Goal: Information Seeking & Learning: Learn about a topic

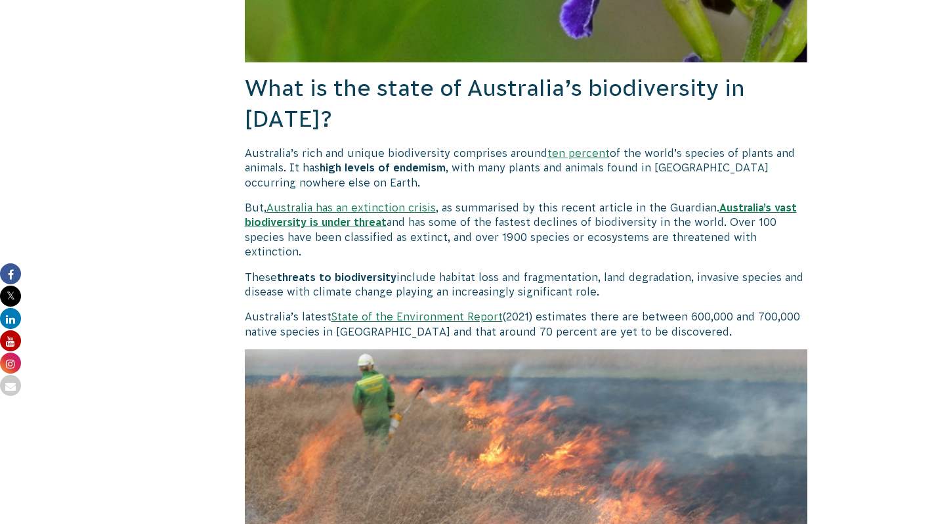
scroll to position [797, 0]
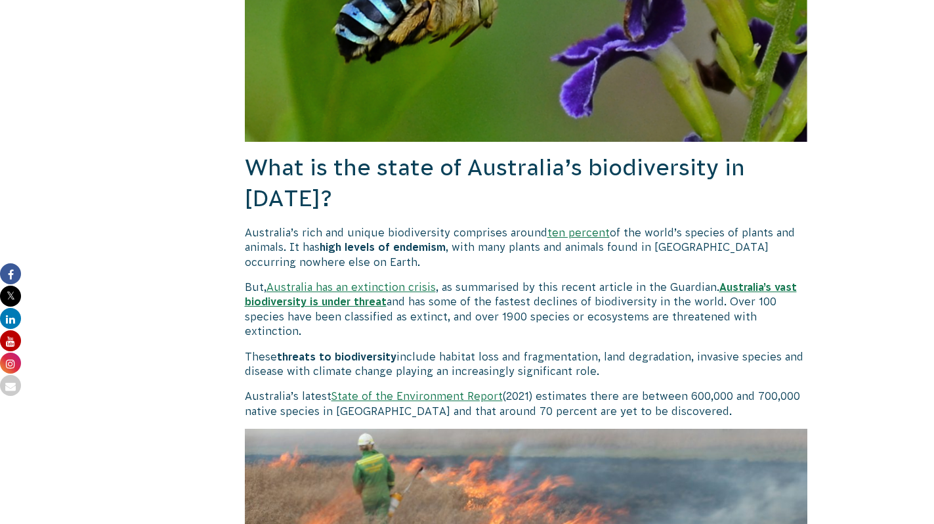
drag, startPoint x: 758, startPoint y: 327, endPoint x: 763, endPoint y: 213, distance: 114.3
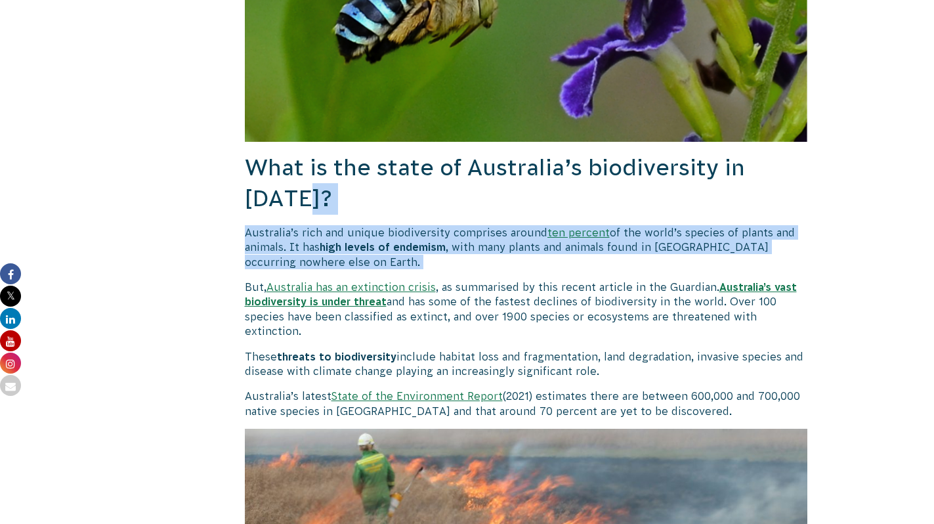
drag, startPoint x: 660, startPoint y: 200, endPoint x: 641, endPoint y: 270, distance: 72.1
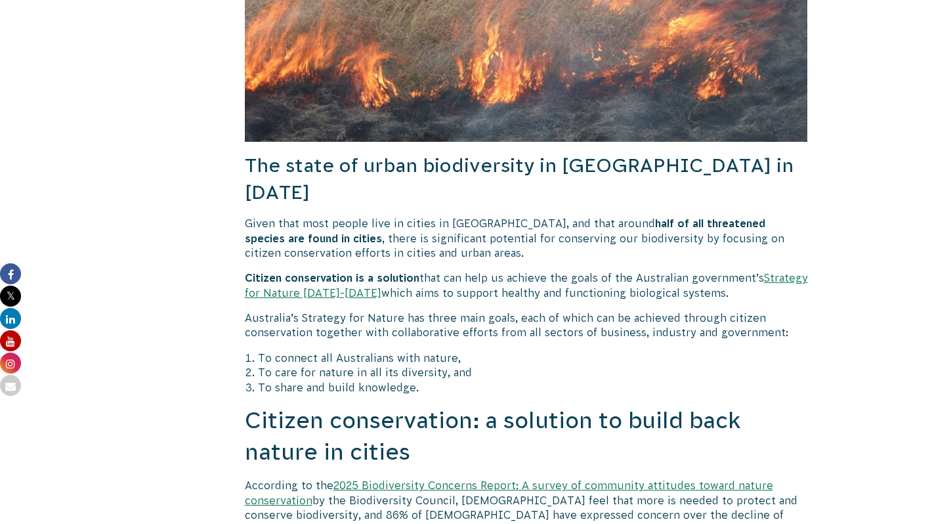
scroll to position [1401, 0]
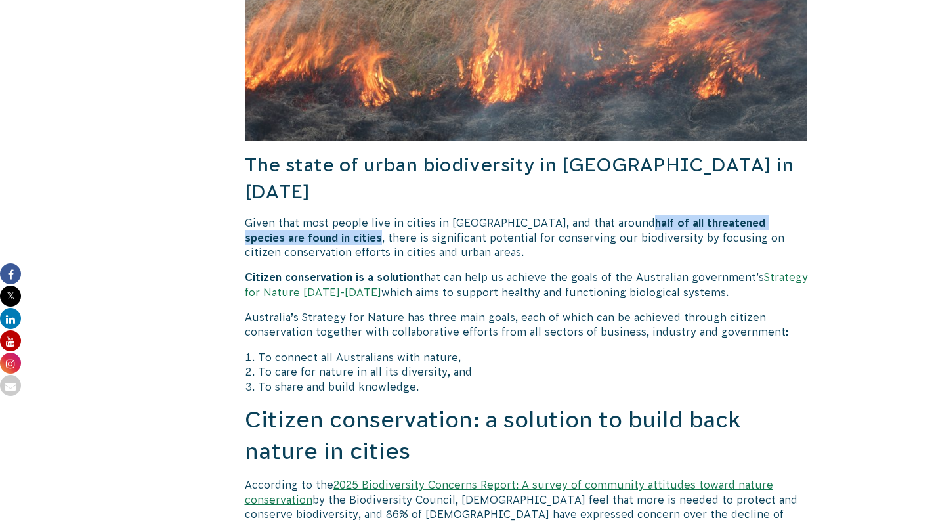
drag, startPoint x: 586, startPoint y: 195, endPoint x: 270, endPoint y: 207, distance: 316.6
click at [270, 217] on b "half of all threatened species are found in cities" at bounding box center [505, 230] width 520 height 26
copy b "half of all threatened species are found in cities"
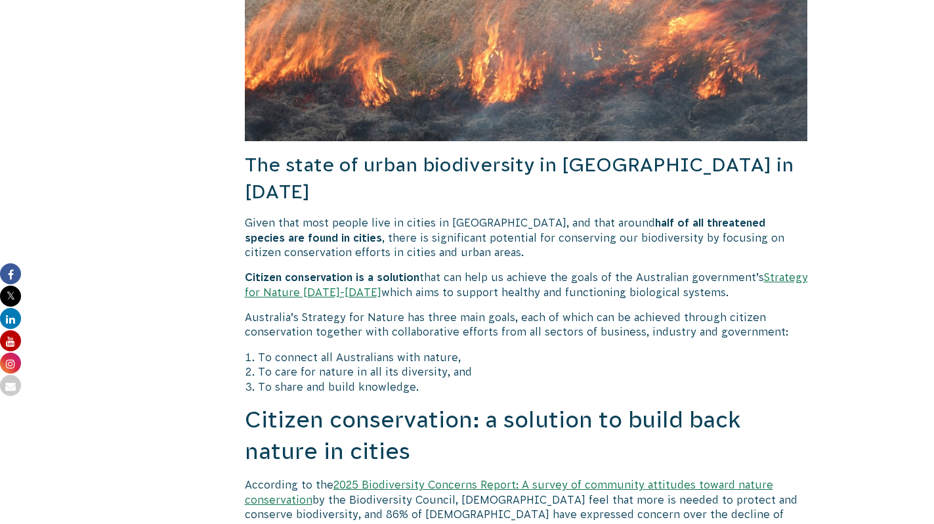
click at [296, 271] on link "Strategy for Nature 2019-2030" at bounding box center [526, 284] width 563 height 26
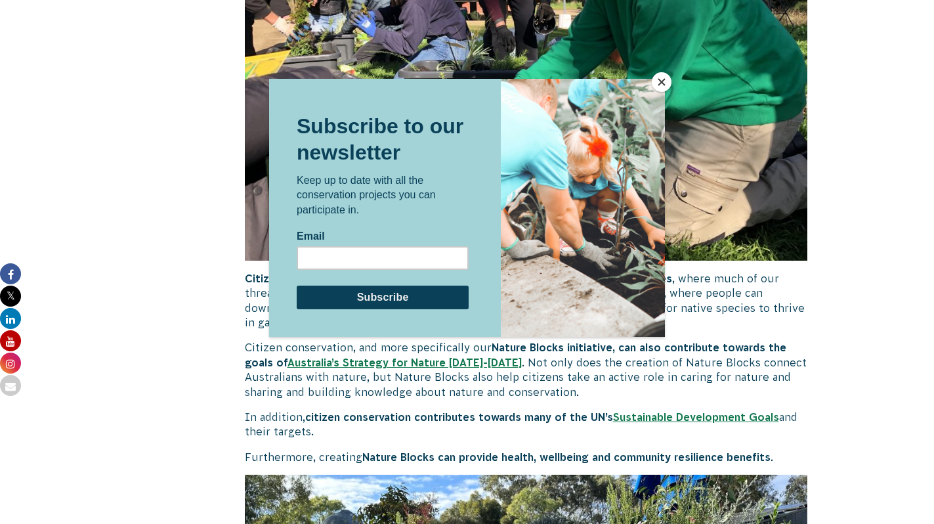
scroll to position [2323, 0]
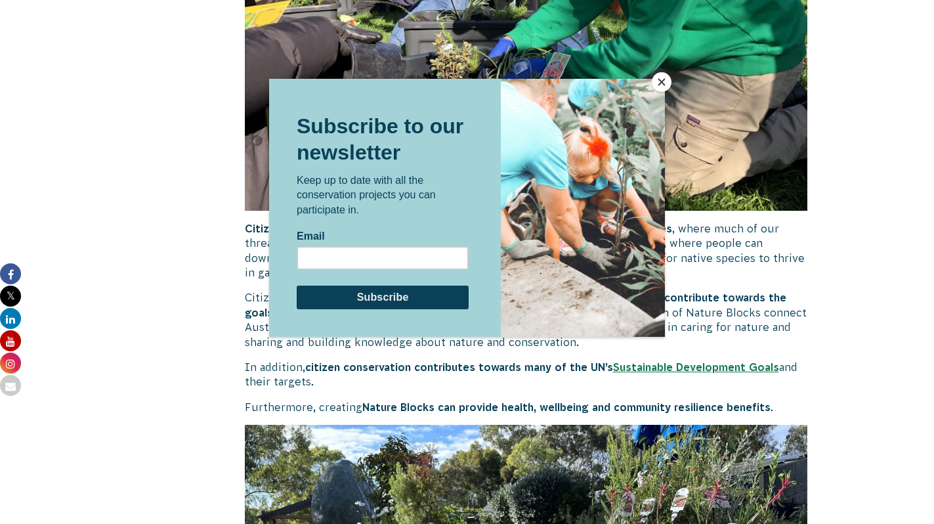
click at [662, 81] on button "Close" at bounding box center [662, 82] width 20 height 20
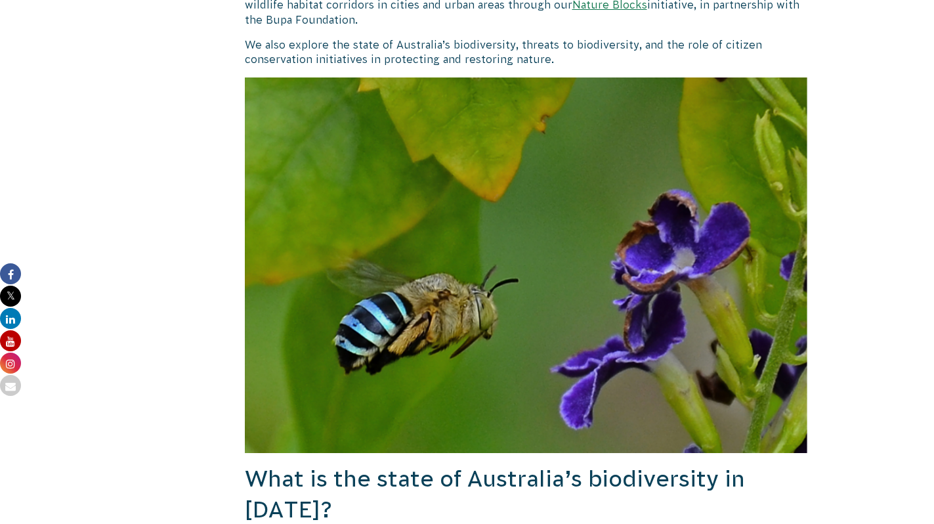
scroll to position [0, 0]
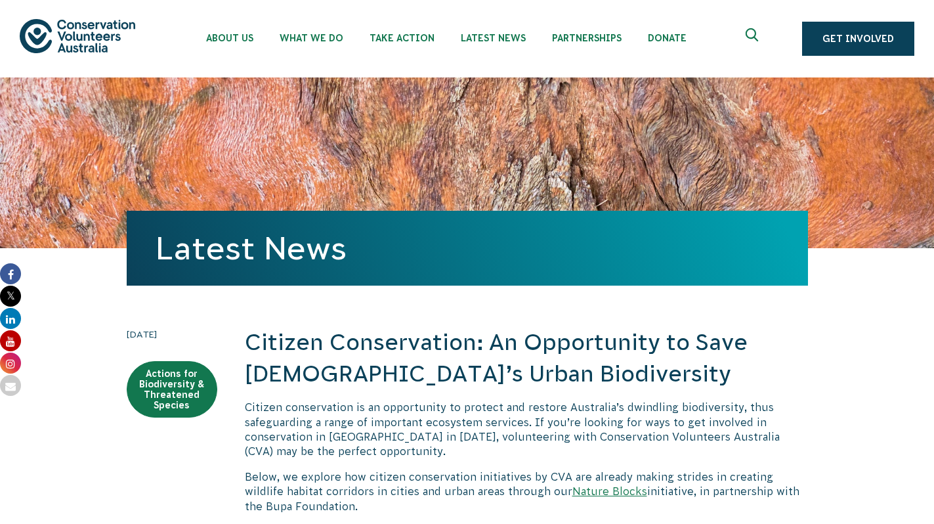
click at [101, 32] on img at bounding box center [78, 35] width 116 height 33
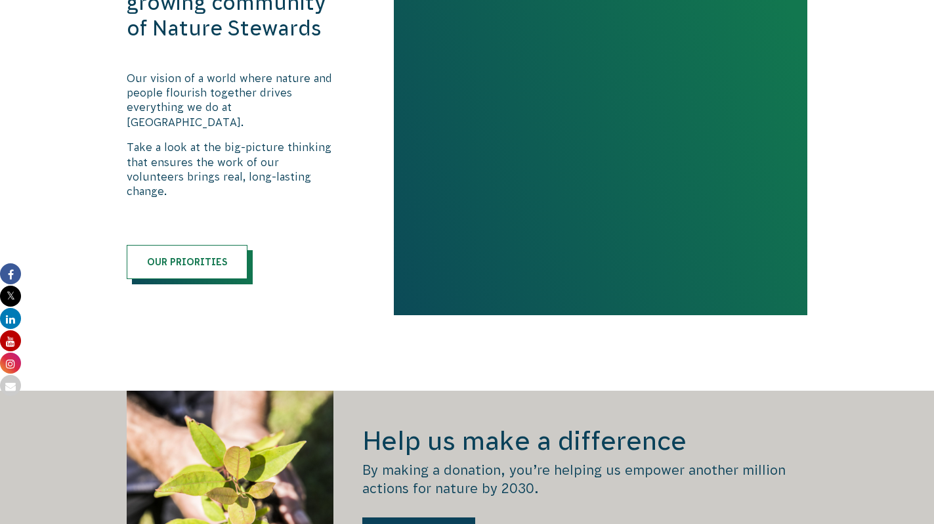
scroll to position [1453, 0]
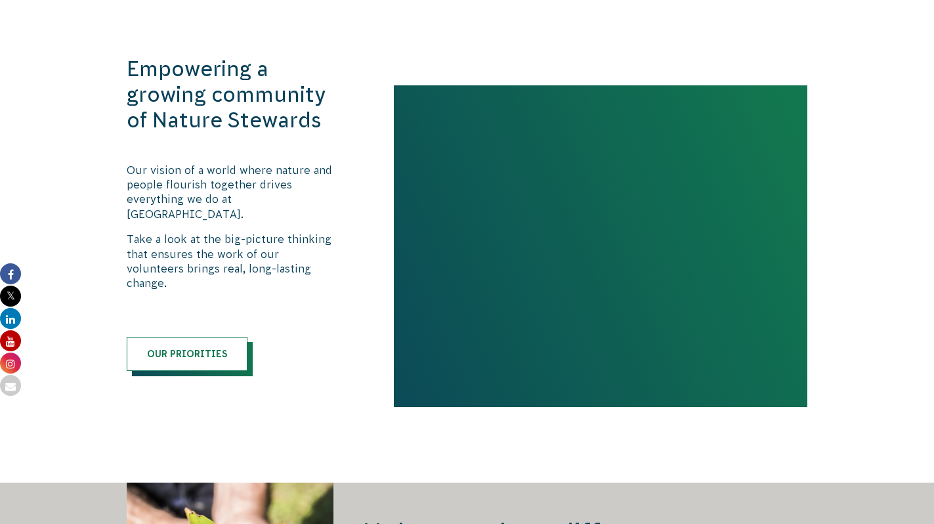
click at [231, 98] on h3 "Empowering a growing community of Nature Stewards" at bounding box center [231, 94] width 209 height 77
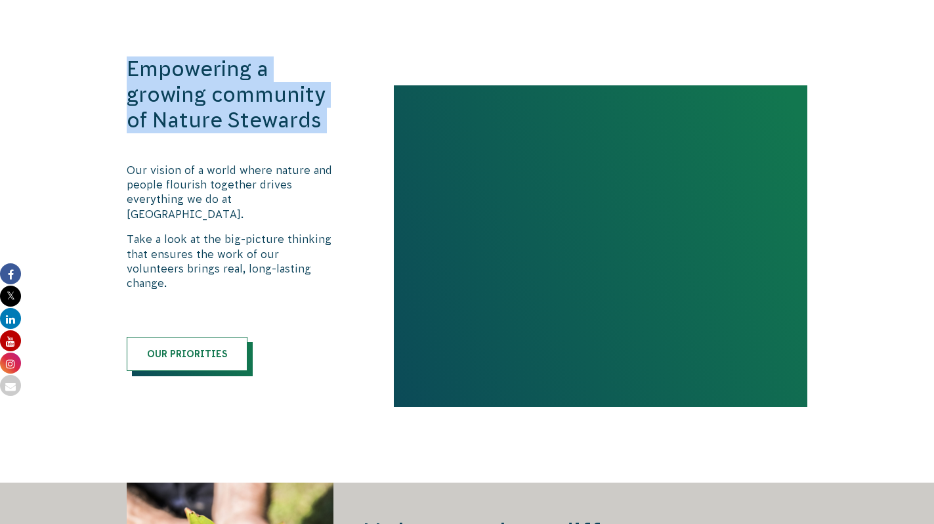
click at [231, 98] on h3 "Empowering a growing community of Nature Stewards" at bounding box center [231, 94] width 209 height 77
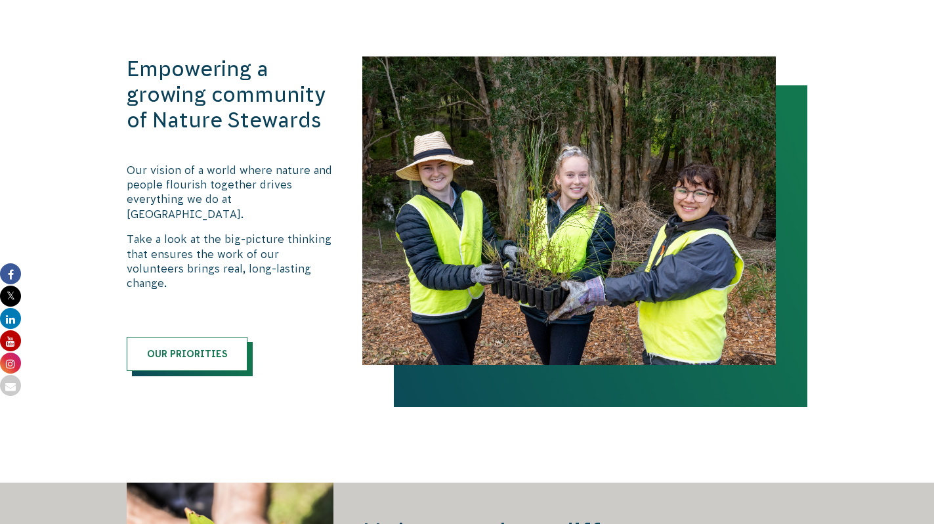
click at [304, 255] on p "Take a look at the big-picture thinking that ensures the work of our volunteers…" at bounding box center [231, 261] width 209 height 59
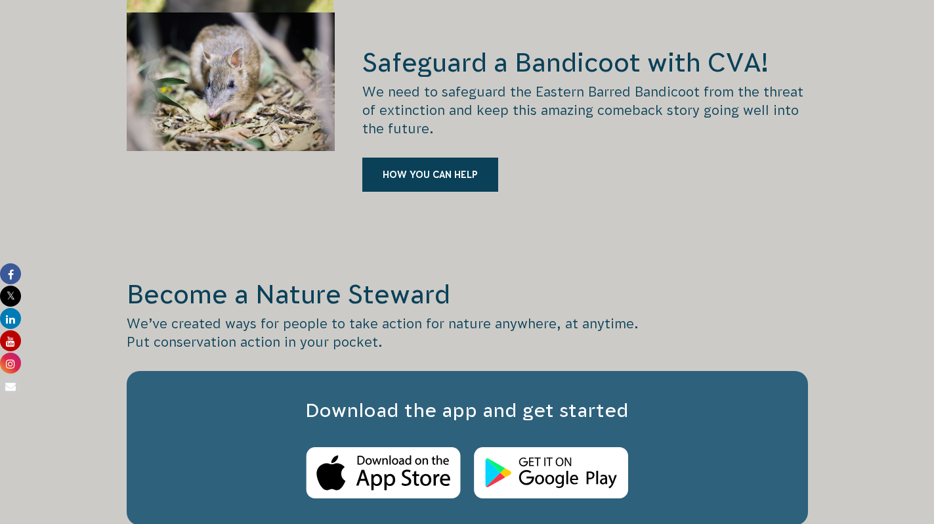
scroll to position [1893, 0]
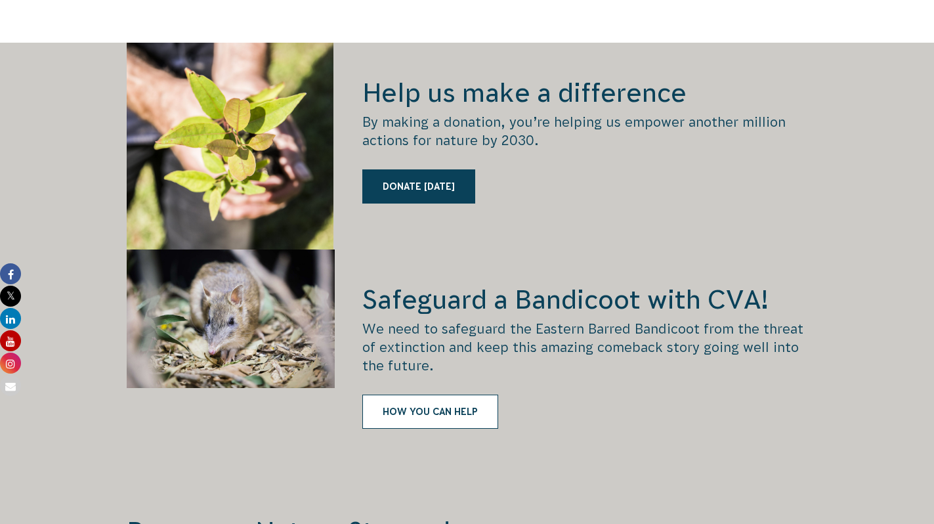
click at [430, 394] on link "HOW YOU CAN HELP" at bounding box center [430, 411] width 136 height 34
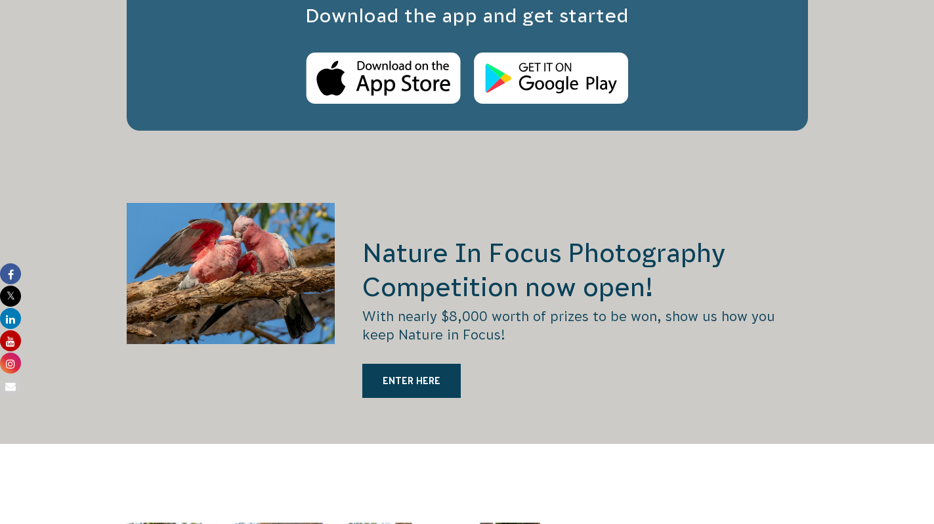
scroll to position [2624, 0]
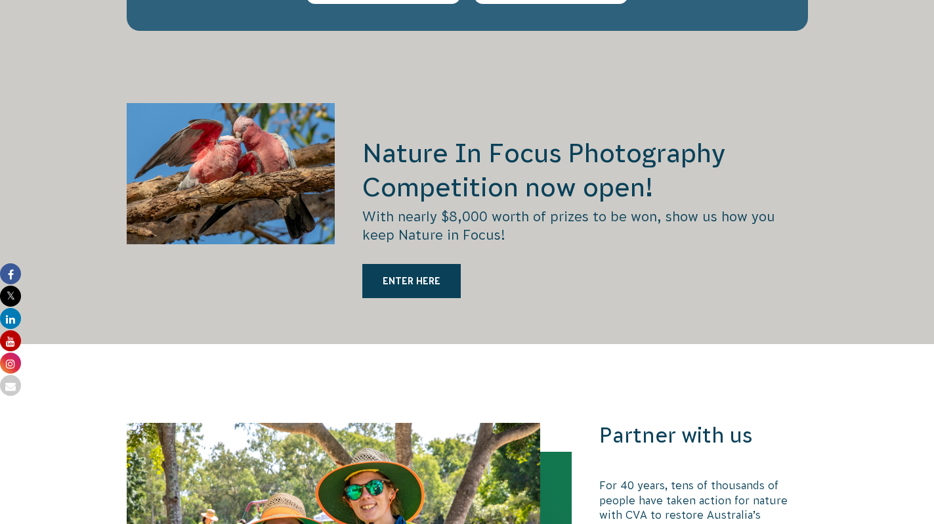
click at [771, 423] on h3 "Partner with us" at bounding box center [703, 436] width 209 height 26
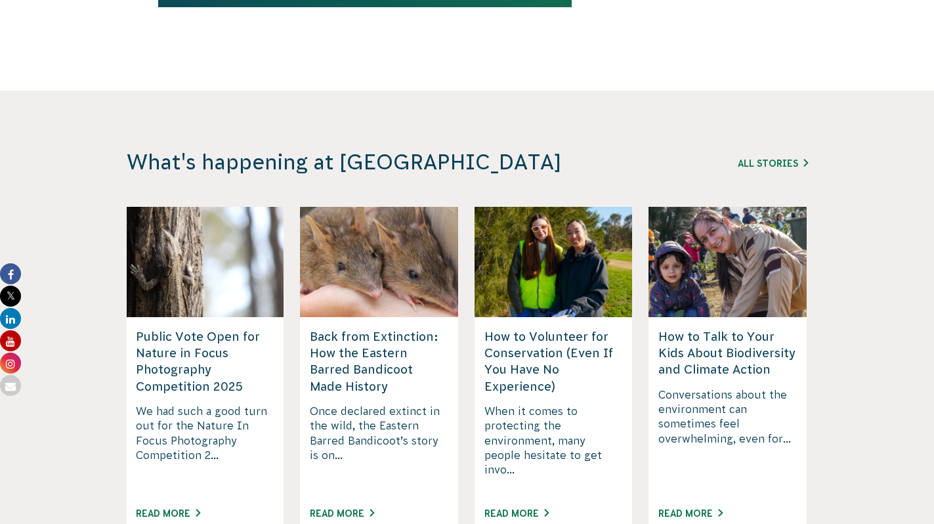
click at [771, 412] on p "Conversations about the environment can sometimes feel overwhelming, even for..." at bounding box center [727, 439] width 138 height 105
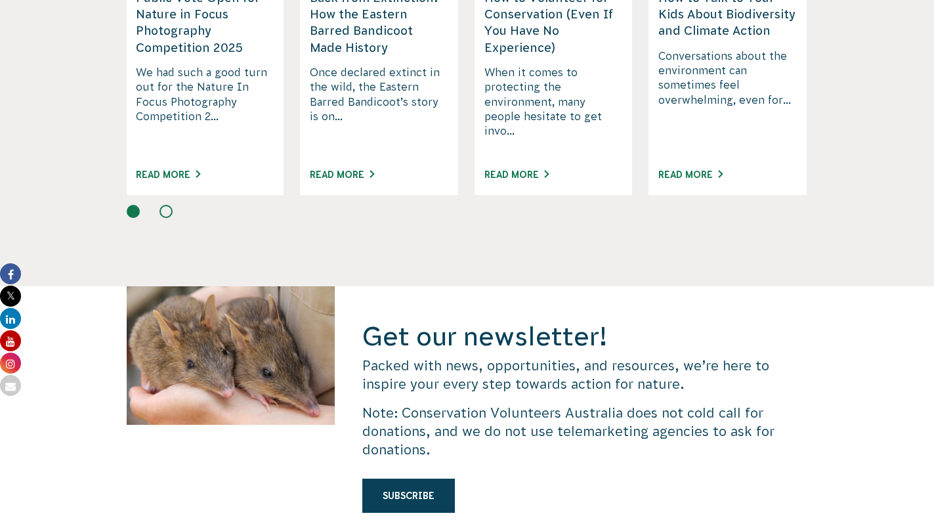
scroll to position [3704, 0]
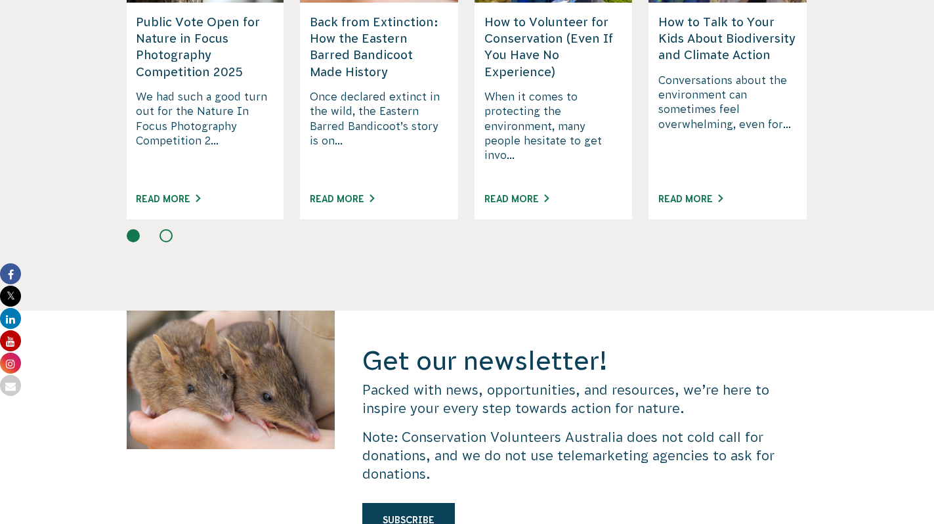
click at [276, 338] on div at bounding box center [231, 446] width 209 height 272
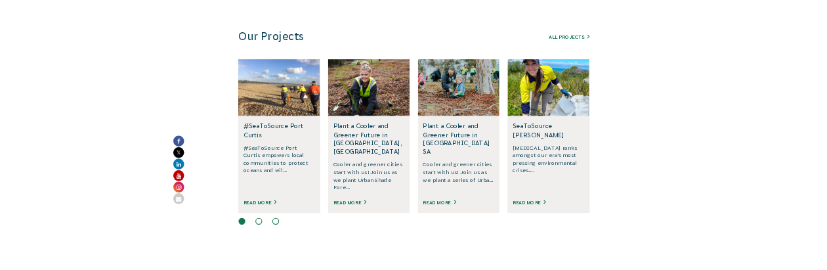
scroll to position [794, 0]
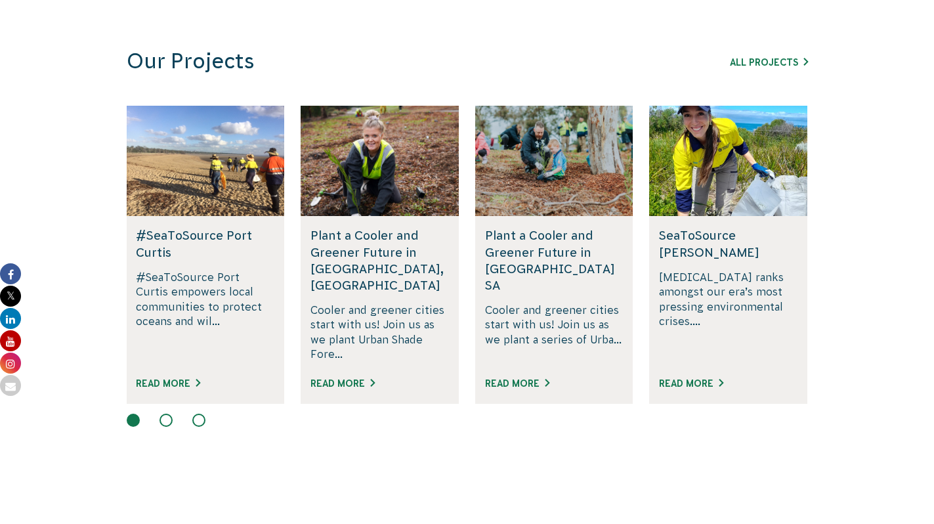
click at [586, 178] on div at bounding box center [554, 161] width 158 height 110
click at [548, 251] on h5 "Plant a Cooler and Greener Future in [GEOGRAPHIC_DATA] SA" at bounding box center [554, 260] width 138 height 66
click at [528, 378] on link "Read More" at bounding box center [517, 383] width 64 height 11
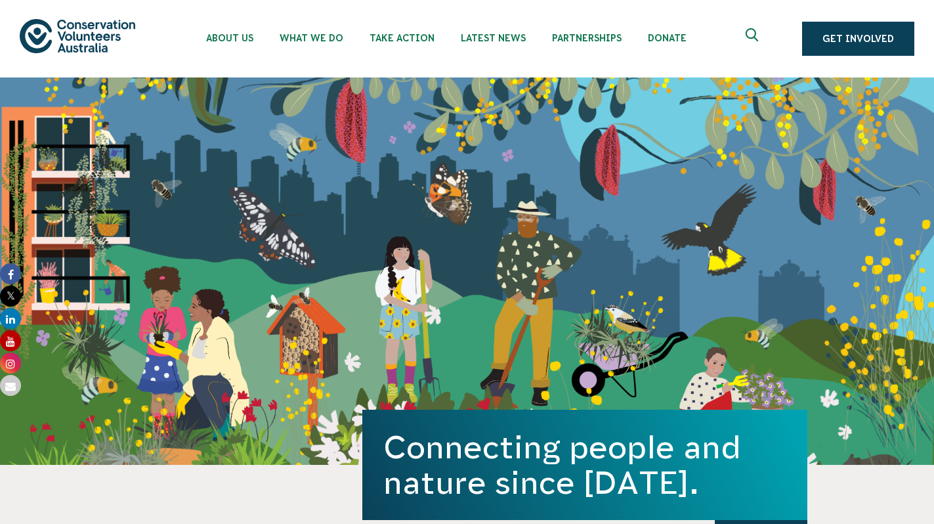
scroll to position [937, 0]
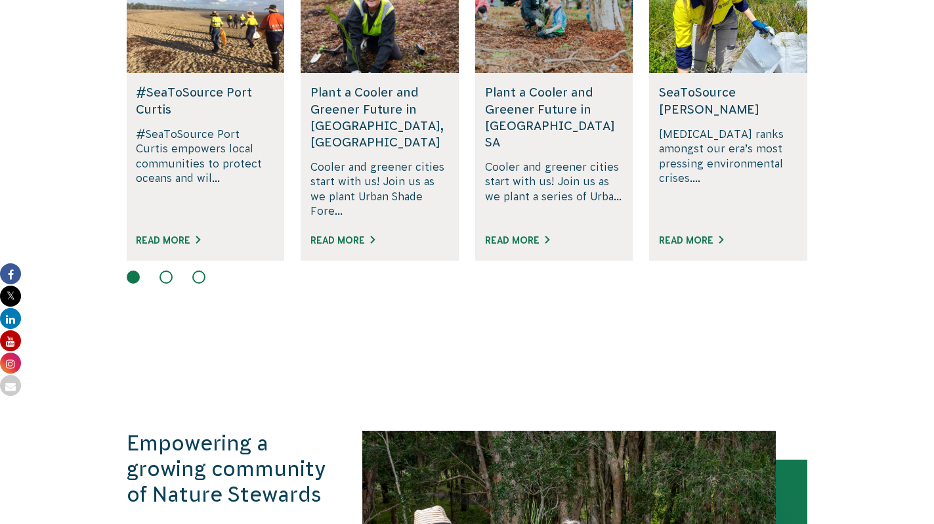
click at [171, 270] on div at bounding box center [467, 278] width 681 height 16
click at [170, 270] on button at bounding box center [165, 276] width 13 height 13
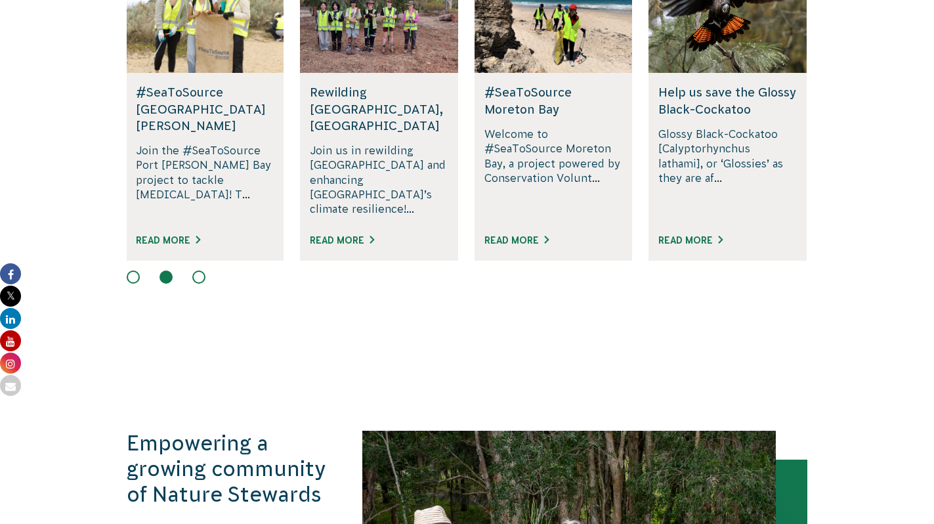
scroll to position [831, 0]
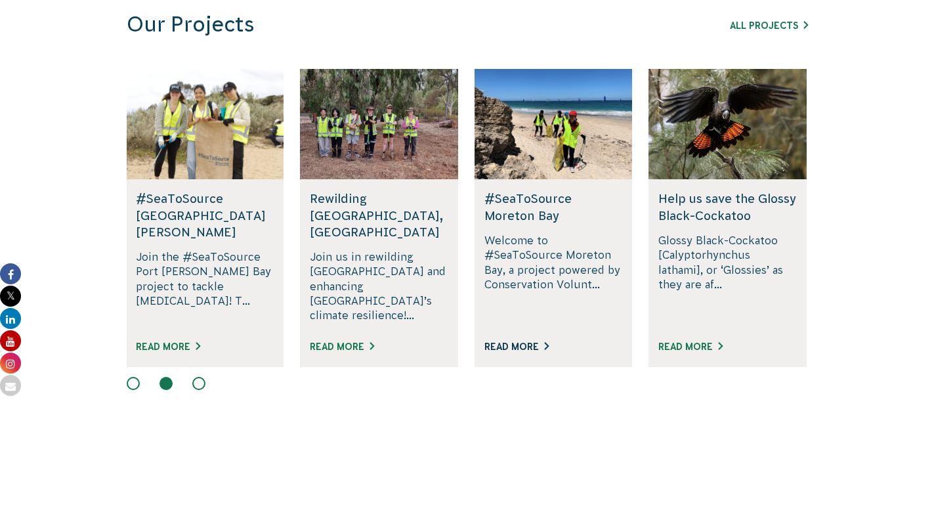
click at [526, 341] on link "Read More" at bounding box center [516, 346] width 64 height 11
click at [684, 341] on link "Read More" at bounding box center [690, 346] width 64 height 11
click at [201, 377] on button at bounding box center [198, 383] width 13 height 13
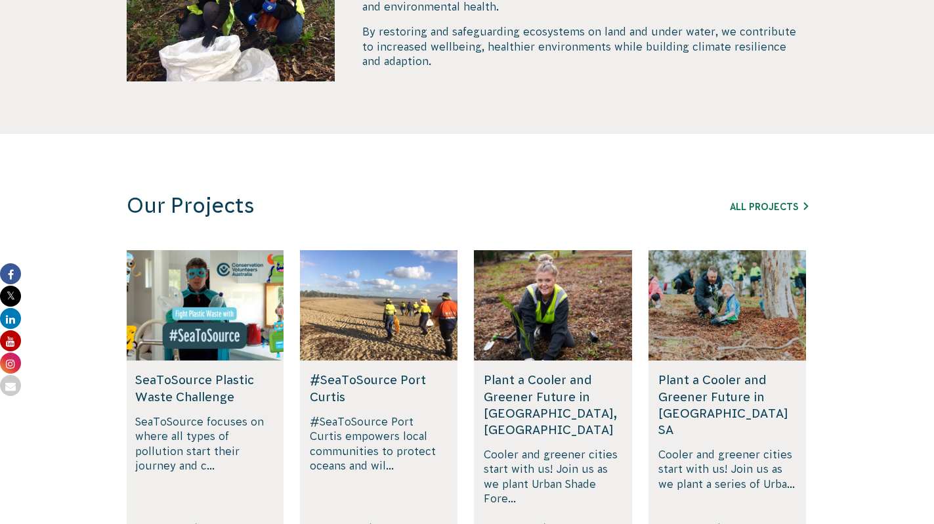
scroll to position [0, 0]
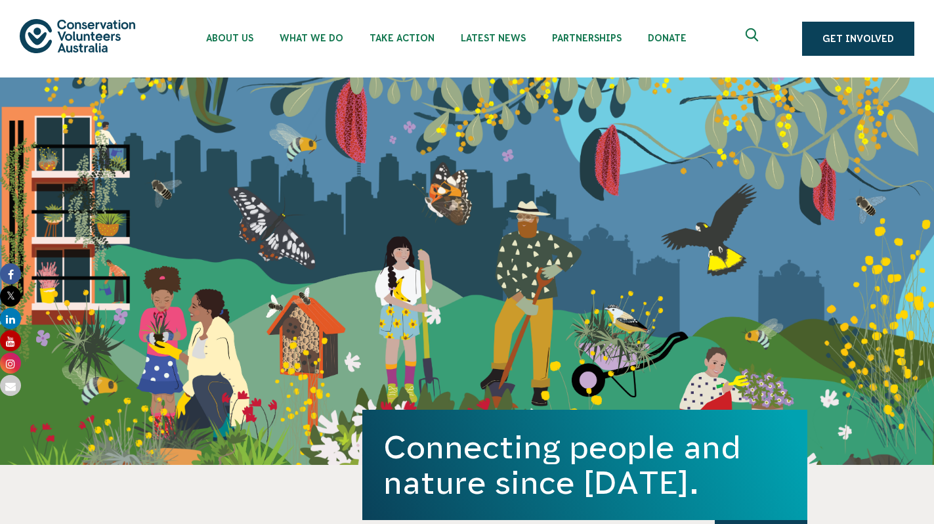
click at [694, 221] on div "Connecting people and nature since 1982. Get Involved" at bounding box center [467, 270] width 934 height 387
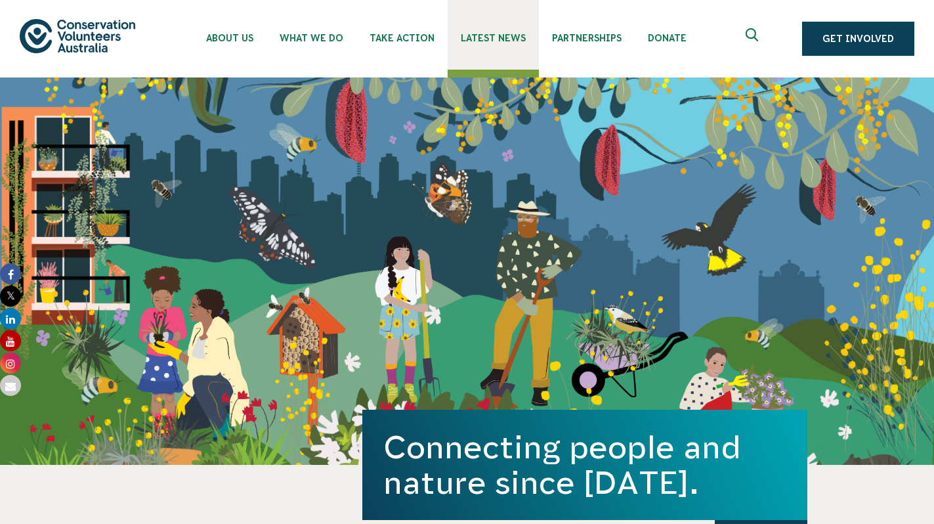
click at [493, 37] on span "Latest News" at bounding box center [493, 38] width 65 height 11
click at [484, 31] on link "Latest News" at bounding box center [493, 35] width 91 height 70
click at [489, 68] on link "Latest News" at bounding box center [493, 35] width 91 height 70
click at [492, 45] on link "Latest News" at bounding box center [493, 35] width 91 height 70
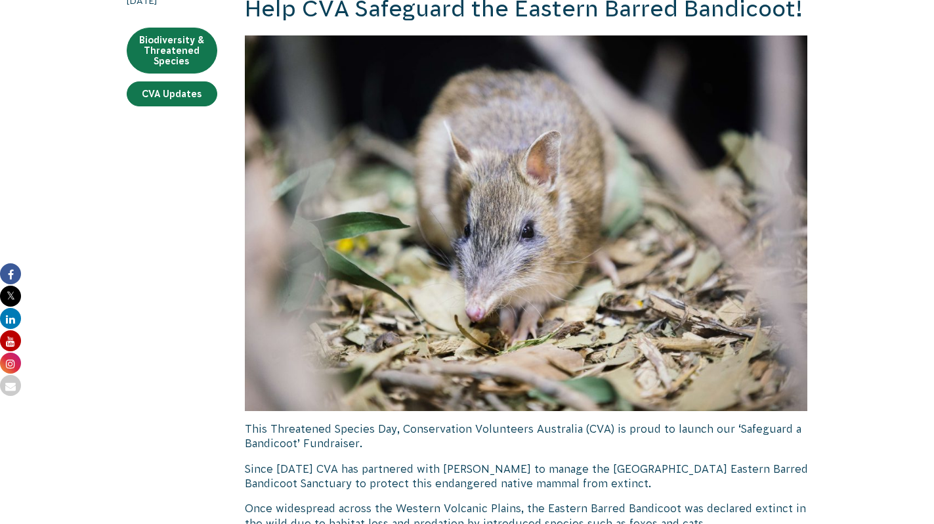
scroll to position [312, 0]
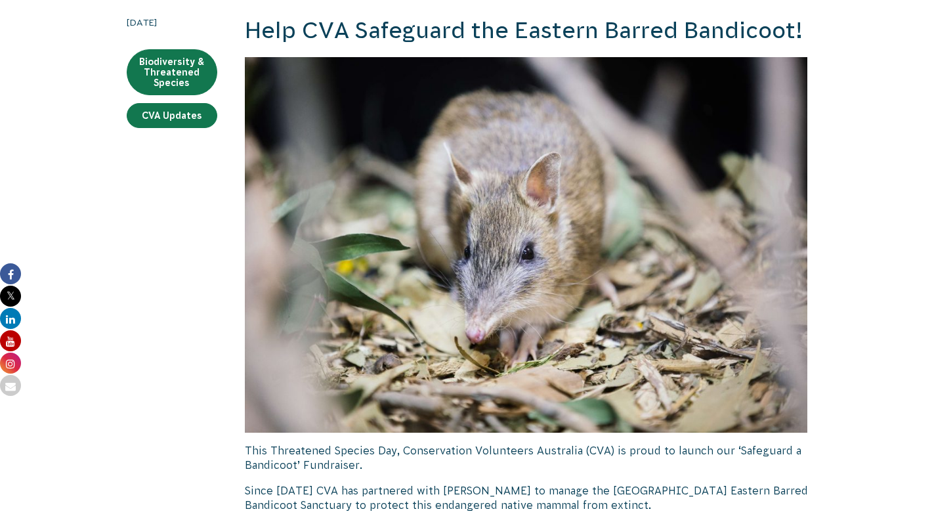
click at [771, 468] on p "This Threatened Species Day, Conservation Volunteers Australia (CVA) is proud t…" at bounding box center [526, 458] width 563 height 30
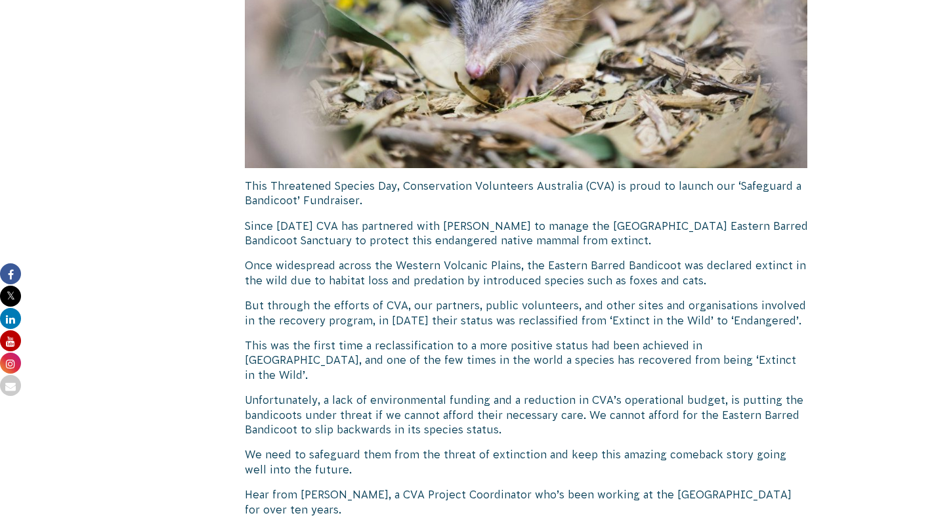
scroll to position [599, 0]
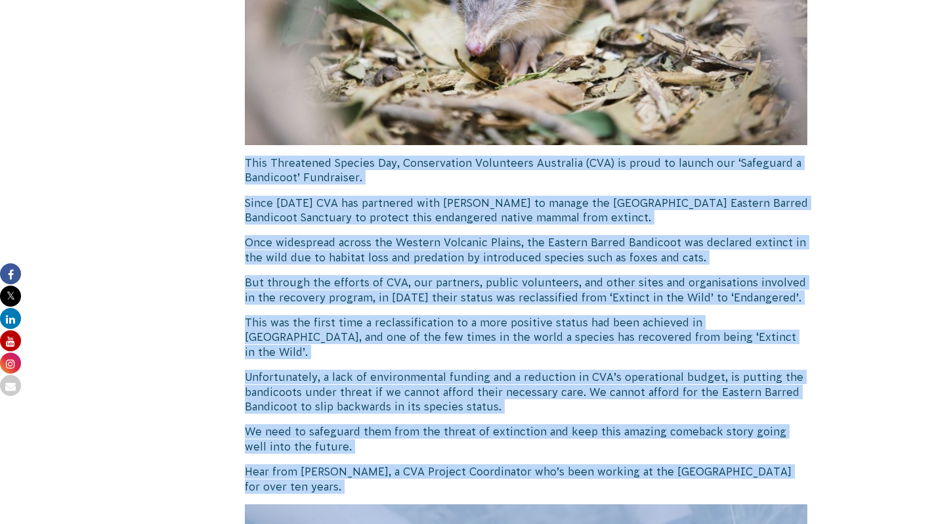
drag, startPoint x: 362, startPoint y: 480, endPoint x: 242, endPoint y: 167, distance: 334.5
drag, startPoint x: 242, startPoint y: 167, endPoint x: 406, endPoint y: 471, distance: 345.0
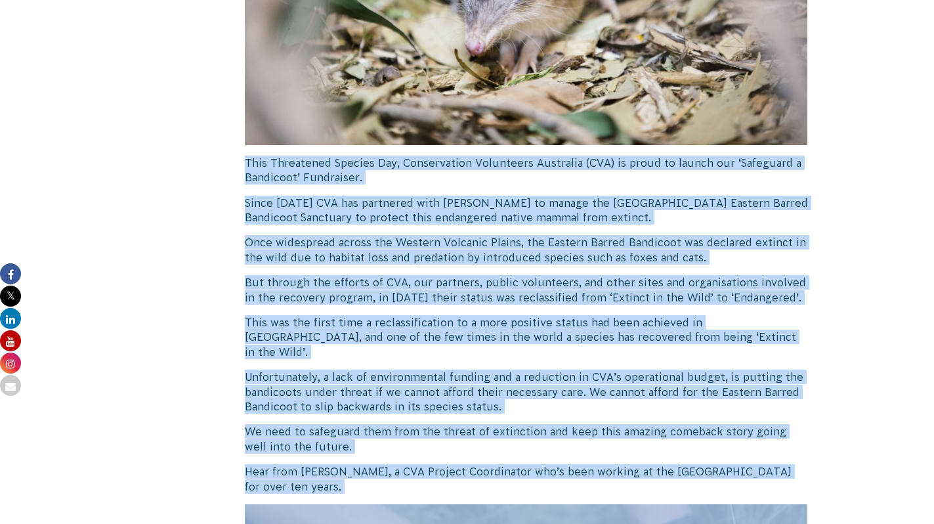
click at [406, 471] on p "Hear from Travis Scicchitano, a CVA Project Coordinator who’s been working at t…" at bounding box center [526, 479] width 563 height 30
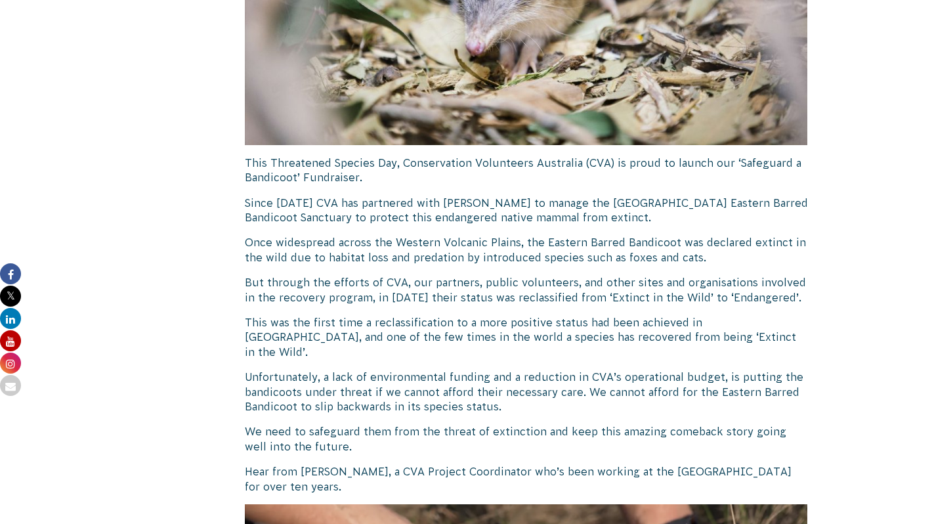
drag, startPoint x: 406, startPoint y: 471, endPoint x: 243, endPoint y: 166, distance: 345.6
click at [506, 333] on p "This was the first time a reclassification to a more positive status had been a…" at bounding box center [526, 337] width 563 height 44
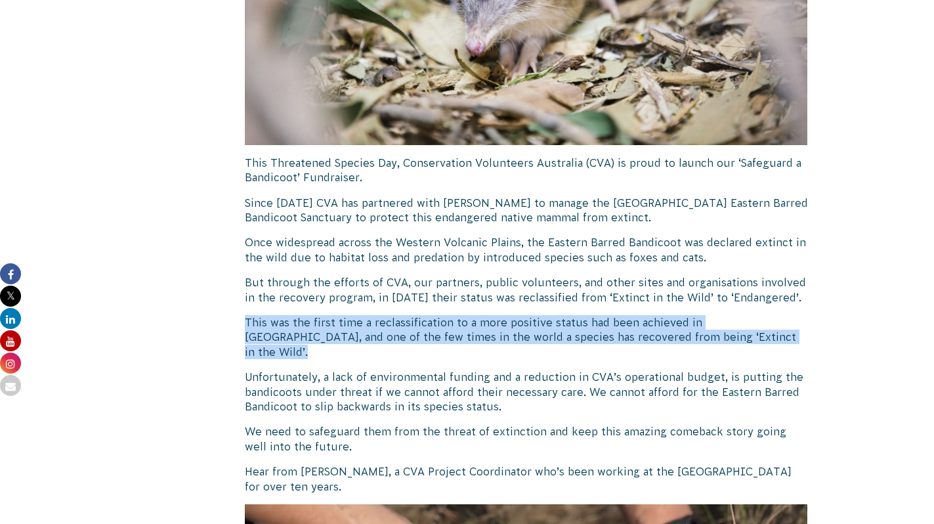
click at [506, 333] on p "This was the first time a reclassification to a more positive status had been a…" at bounding box center [526, 337] width 563 height 44
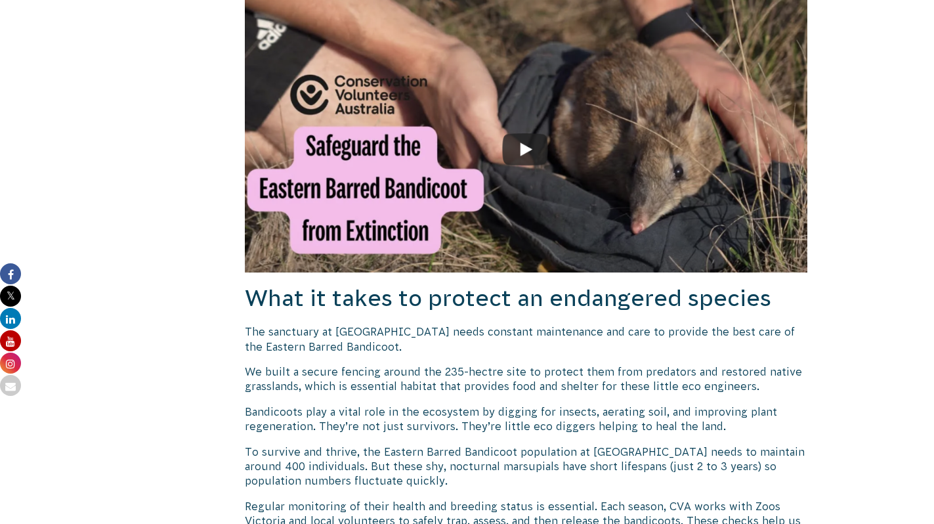
click at [506, 333] on p "The sanctuary at Woodlands Historic Park needs constant maintenance and care to…" at bounding box center [526, 339] width 563 height 30
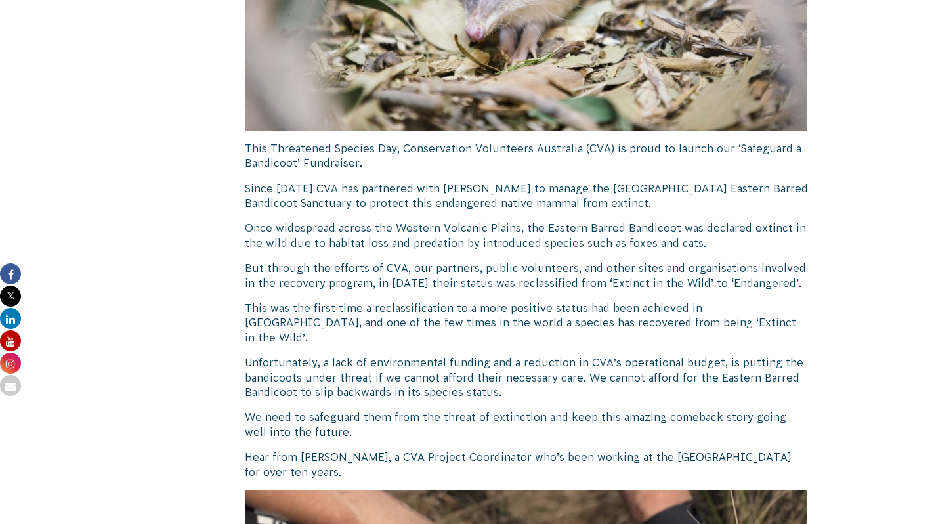
scroll to position [724, 0]
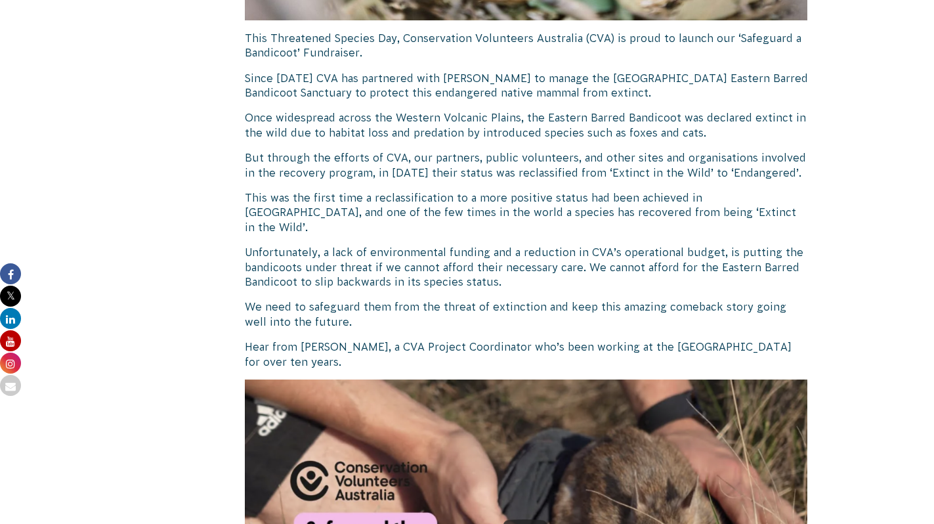
click at [548, 211] on p "This was the first time a reclassification to a more positive status had been a…" at bounding box center [526, 212] width 563 height 44
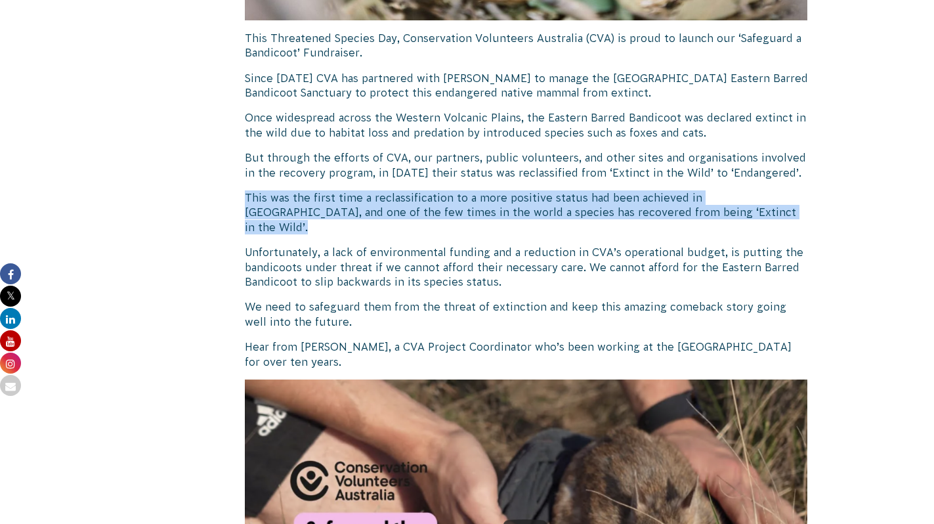
click at [548, 211] on p "This was the first time a reclassification to a more positive status had been a…" at bounding box center [526, 212] width 563 height 44
copy div "This was the first time a reclassification to a more positive status had been a…"
click at [548, 211] on p "This was the first time a reclassification to a more positive status had been a…" at bounding box center [526, 212] width 563 height 44
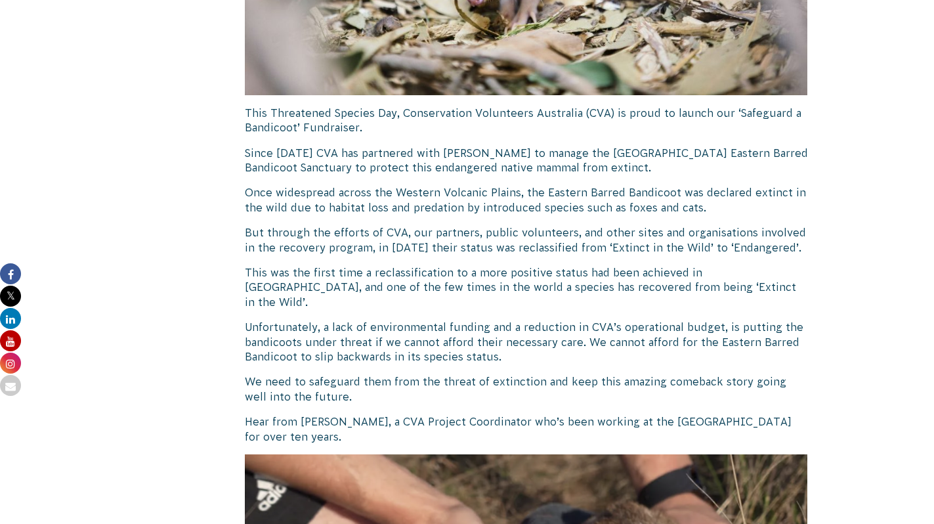
scroll to position [538, 0]
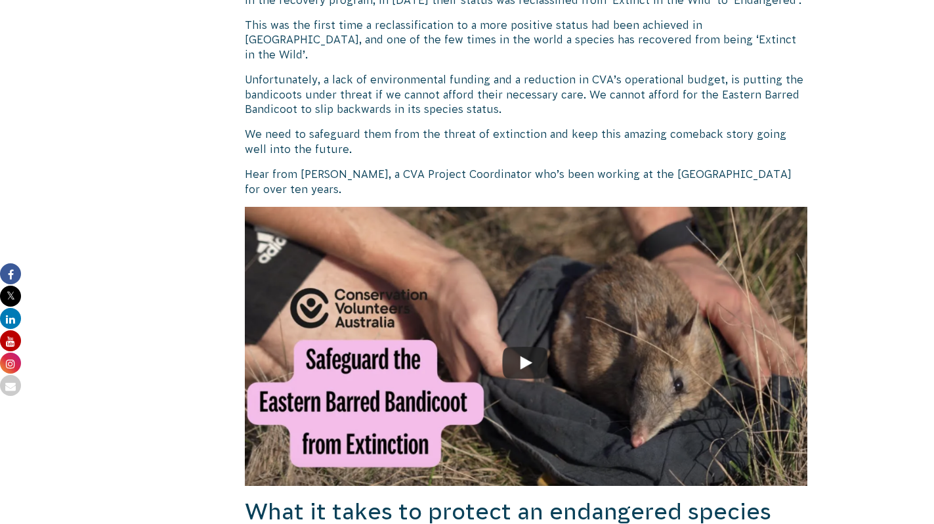
scroll to position [901, 0]
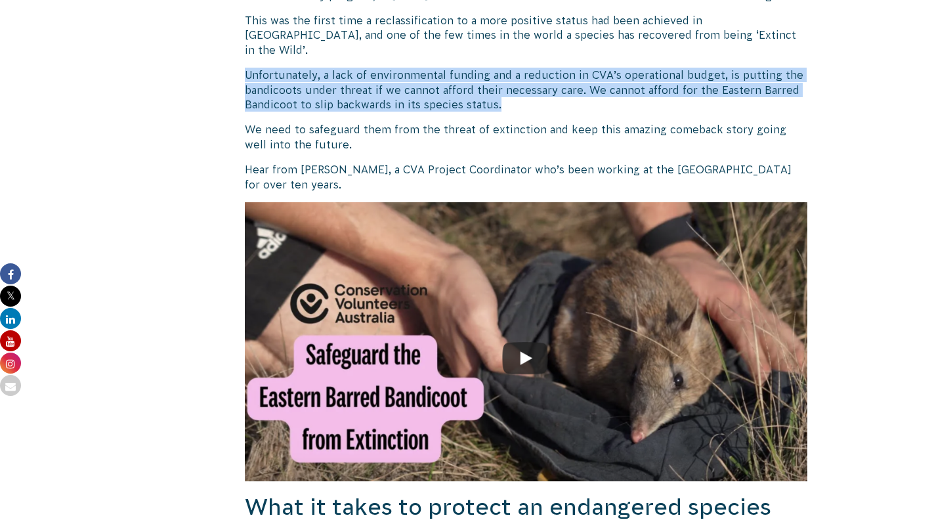
drag, startPoint x: 675, startPoint y: 83, endPoint x: 651, endPoint y: 48, distance: 42.6
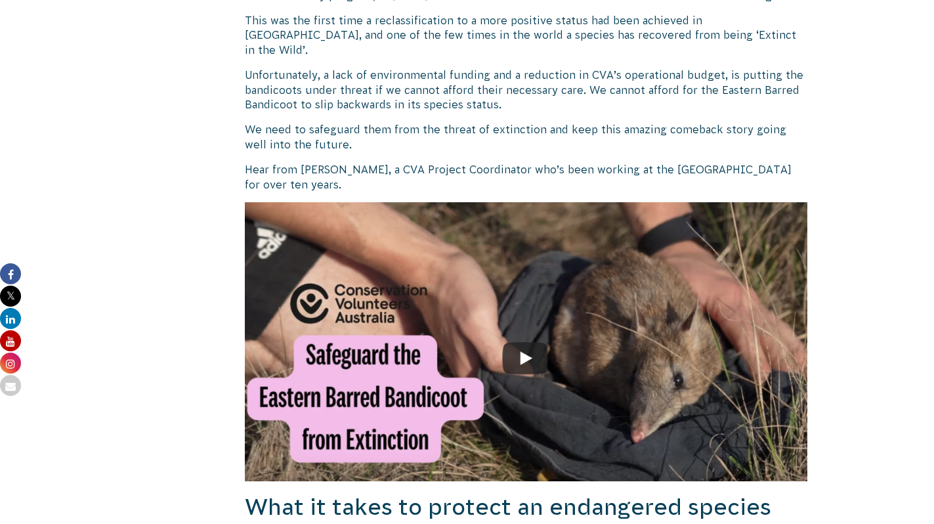
drag, startPoint x: 651, startPoint y: 48, endPoint x: 704, endPoint y: 167, distance: 130.7
click at [704, 167] on p "Hear from Travis Scicchitano, a CVA Project Coordinator who’s been working at t…" at bounding box center [526, 177] width 563 height 30
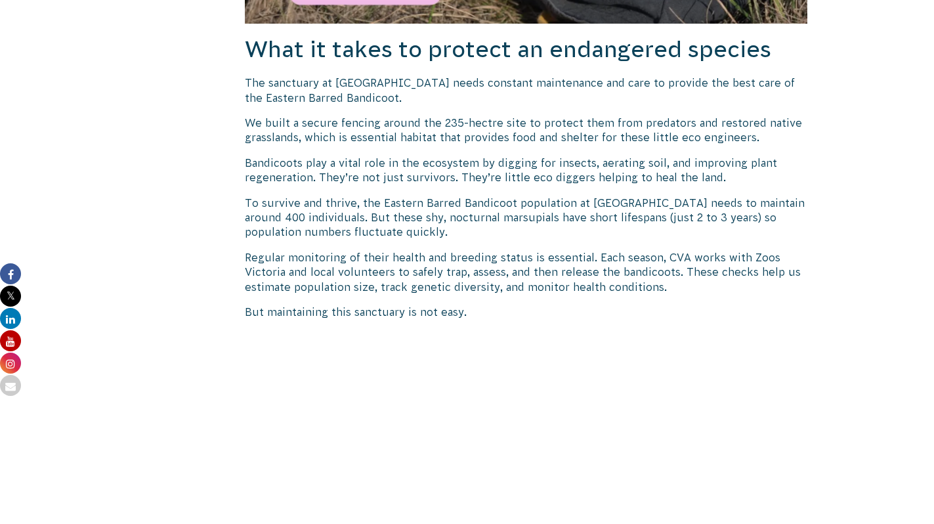
scroll to position [1361, 0]
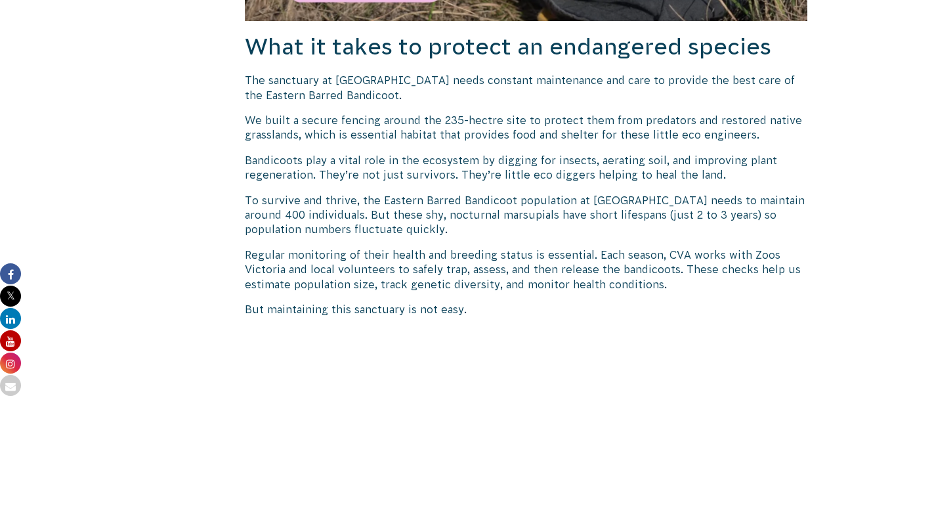
drag, startPoint x: 509, startPoint y: 302, endPoint x: 223, endPoint y: 39, distance: 388.3
click at [223, 39] on div "5 September 2025 Biodiversity & Threatened Species CVA Updates Help CVA Safegua…" at bounding box center [467, 124] width 709 height 2316
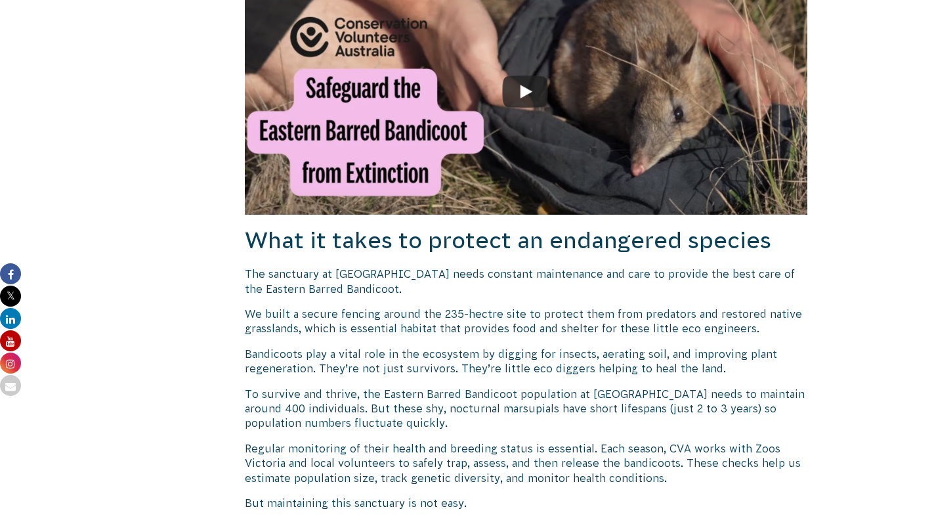
scroll to position [1175, 0]
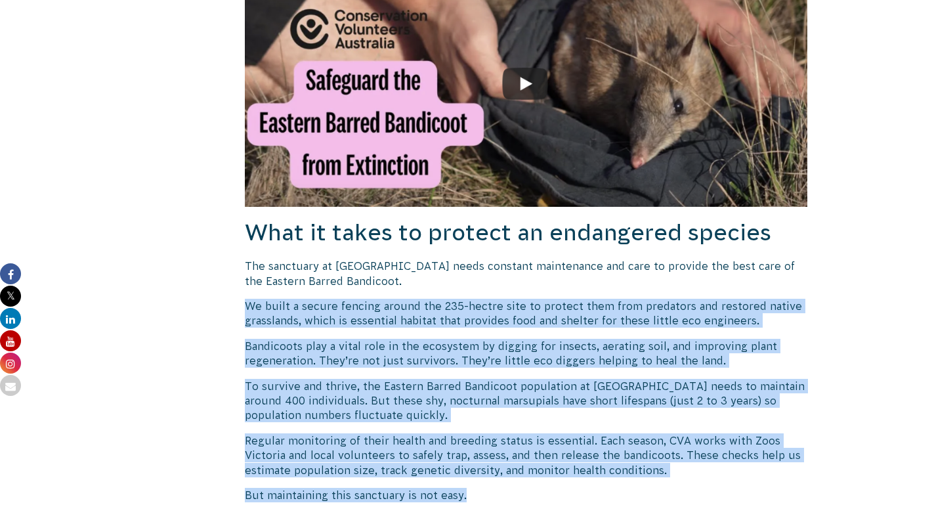
drag, startPoint x: 518, startPoint y: 480, endPoint x: 610, endPoint y: 278, distance: 222.4
click at [610, 278] on div "Help CVA Safeguard the Eastern Barred Bandicoot! This Threatened Species Day, C…" at bounding box center [526, 278] width 563 height 2254
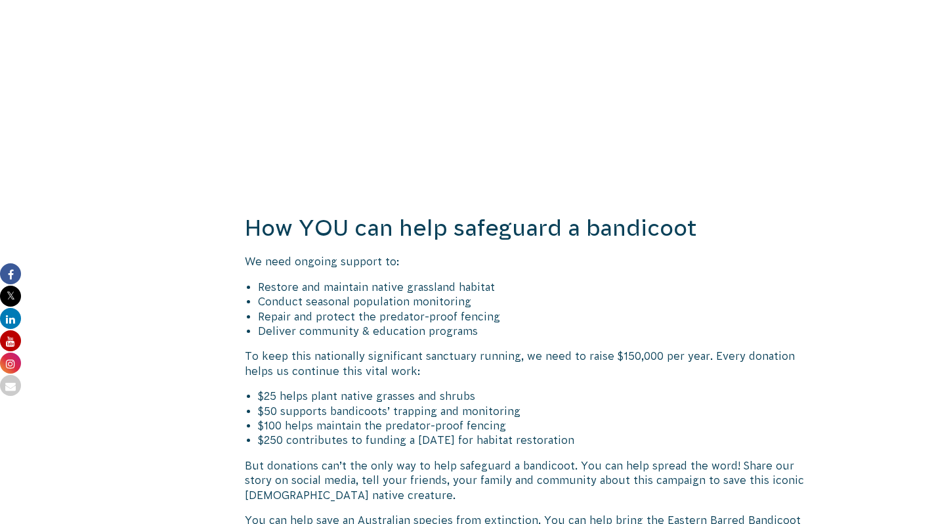
scroll to position [1970, 0]
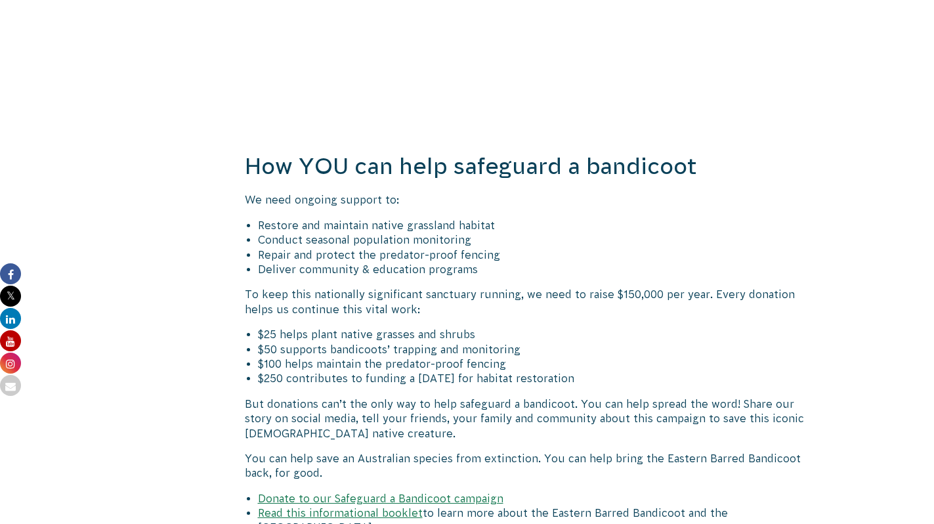
drag, startPoint x: 627, startPoint y: 366, endPoint x: 683, endPoint y: 269, distance: 112.3
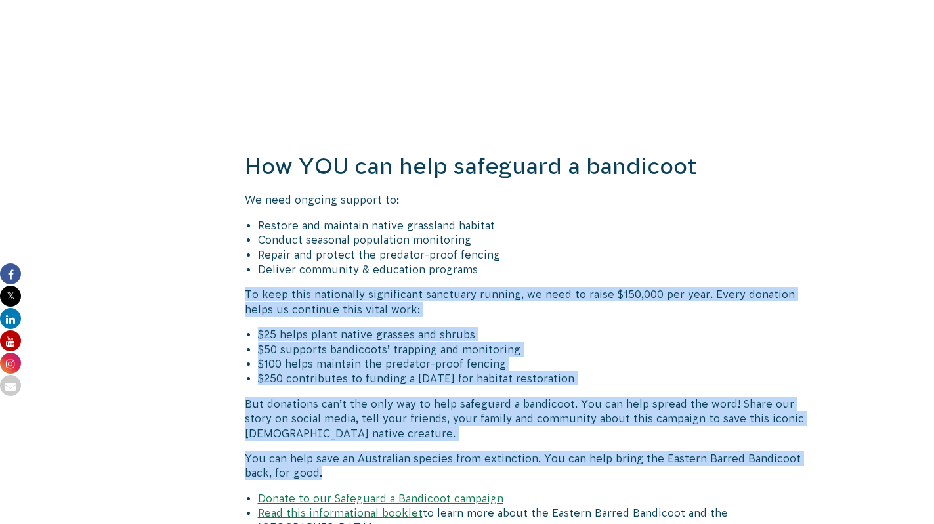
drag, startPoint x: 683, startPoint y: 269, endPoint x: 643, endPoint y: 452, distance: 186.8
click at [643, 452] on p "You can help save an Australian species from extinction. You can help bring the…" at bounding box center [526, 466] width 563 height 30
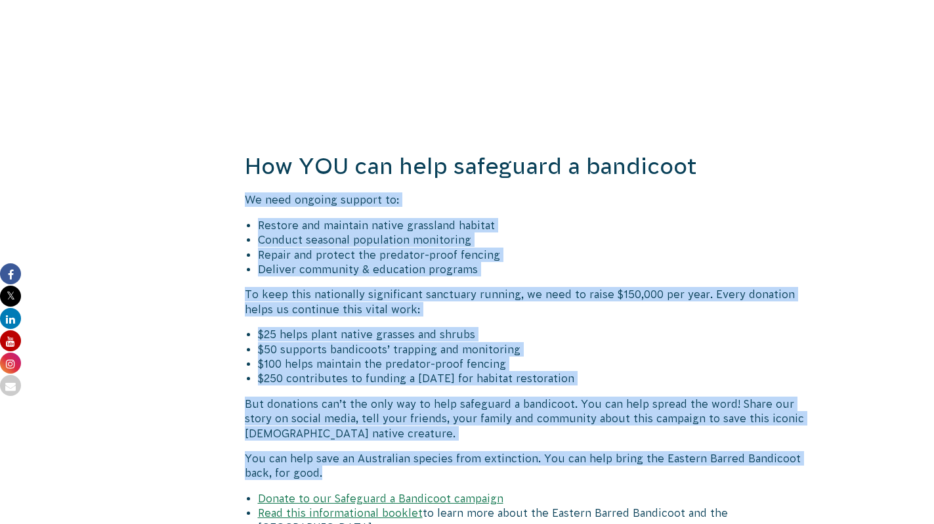
drag, startPoint x: 643, startPoint y: 452, endPoint x: 724, endPoint y: 175, distance: 288.5
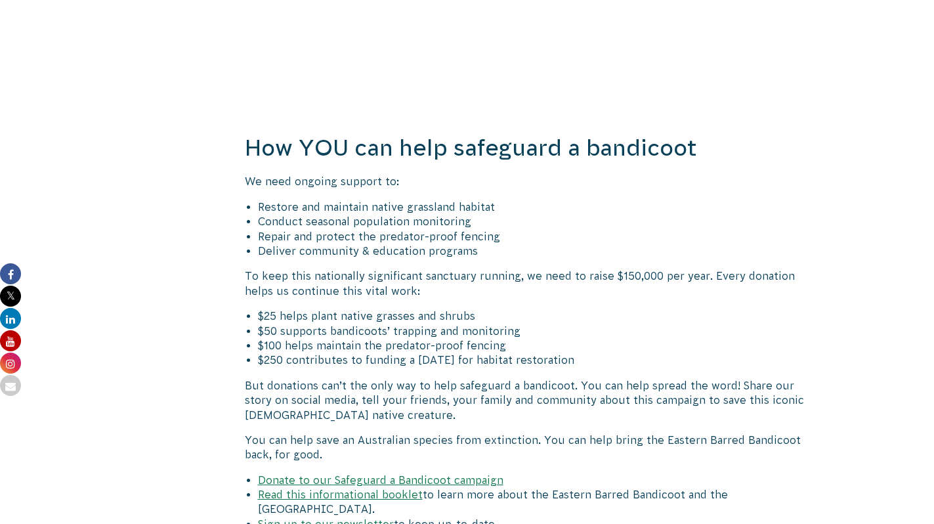
scroll to position [2014, 0]
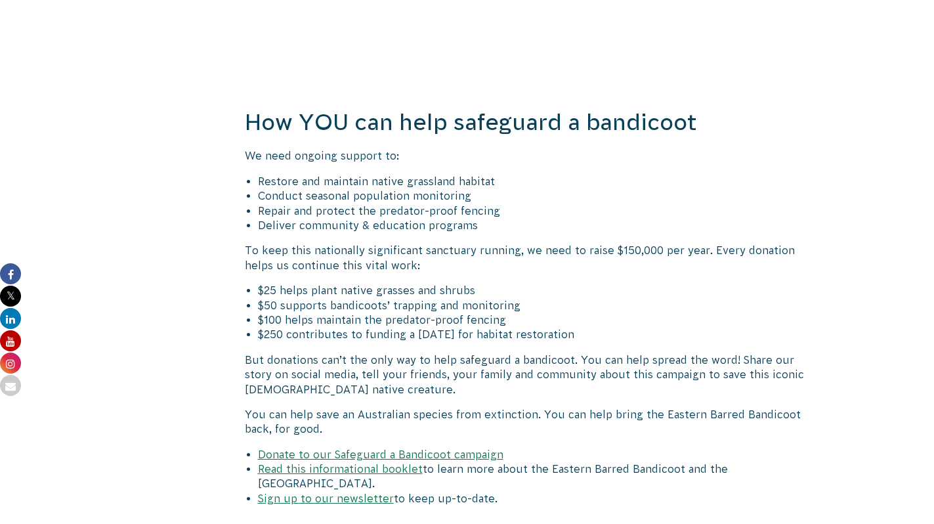
click at [387, 463] on link "Read this informational booklet" at bounding box center [340, 469] width 165 height 12
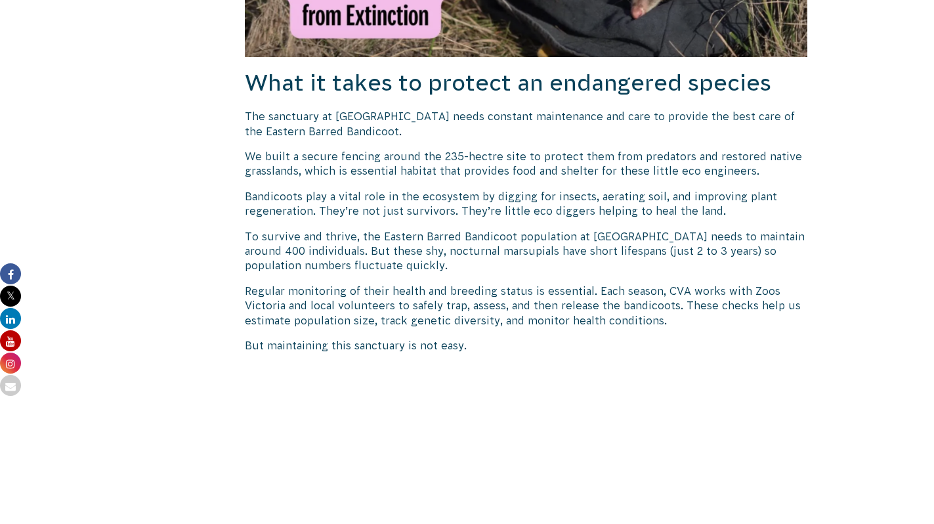
scroll to position [1309, 0]
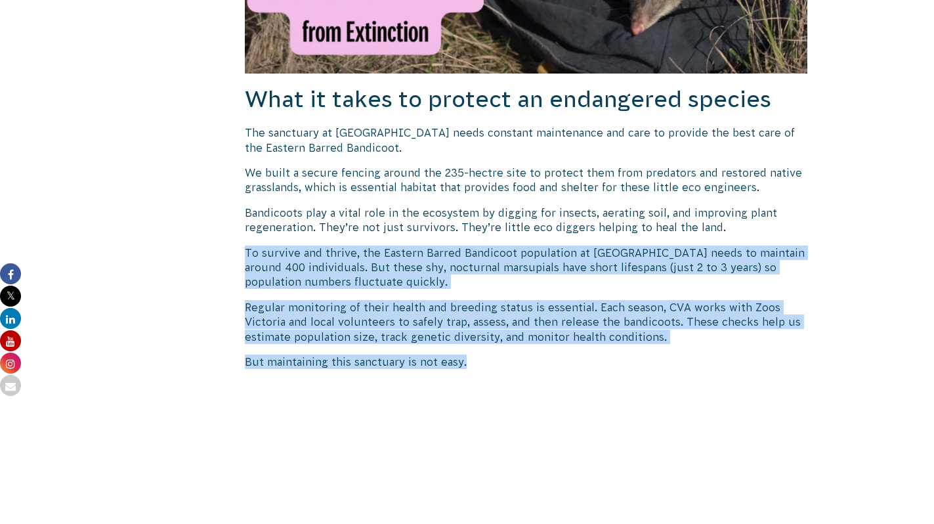
drag, startPoint x: 563, startPoint y: 347, endPoint x: 610, endPoint y: 169, distance: 184.0
click at [610, 169] on div "Help CVA Safeguard the Eastern Barred Bandicoot! This Threatened Species Day, C…" at bounding box center [526, 145] width 563 height 2254
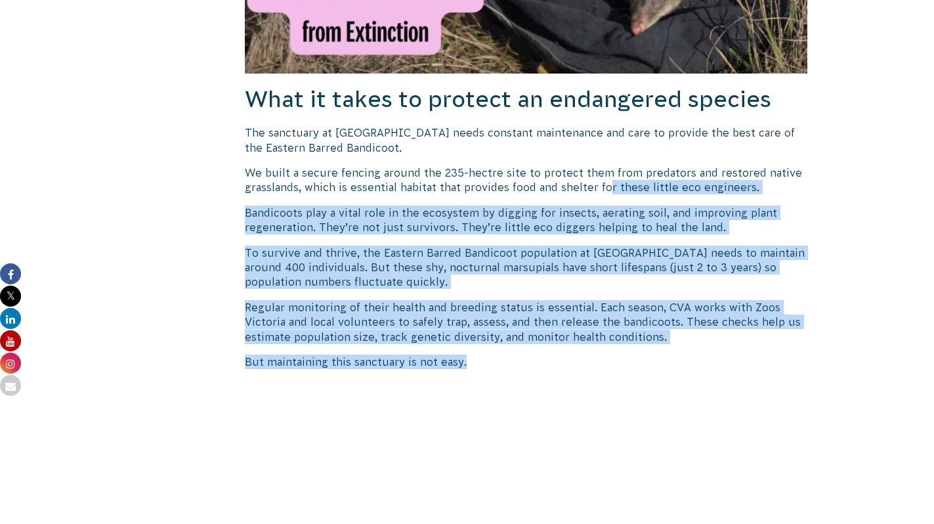
click at [612, 168] on p "We built a secure fencing around the 235-hectre site to protect them from preda…" at bounding box center [526, 180] width 563 height 30
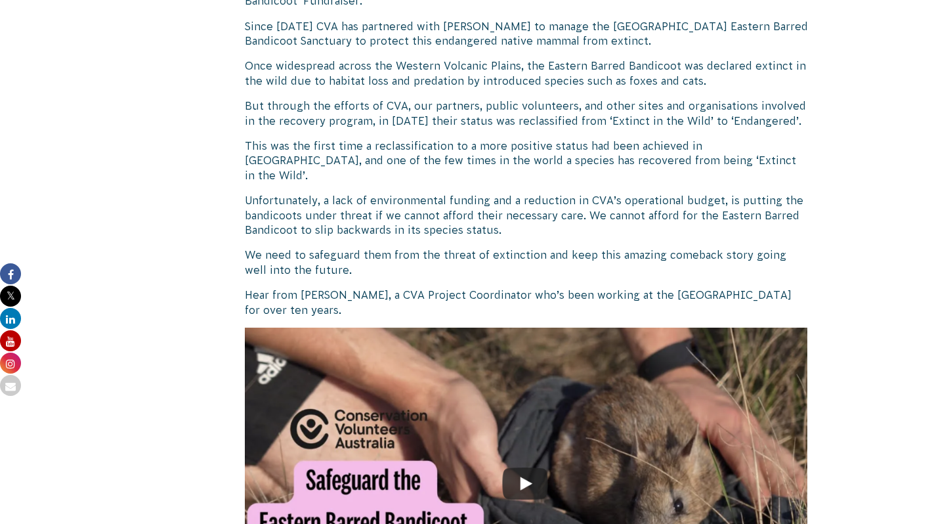
scroll to position [769, 0]
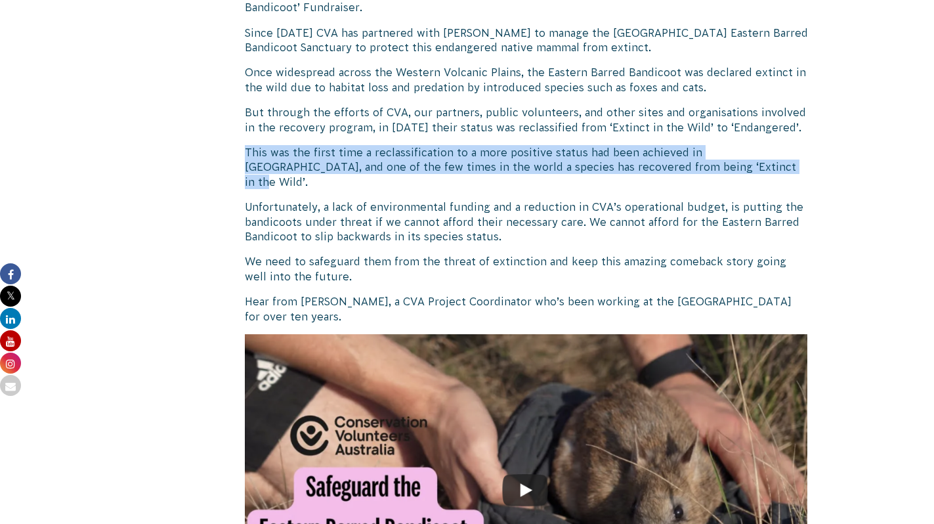
drag, startPoint x: 245, startPoint y: 149, endPoint x: 750, endPoint y: 173, distance: 505.3
click at [750, 173] on p "This was the first time a reclassification to a more positive status had been a…" at bounding box center [526, 167] width 563 height 44
copy p "This was the first time a reclassification to a more positive status had been a…"
click at [750, 173] on p "This was the first time a reclassification to a more positive status had been a…" at bounding box center [526, 167] width 563 height 44
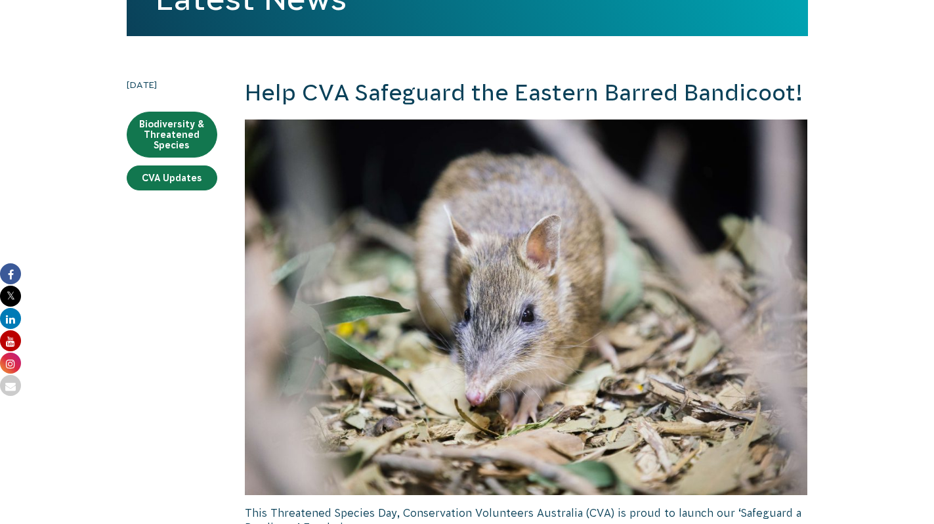
scroll to position [603, 0]
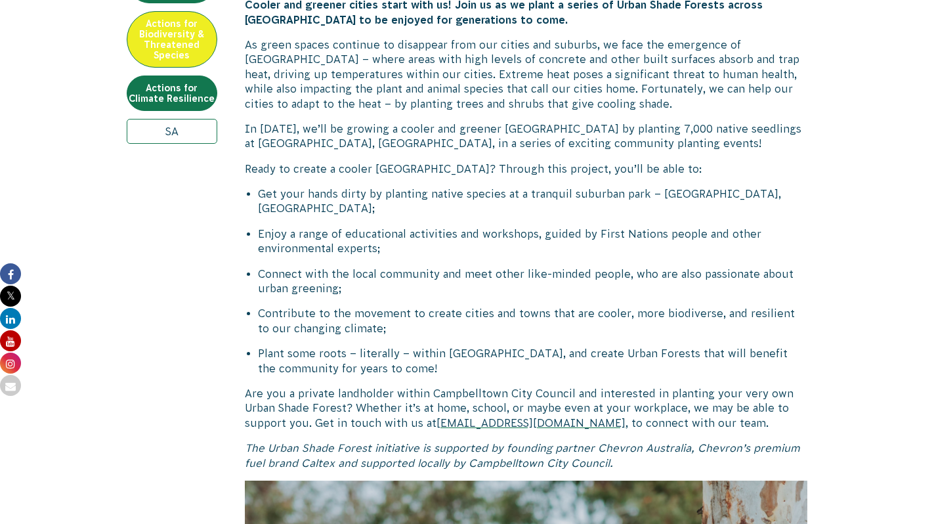
scroll to position [819, 0]
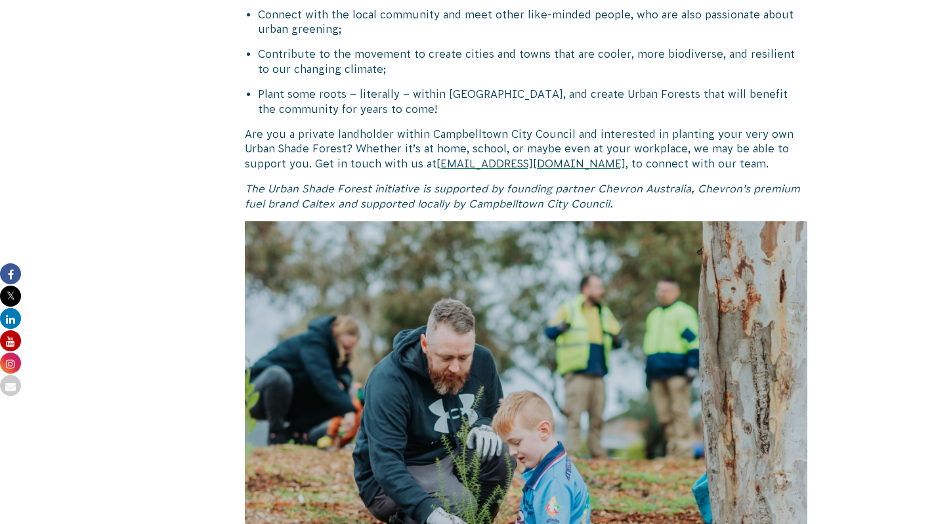
click at [625, 160] on span ", to connect with our team." at bounding box center [696, 164] width 143 height 12
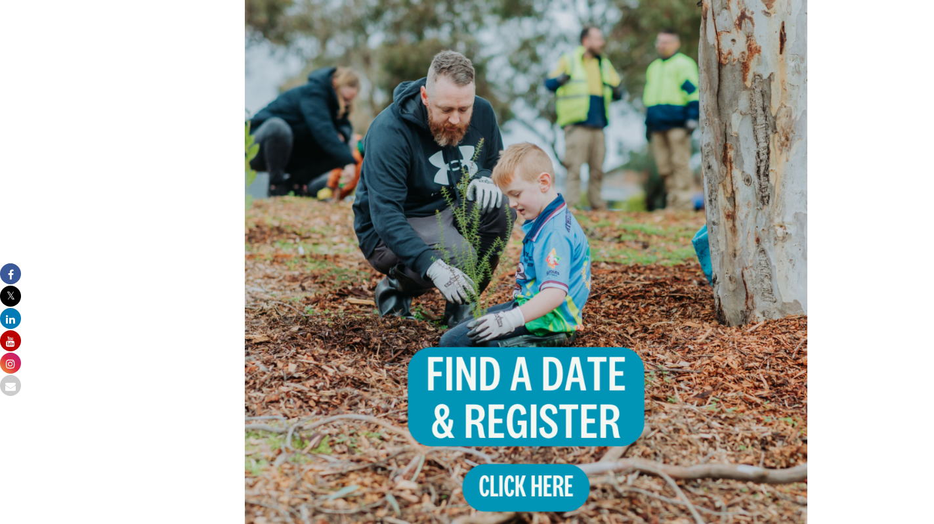
scroll to position [903, 0]
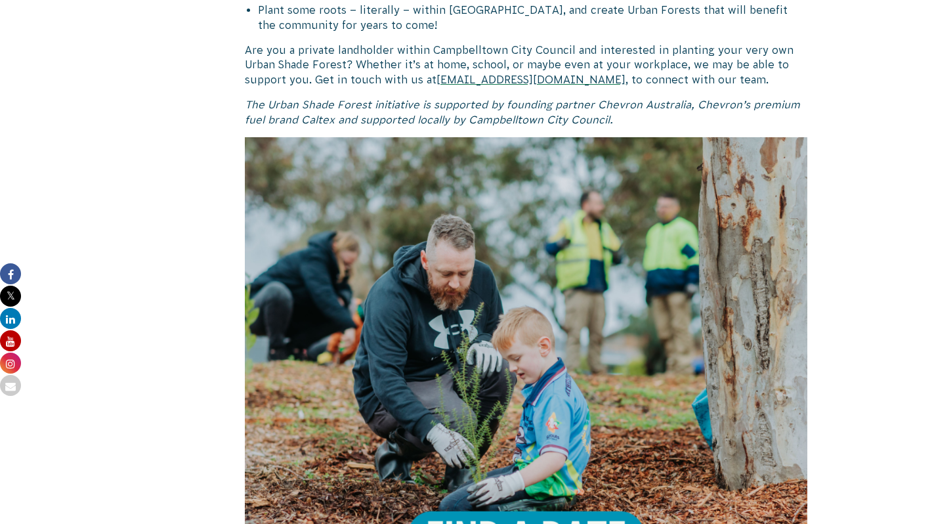
click at [620, 116] on p "The Urban Shade Forest initiative is supported by founding partner Chevron Aust…" at bounding box center [526, 112] width 563 height 30
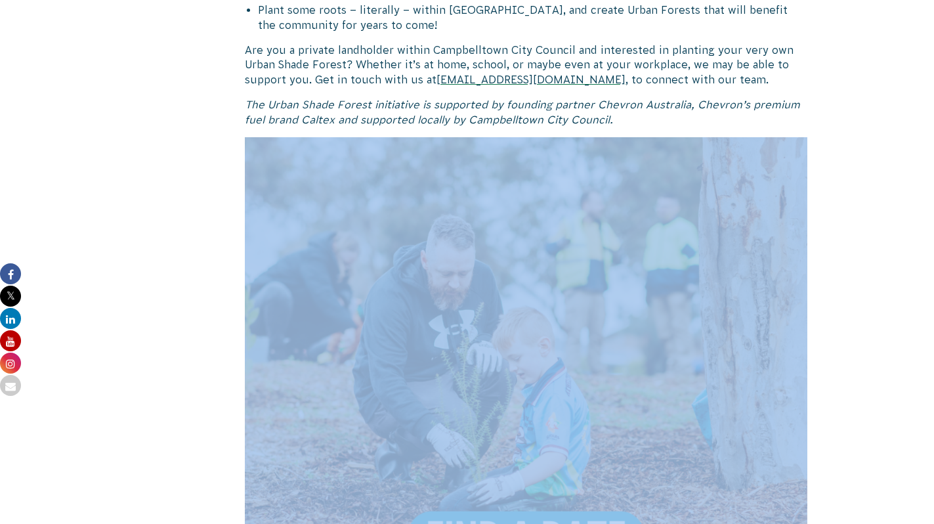
click at [620, 116] on p "The Urban Shade Forest initiative is supported by founding partner Chevron Aust…" at bounding box center [526, 112] width 563 height 30
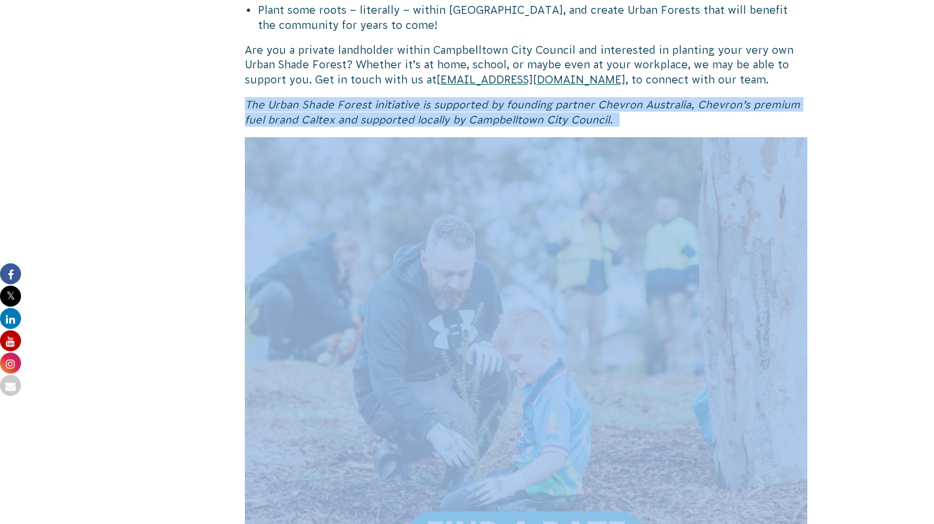
click at [620, 116] on p "The Urban Shade Forest initiative is supported by founding partner Chevron Aust…" at bounding box center [526, 112] width 563 height 30
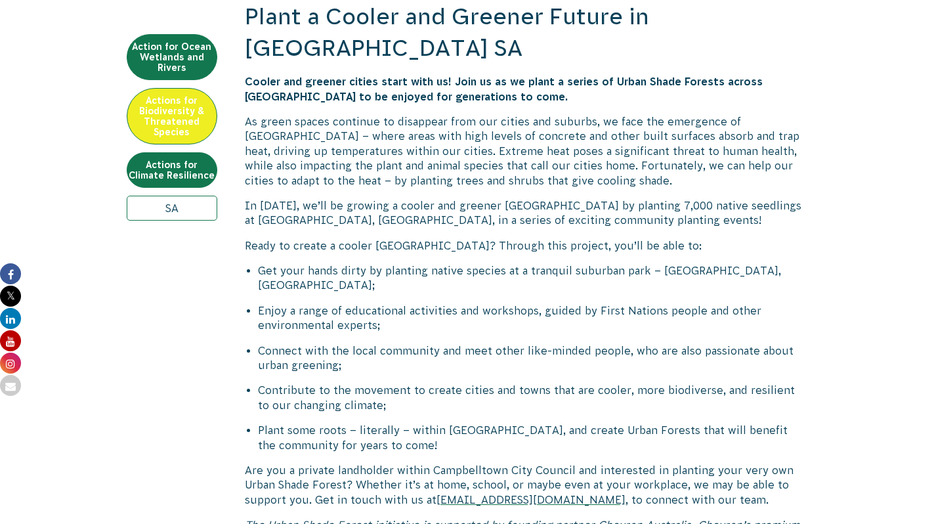
scroll to position [423, 0]
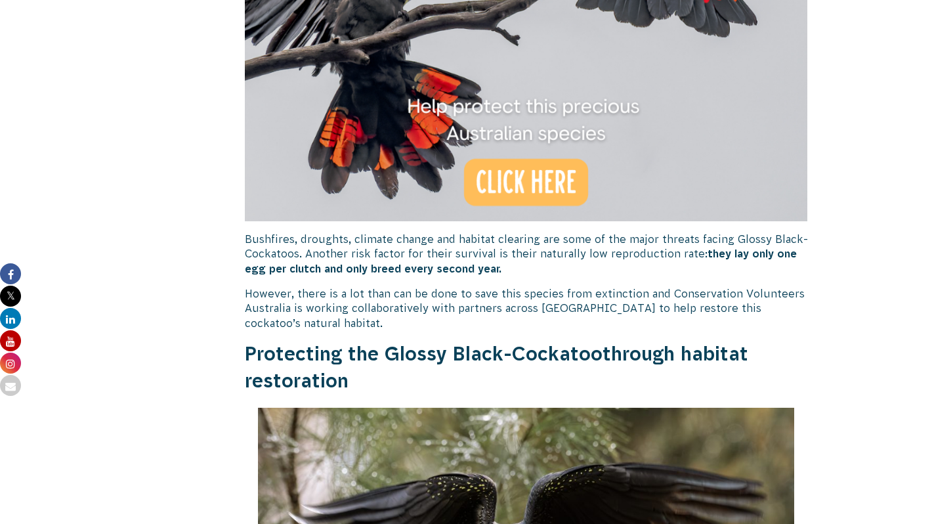
scroll to position [985, 0]
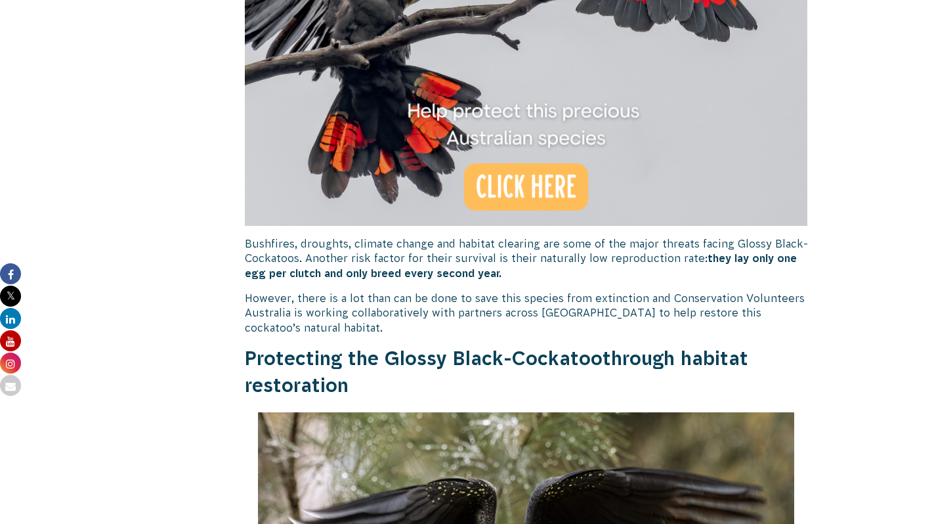
drag, startPoint x: 643, startPoint y: 389, endPoint x: 697, endPoint y: 180, distance: 215.7
click at [662, 291] on p "However, there is a lot than can be done to save this species from extinction a…" at bounding box center [526, 313] width 563 height 44
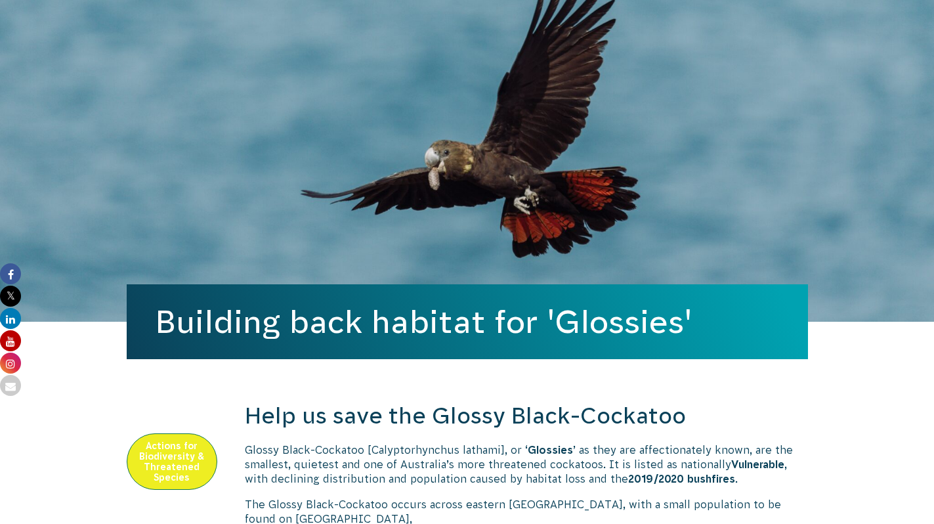
scroll to position [286, 0]
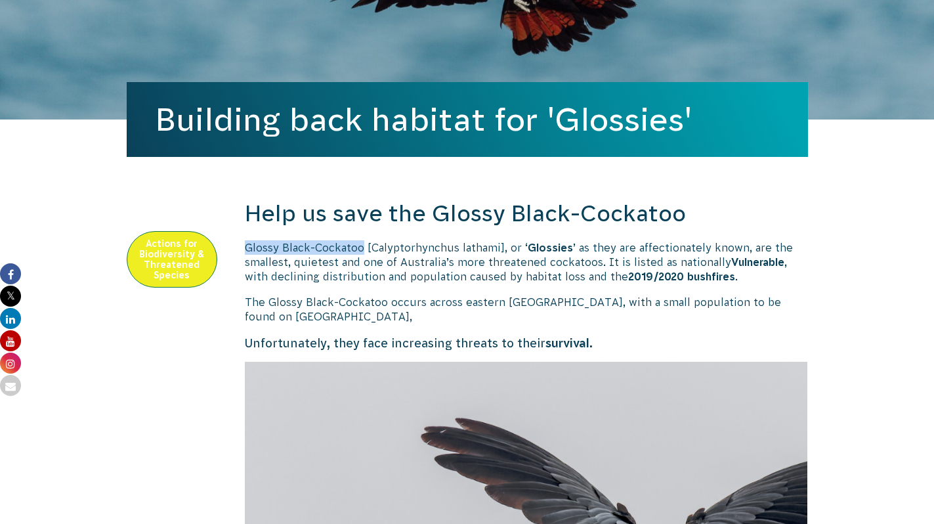
drag, startPoint x: 244, startPoint y: 250, endPoint x: 364, endPoint y: 249, distance: 119.5
click at [364, 249] on span "Glossy Black-Cockatoo [Calyptorhynchus lathami], or ‘ Glossies ’ as they are af…" at bounding box center [519, 262] width 548 height 41
copy span "Glossy Black-Cockatoo"
click at [495, 268] on p "Glossy Black-Cockatoo [Calyptorhynchus lathami], or ‘ Glossies ’ as they are af…" at bounding box center [526, 262] width 563 height 44
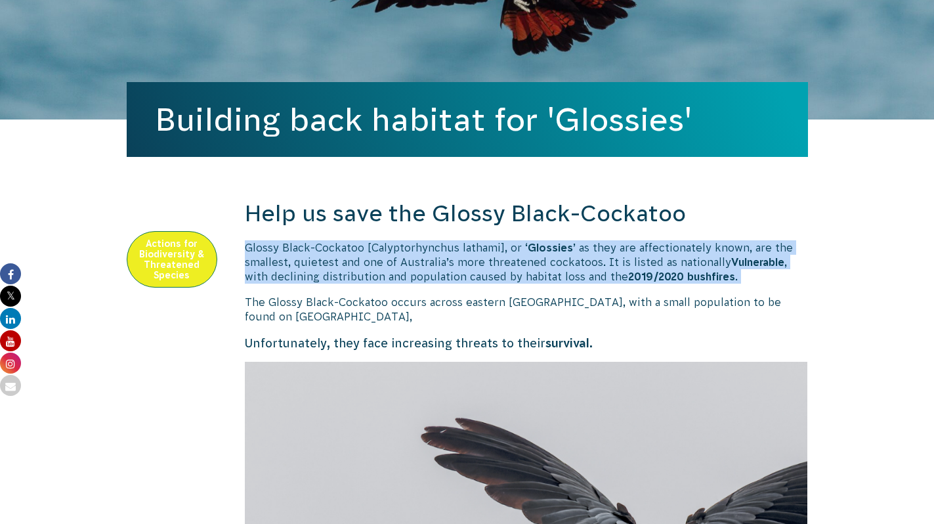
click at [495, 268] on p "Glossy Black-Cockatoo [Calyptorhynchus lathami], or ‘ Glossies ’ as they are af…" at bounding box center [526, 262] width 563 height 44
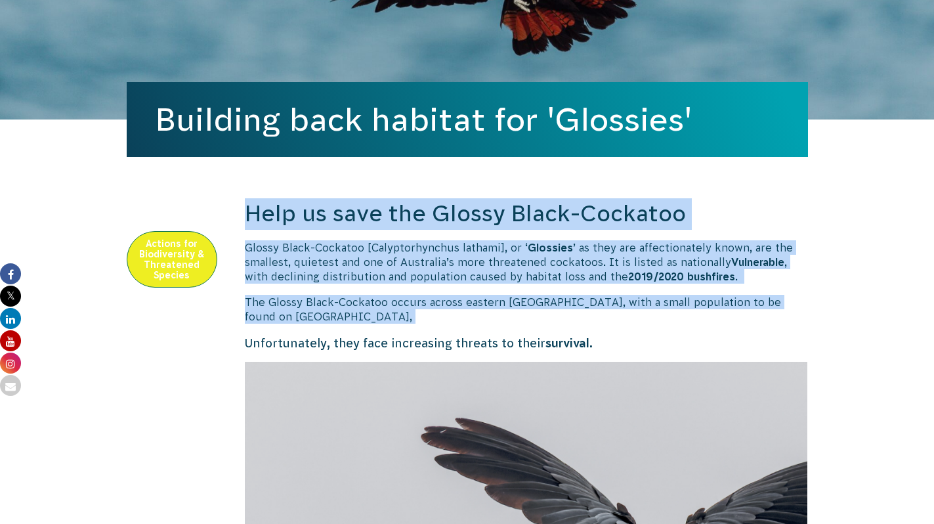
drag, startPoint x: 446, startPoint y: 317, endPoint x: 501, endPoint y: 192, distance: 136.3
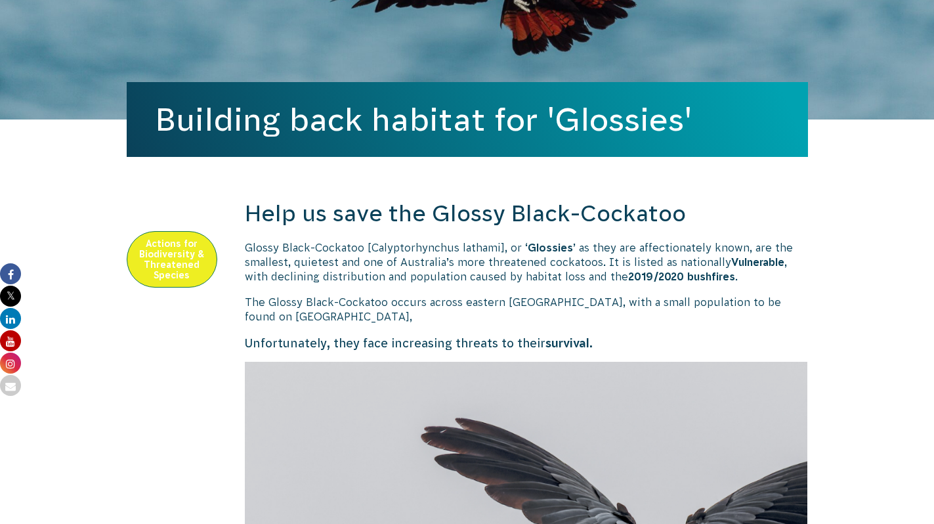
drag, startPoint x: 501, startPoint y: 192, endPoint x: 612, endPoint y: 345, distance: 189.3
click at [612, 345] on h6 "Unfortunately, they face increasing threats to their survival ." at bounding box center [526, 343] width 563 height 16
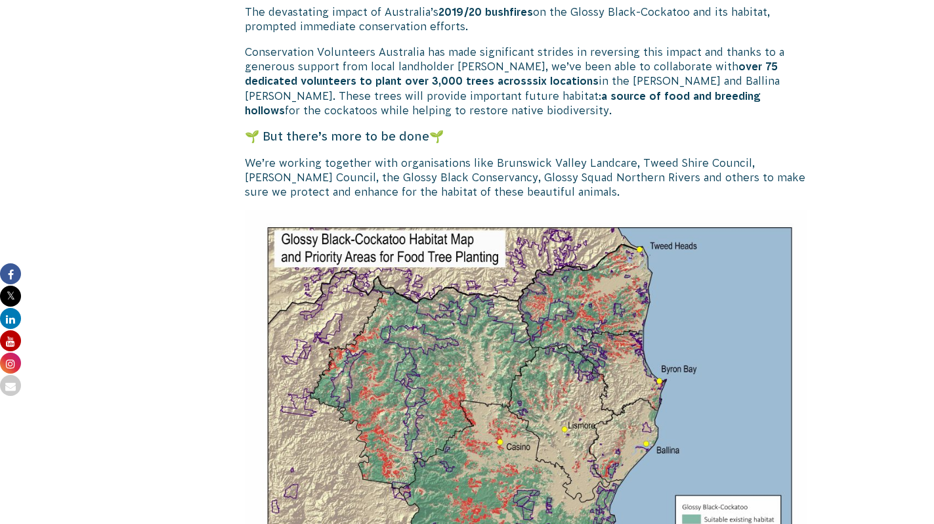
scroll to position [1814, 0]
click at [592, 95] on strong "a source of food and breeding hollows" at bounding box center [503, 104] width 516 height 26
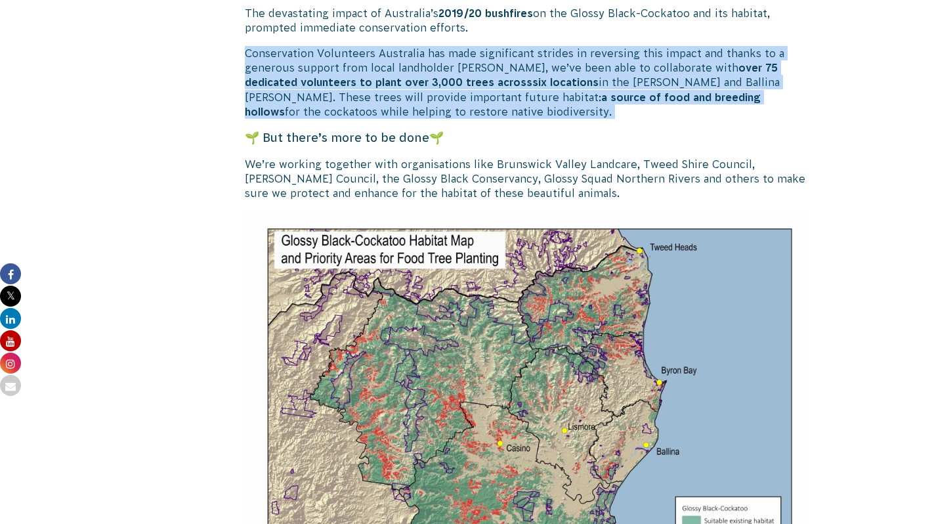
click at [592, 95] on strong "a source of food and breeding hollows" at bounding box center [503, 104] width 516 height 26
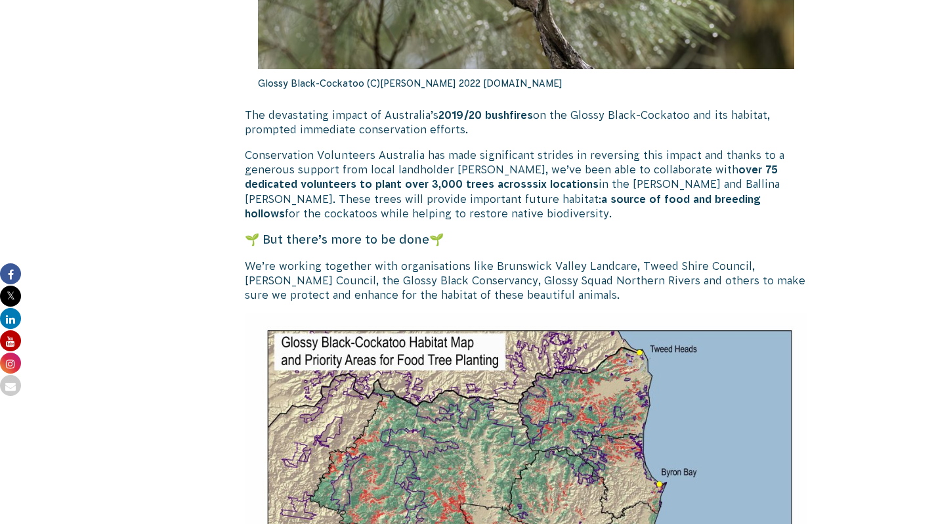
scroll to position [1700, 0]
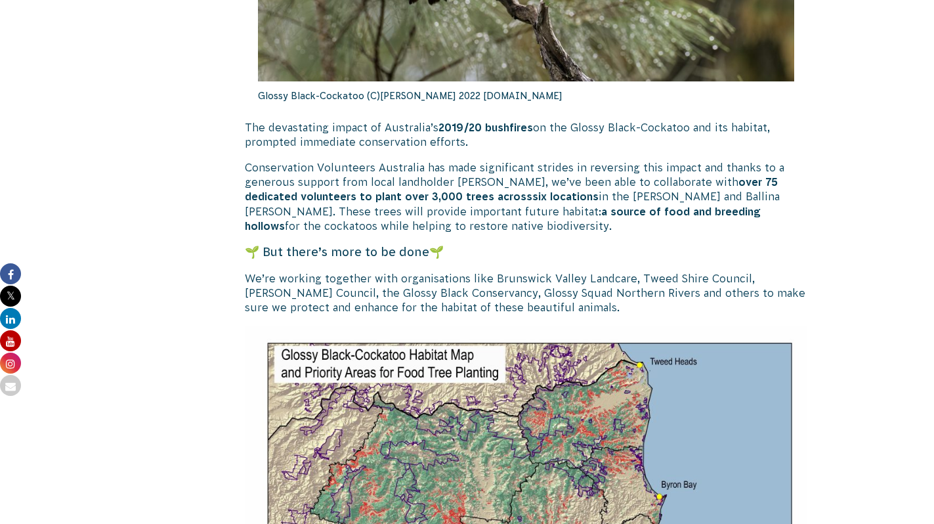
drag, startPoint x: 592, startPoint y: 95, endPoint x: 666, endPoint y: 230, distance: 153.6
click at [666, 230] on p "Conservation Volunteers Australia has made significant strides in reversing thi…" at bounding box center [526, 197] width 563 height 74
drag, startPoint x: 666, startPoint y: 230, endPoint x: 711, endPoint y: 103, distance: 134.3
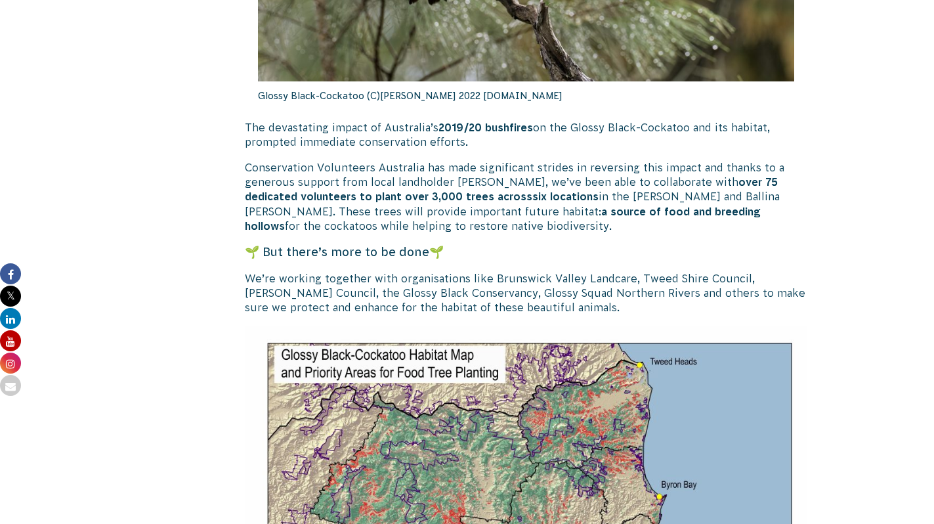
click at [702, 140] on p "The devastating impact of Australia’s 2019/20 bushfires on the Glossy Black-Coc…" at bounding box center [526, 135] width 563 height 30
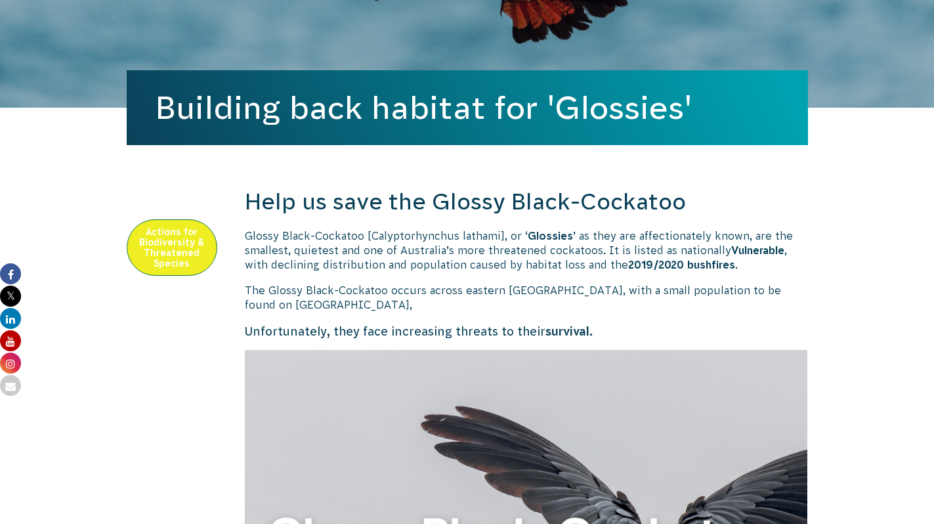
scroll to position [333, 0]
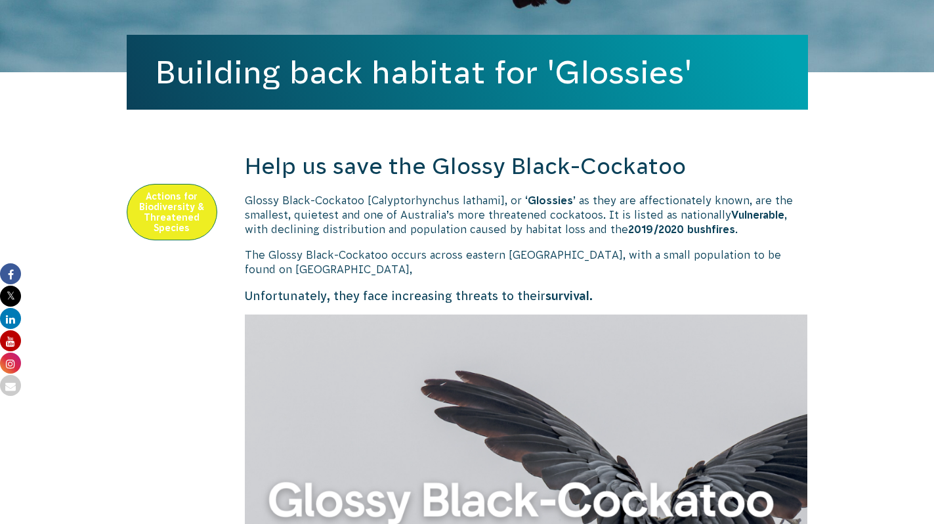
click at [580, 213] on span "Glossy Black-Cockatoo [Calyptorhynchus lathami], or ‘ Glossies ’ as they are af…" at bounding box center [519, 214] width 548 height 41
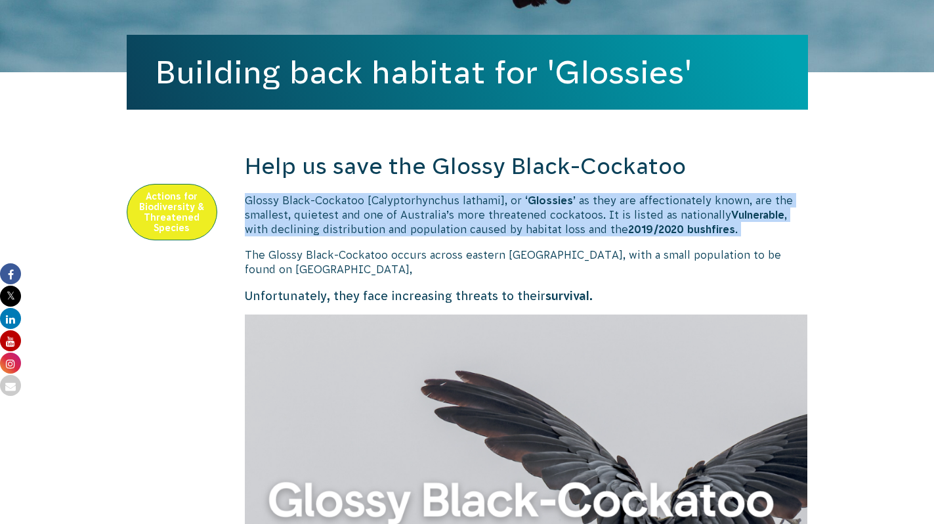
click at [580, 213] on span "Glossy Black-Cockatoo [Calyptorhynchus lathami], or ‘ Glossies ’ as they are af…" at bounding box center [519, 214] width 548 height 41
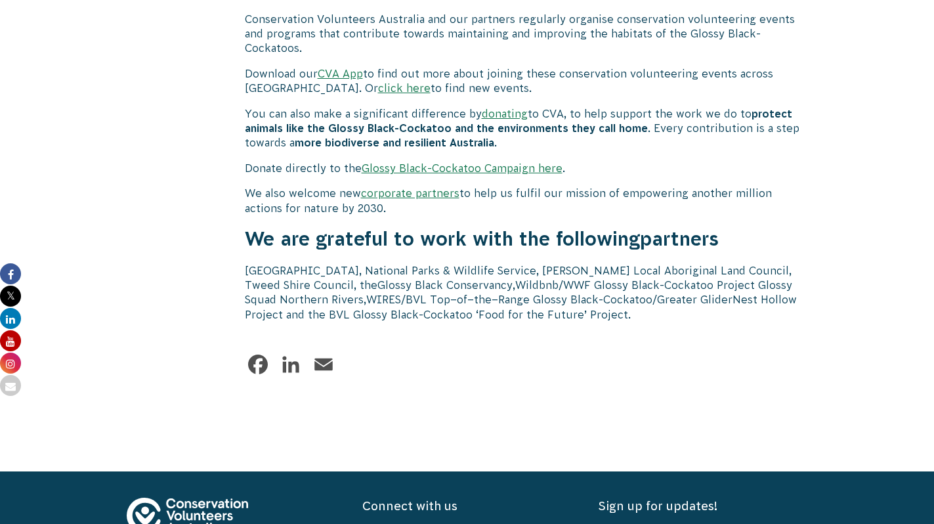
scroll to position [4115, 0]
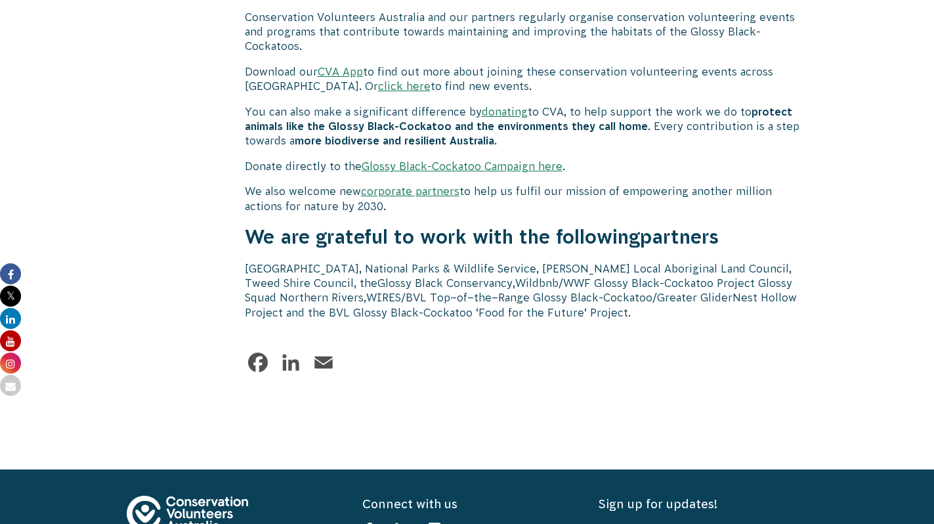
drag, startPoint x: 635, startPoint y: 332, endPoint x: 219, endPoint y: 32, distance: 512.8
click at [394, 185] on link "corporate partners" at bounding box center [410, 191] width 98 height 12
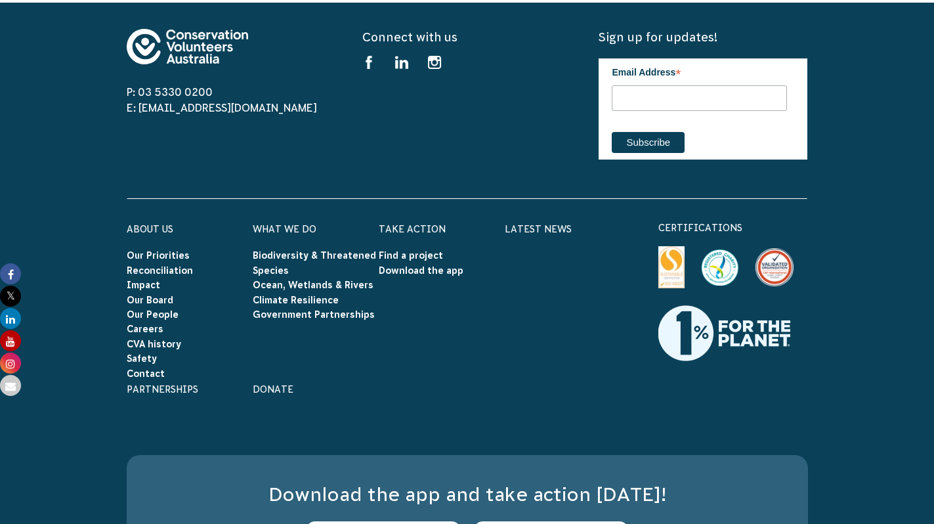
scroll to position [4626, 0]
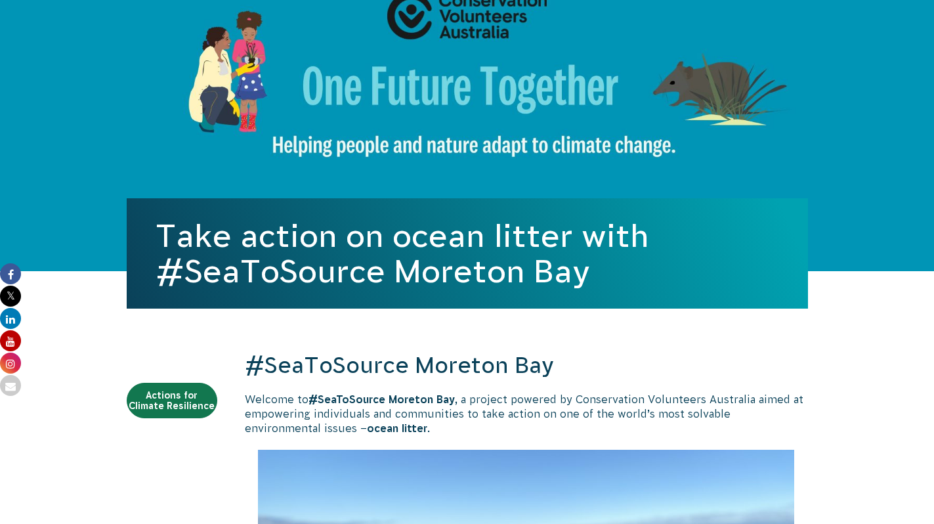
scroll to position [384, 0]
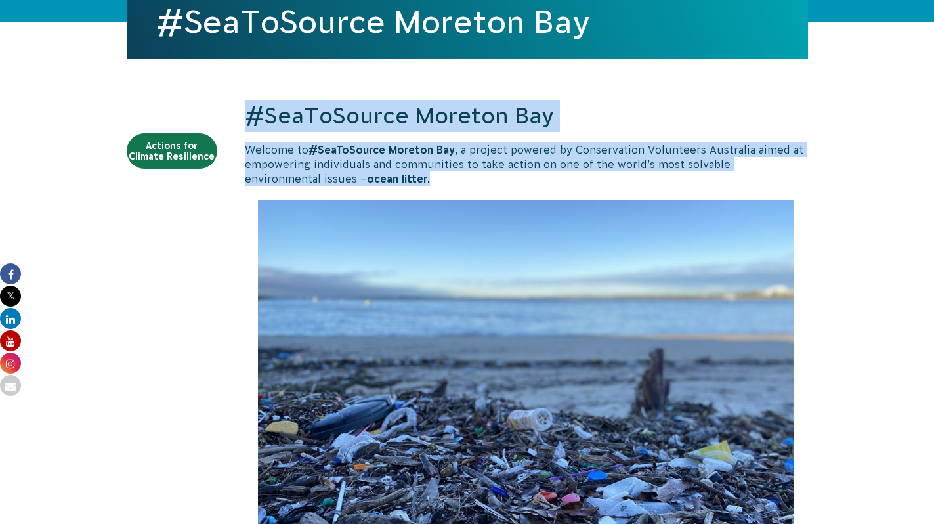
drag, startPoint x: 545, startPoint y: 176, endPoint x: 488, endPoint y: 77, distance: 113.8
click at [627, 148] on span "Welcome to #SeaToSource Moreton Bay , a project powered by Conservation Volunte…" at bounding box center [524, 164] width 559 height 41
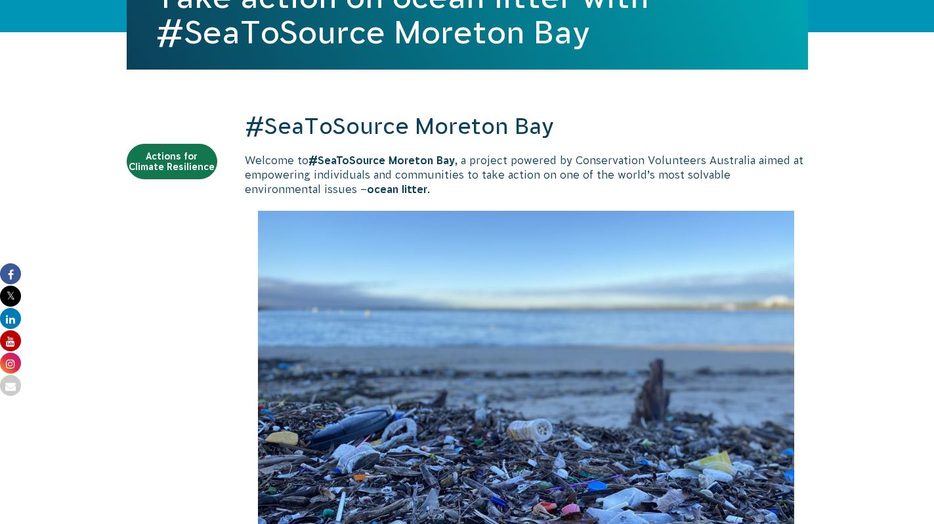
scroll to position [362, 0]
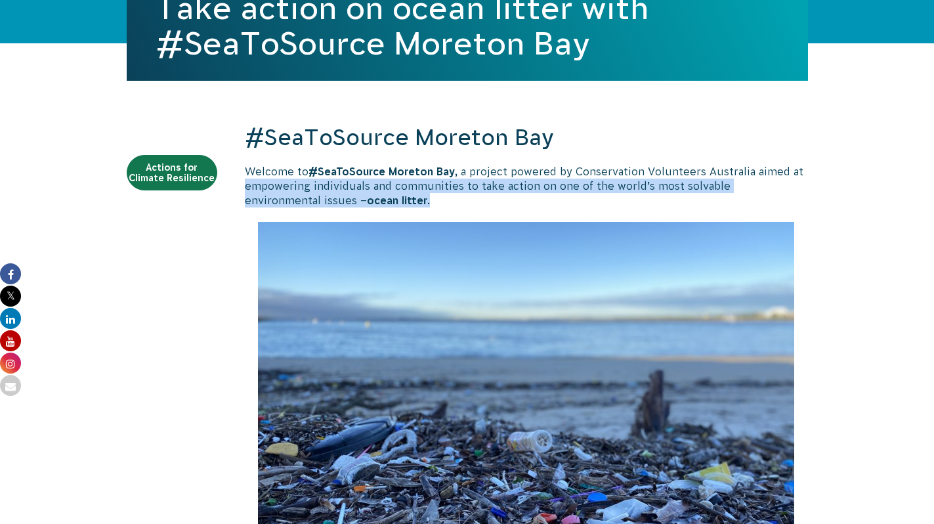
drag, startPoint x: 244, startPoint y: 188, endPoint x: 366, endPoint y: 195, distance: 121.6
click at [366, 195] on p "Welcome to #SeaToSource Moreton Bay , a project powered by Conservation Volunte…" at bounding box center [526, 186] width 563 height 44
copy span "empowering individuals and communities to take action on one of the world’s mos…"
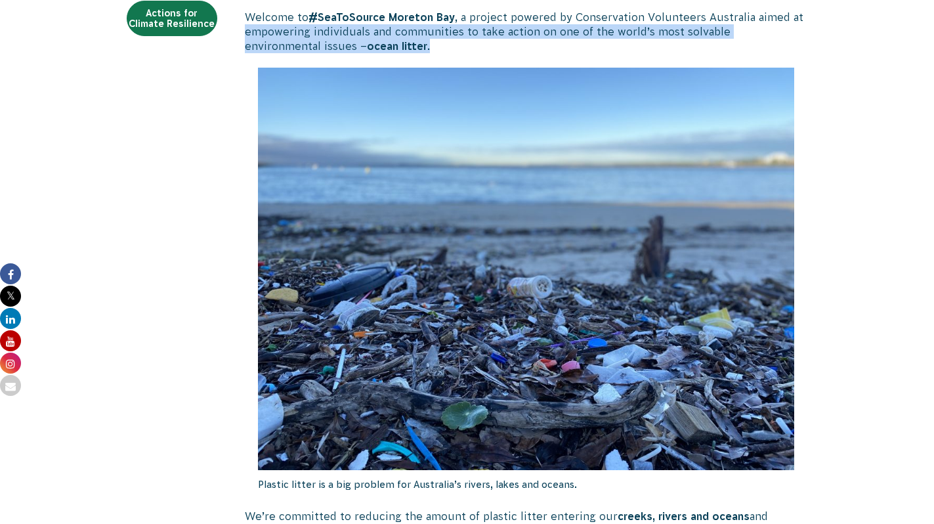
scroll to position [771, 0]
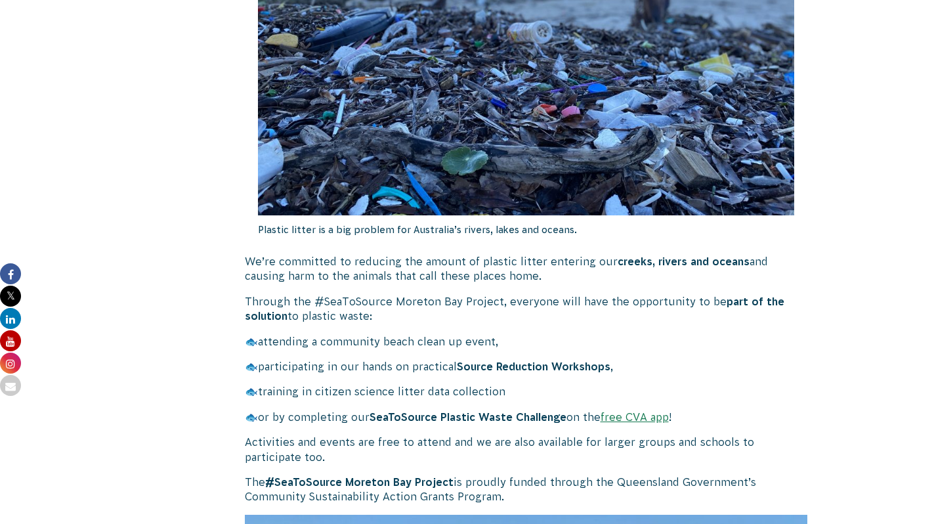
drag, startPoint x: 570, startPoint y: 282, endPoint x: 538, endPoint y: 236, distance: 55.2
click at [538, 236] on p "Plastic litter is a big problem for Australia’s rivers, lakes and oceans." at bounding box center [526, 229] width 537 height 29
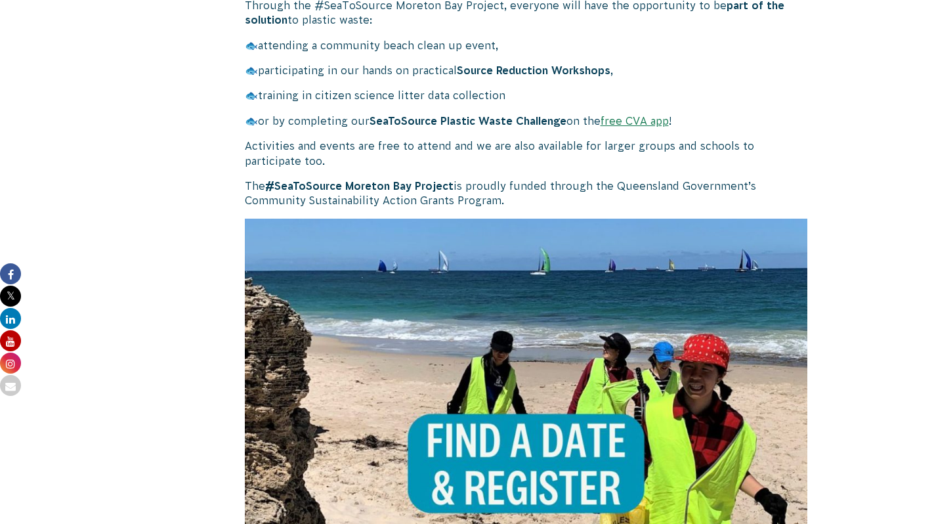
scroll to position [1257, 0]
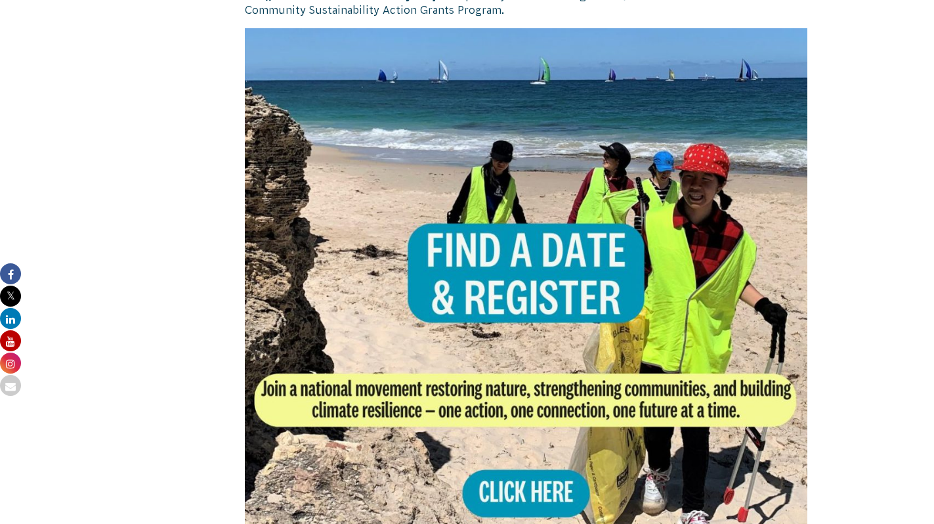
click at [426, 265] on img at bounding box center [526, 309] width 563 height 563
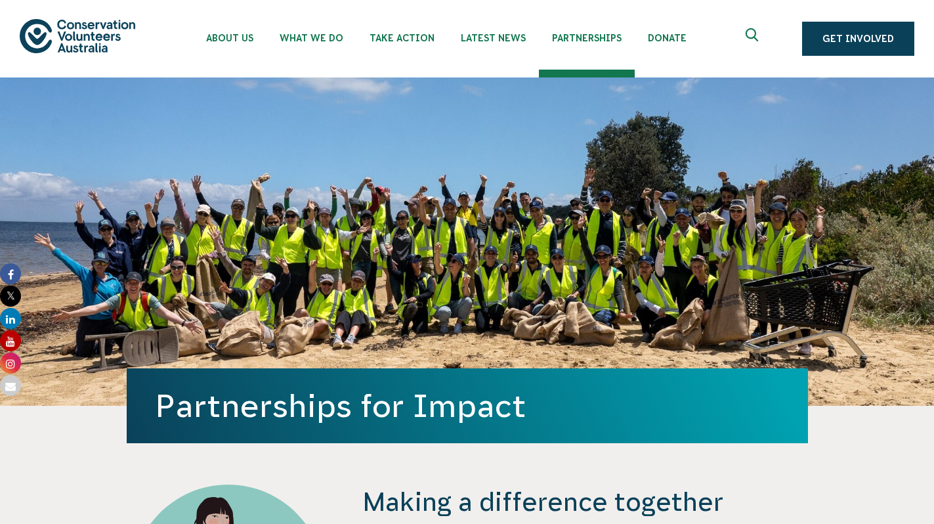
scroll to position [337, 0]
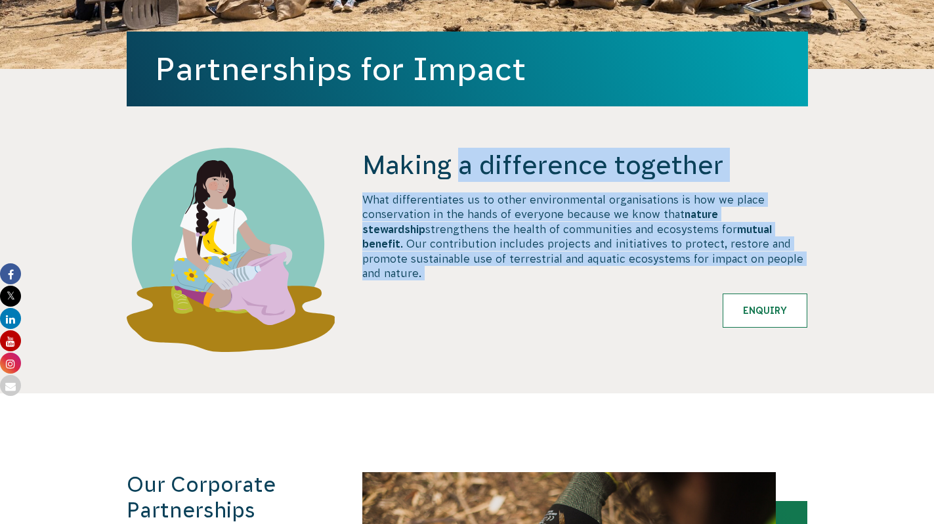
click at [574, 137] on section "Making a difference together What differentiates us to other environmental orga…" at bounding box center [467, 231] width 934 height 324
drag, startPoint x: 574, startPoint y: 137, endPoint x: 656, endPoint y: 301, distance: 184.0
click at [656, 301] on section "Making a difference together What differentiates us to other environmental orga…" at bounding box center [467, 231] width 934 height 324
click at [656, 301] on div "Enquiry" at bounding box center [584, 303] width 445 height 47
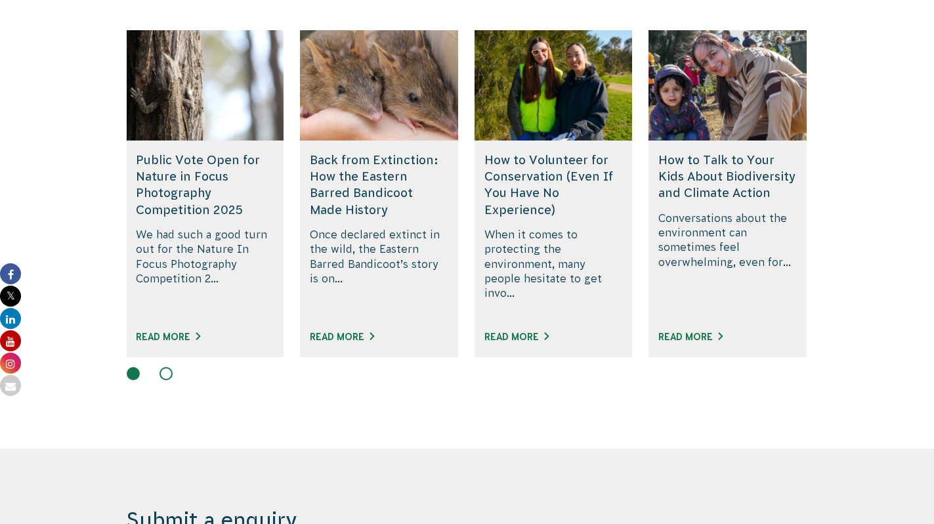
scroll to position [3322, 0]
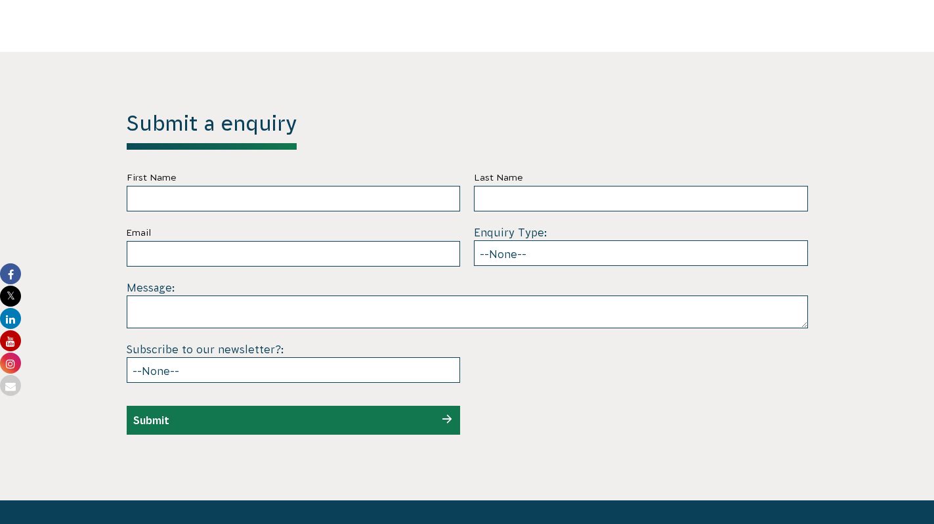
click at [864, 463] on section "Submit a enquiry First Name Last Name Email Enquiry Type: --None-- Partnering o…" at bounding box center [467, 276] width 934 height 448
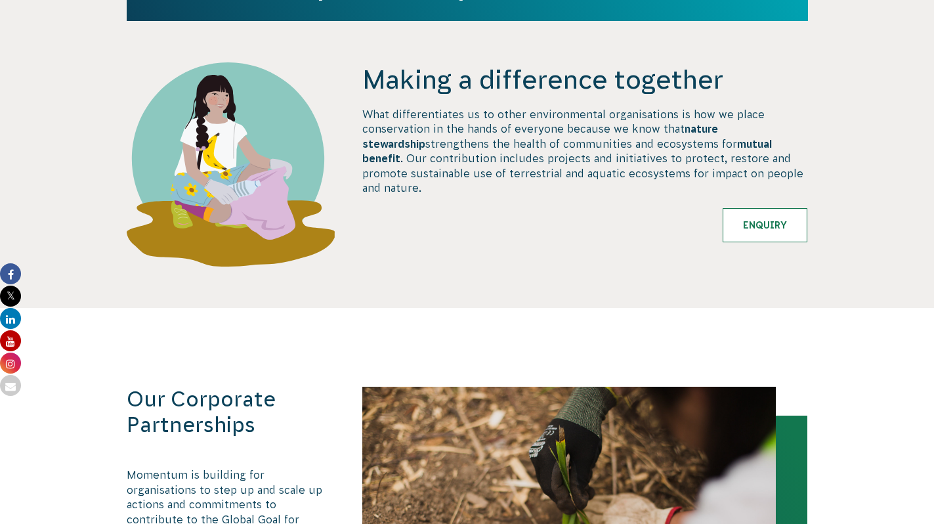
scroll to position [0, 0]
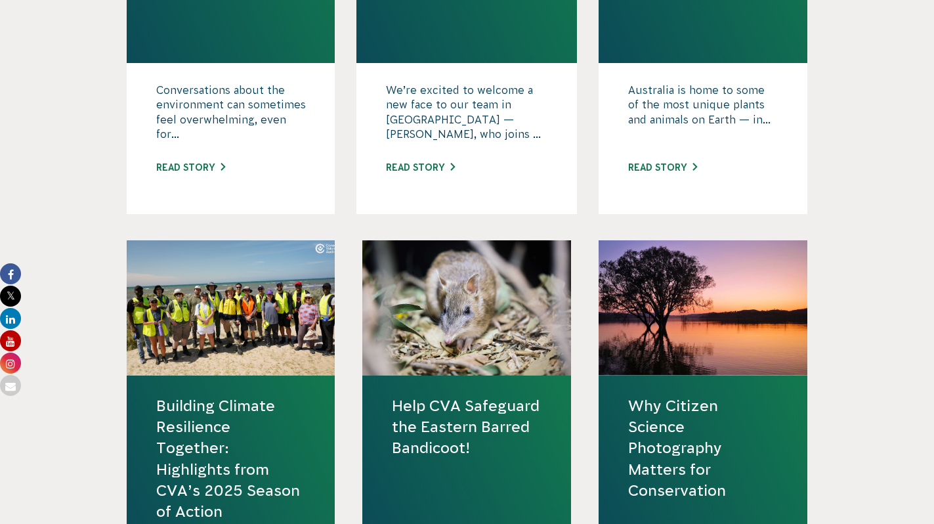
scroll to position [1508, 0]
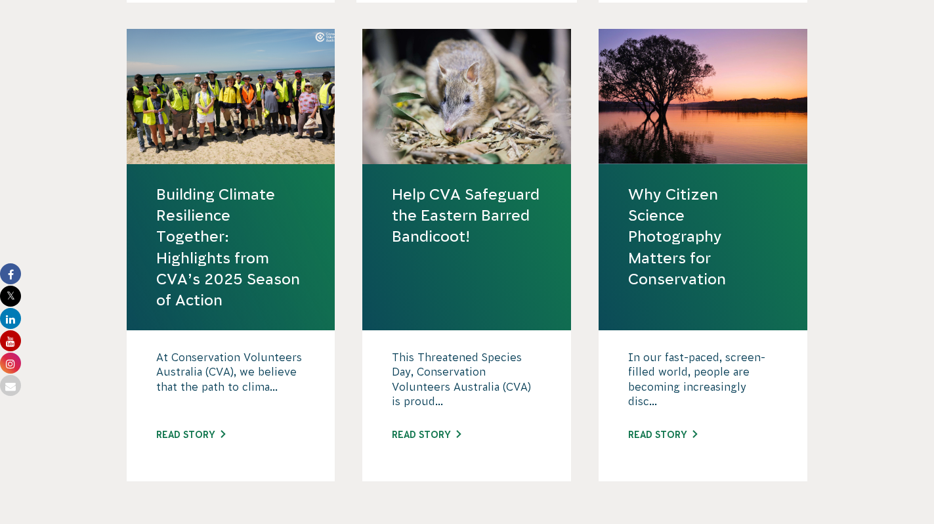
click at [283, 118] on div at bounding box center [231, 96] width 209 height 135
click at [211, 434] on link "Read story" at bounding box center [190, 434] width 69 height 11
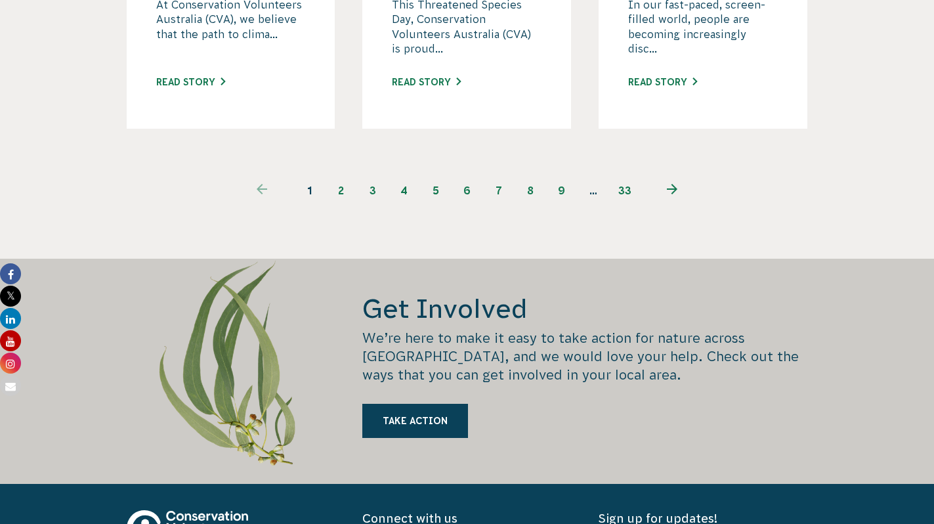
click at [342, 186] on link "2" at bounding box center [342, 191] width 32 height 32
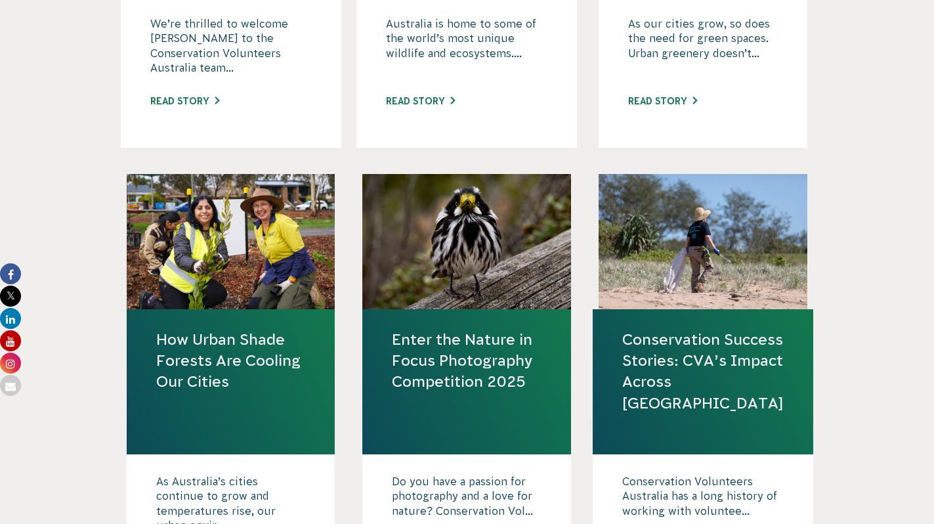
scroll to position [1160, 0]
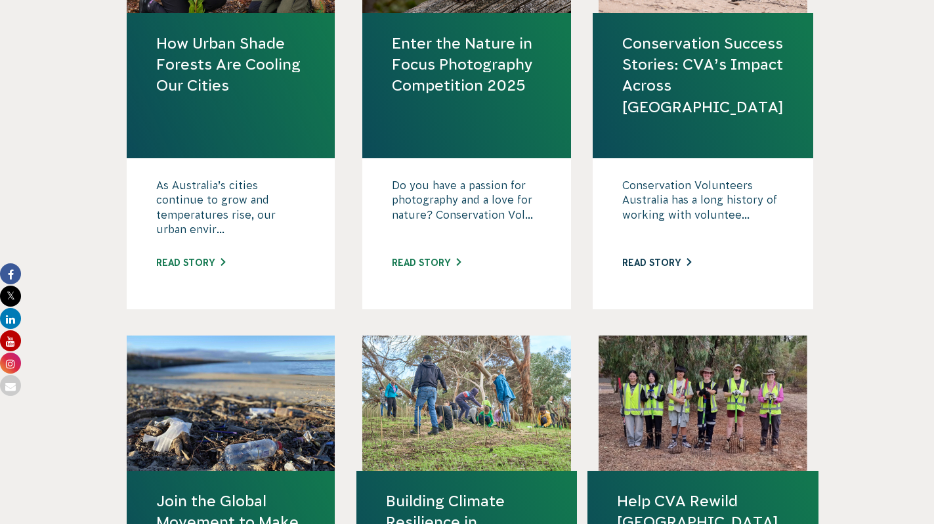
click at [662, 259] on link "Read story" at bounding box center [656, 262] width 69 height 11
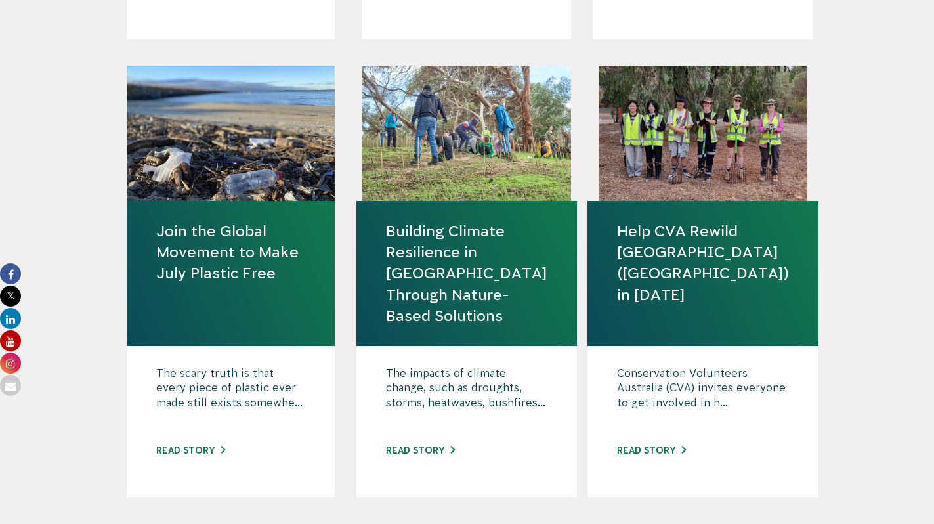
scroll to position [1463, 0]
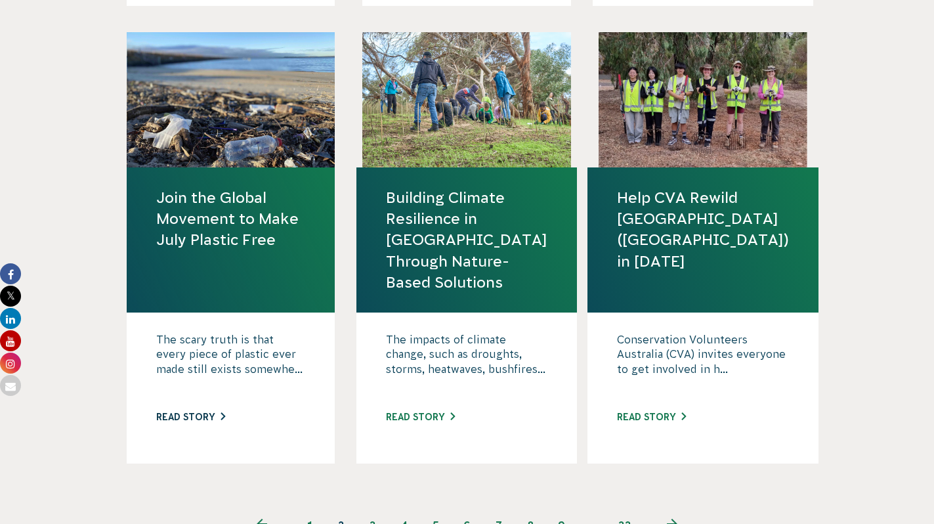
click at [210, 415] on link "Read story" at bounding box center [190, 417] width 69 height 11
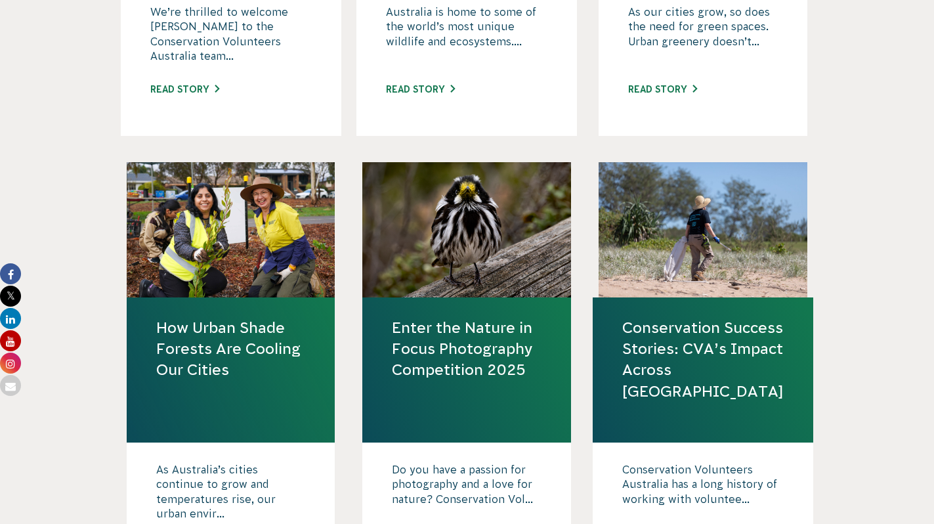
scroll to position [816, 0]
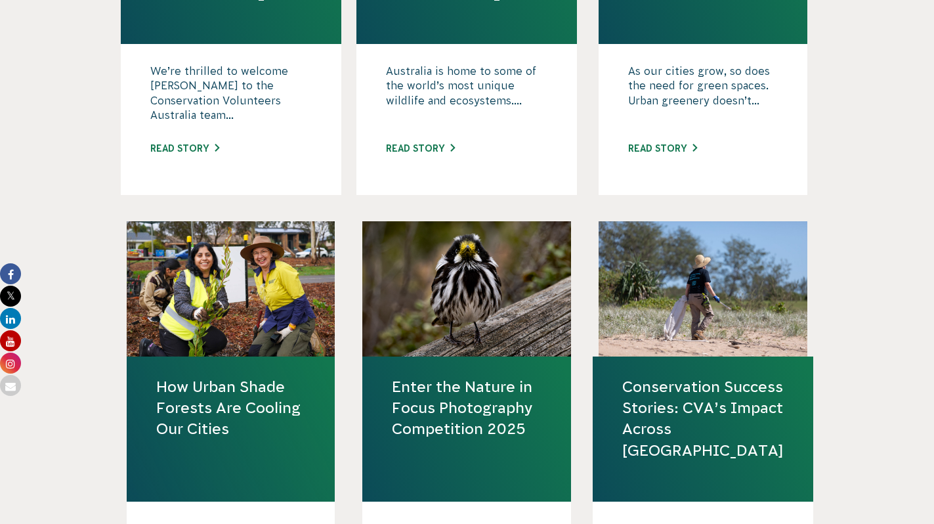
click at [663, 257] on div at bounding box center [703, 288] width 209 height 135
click at [674, 425] on link "Conservation Success Stories: CVA’s Impact Across [GEOGRAPHIC_DATA]" at bounding box center [702, 418] width 161 height 85
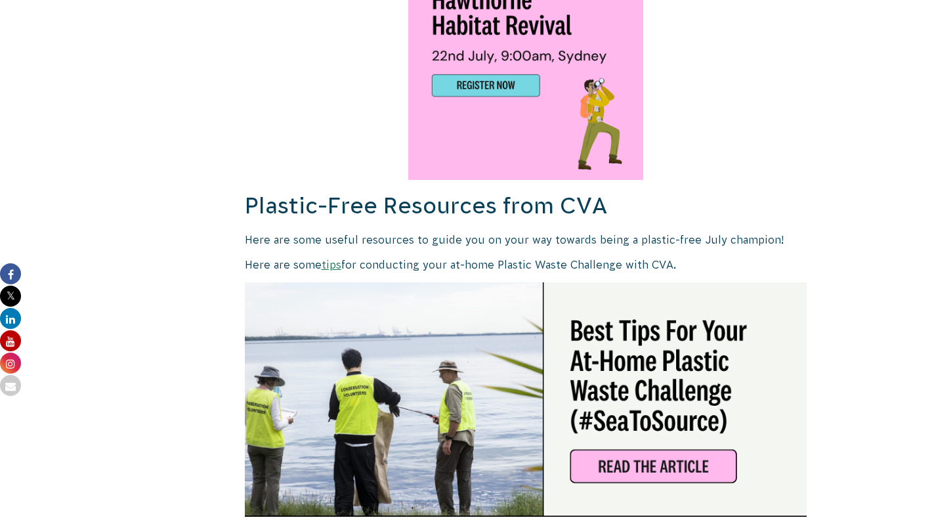
scroll to position [3014, 0]
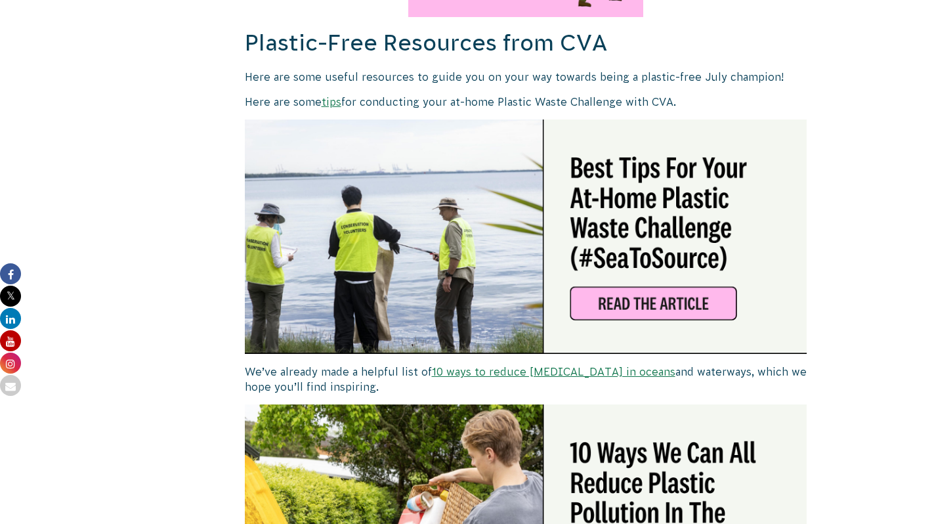
click at [680, 301] on img at bounding box center [526, 236] width 563 height 234
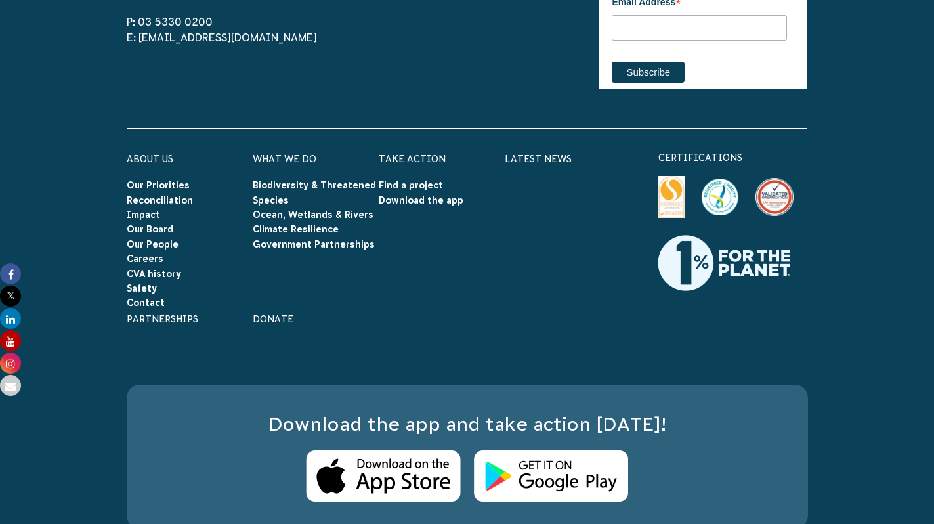
click at [860, 462] on footer "P: 03 5330 0200 E: info@cva.org.au Connect with us Find us on facebook Find us …" at bounding box center [467, 274] width 934 height 685
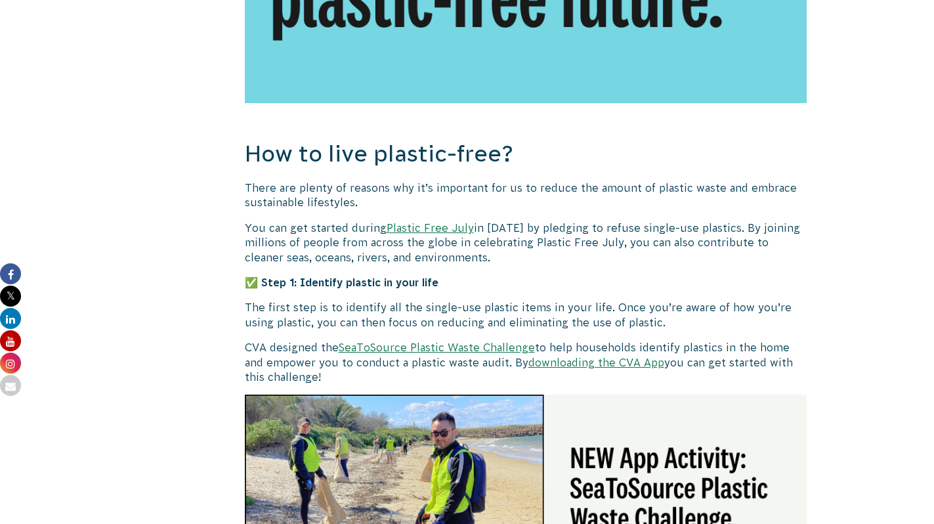
scroll to position [1213, 0]
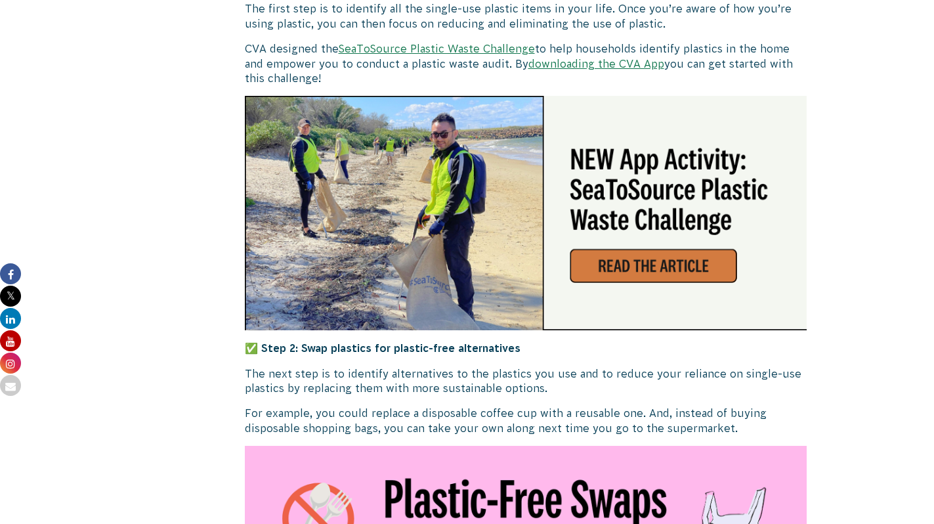
click at [415, 179] on img at bounding box center [526, 213] width 563 height 234
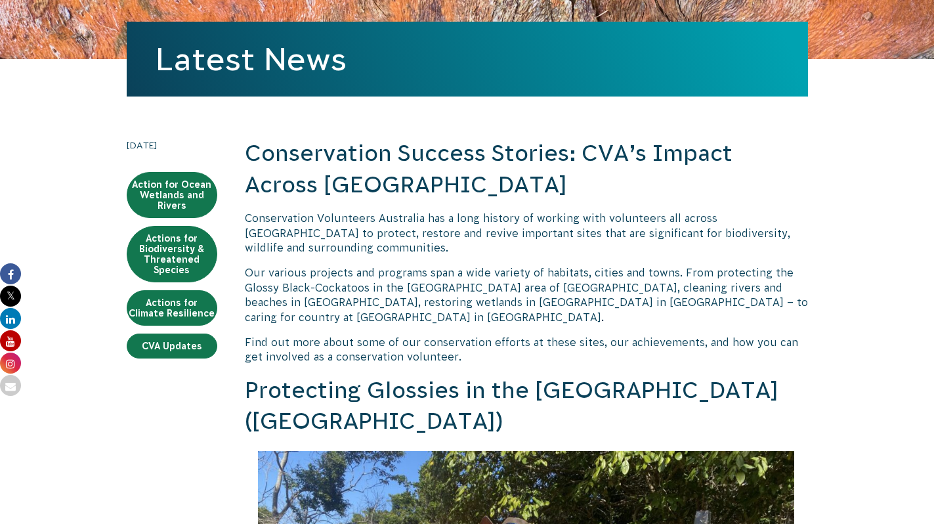
scroll to position [70, 0]
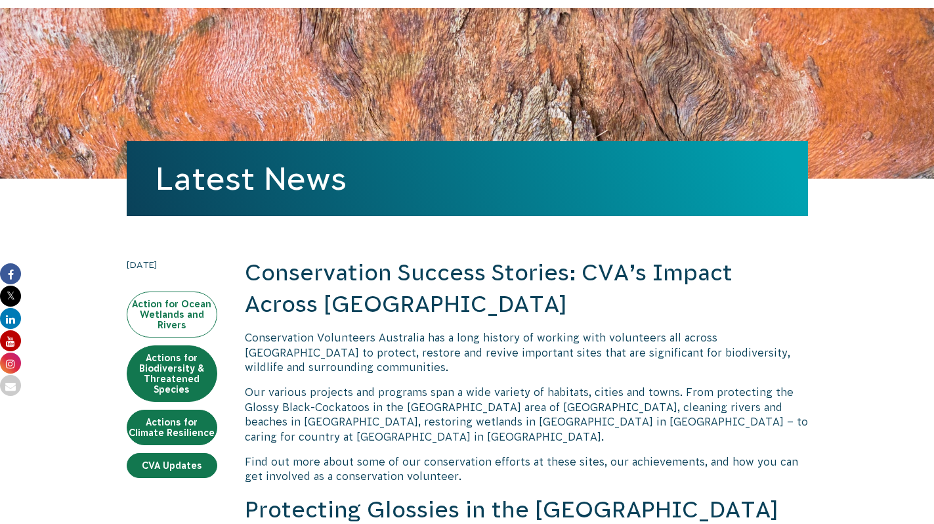
click at [194, 316] on link "Action for Ocean Wetlands and Rivers" at bounding box center [172, 314] width 91 height 46
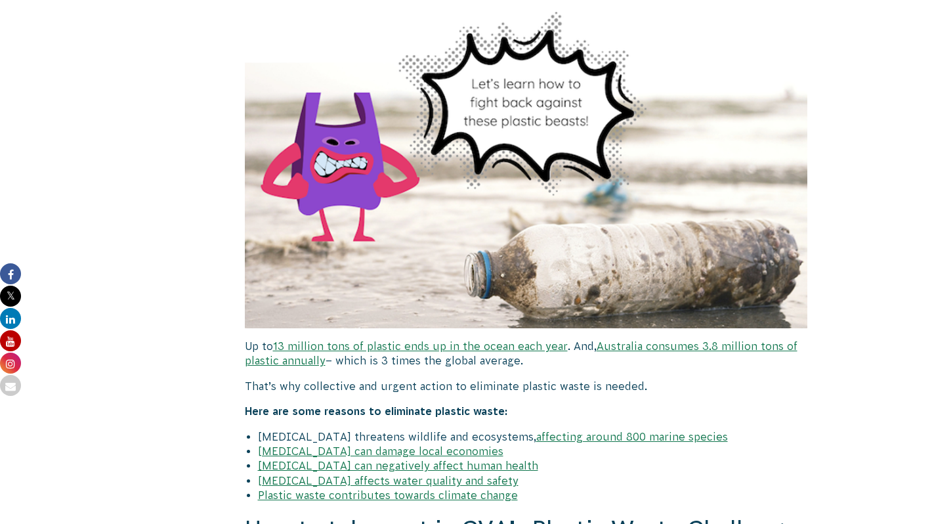
scroll to position [1175, 0]
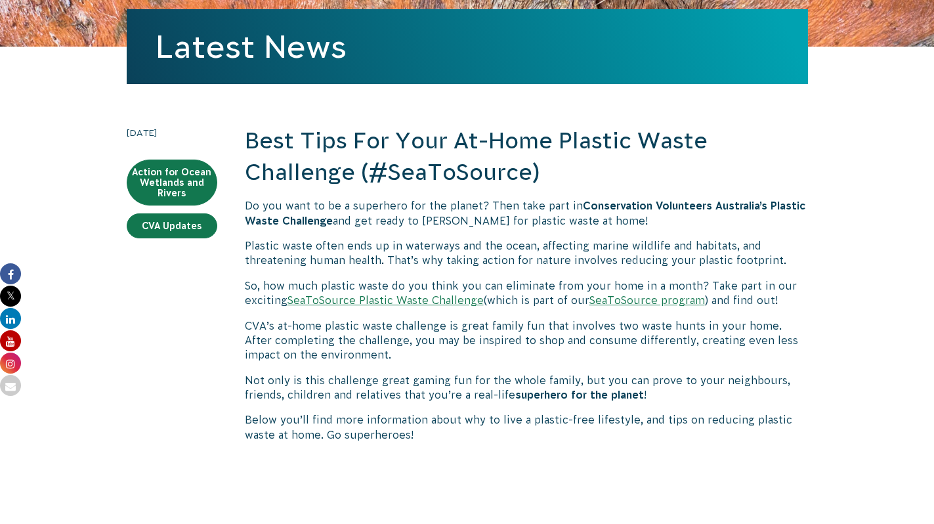
scroll to position [0, 0]
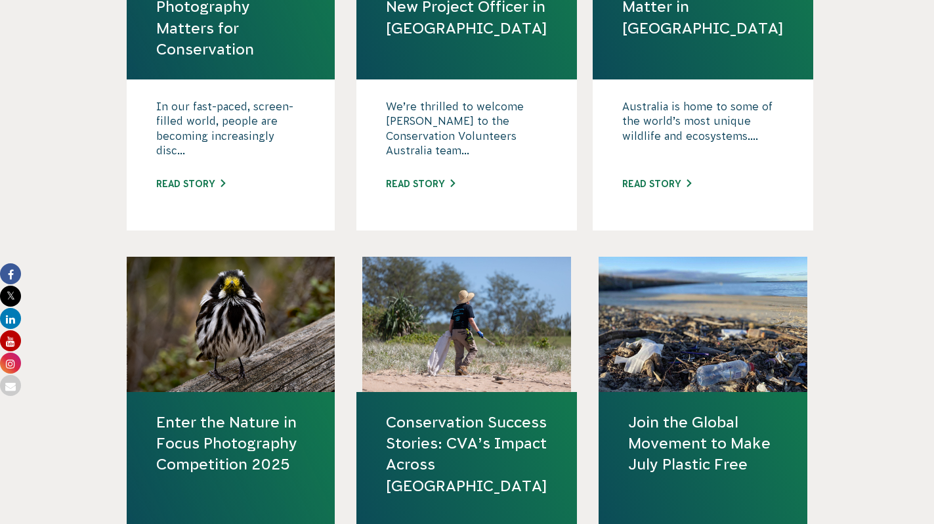
scroll to position [1287, 0]
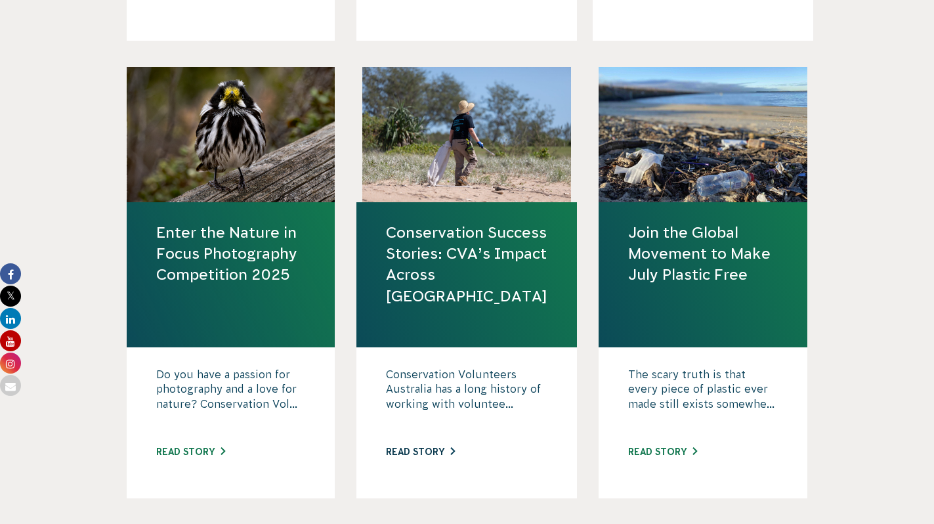
click at [438, 450] on link "Read story" at bounding box center [420, 451] width 69 height 11
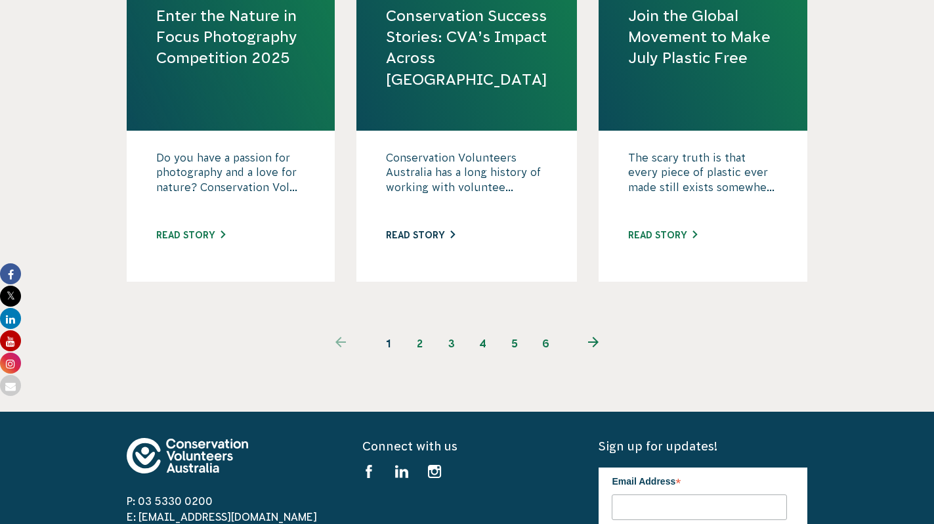
scroll to position [1731, 0]
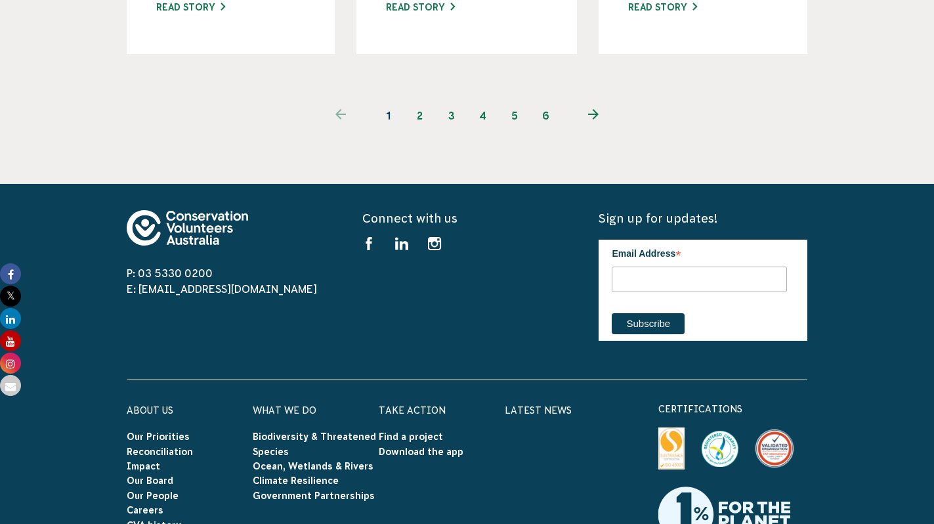
click at [417, 116] on link "2" at bounding box center [420, 116] width 32 height 32
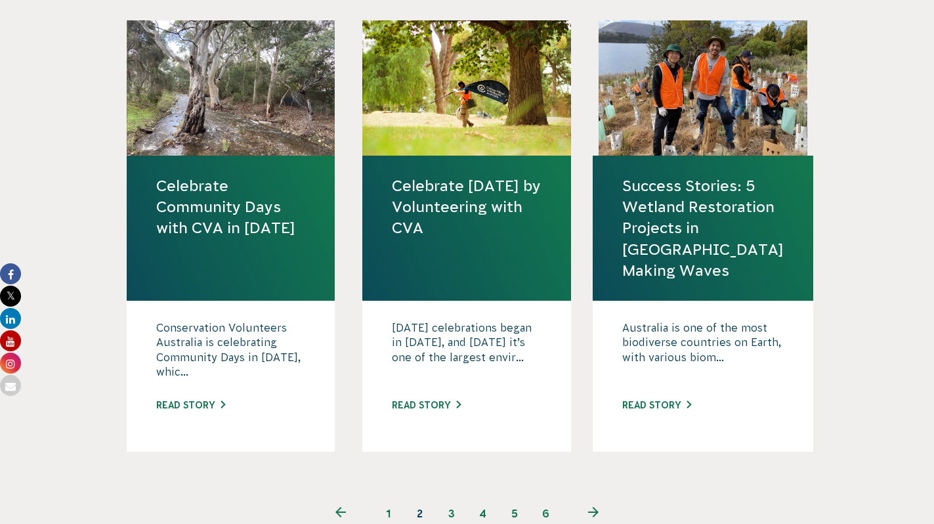
scroll to position [1588, 0]
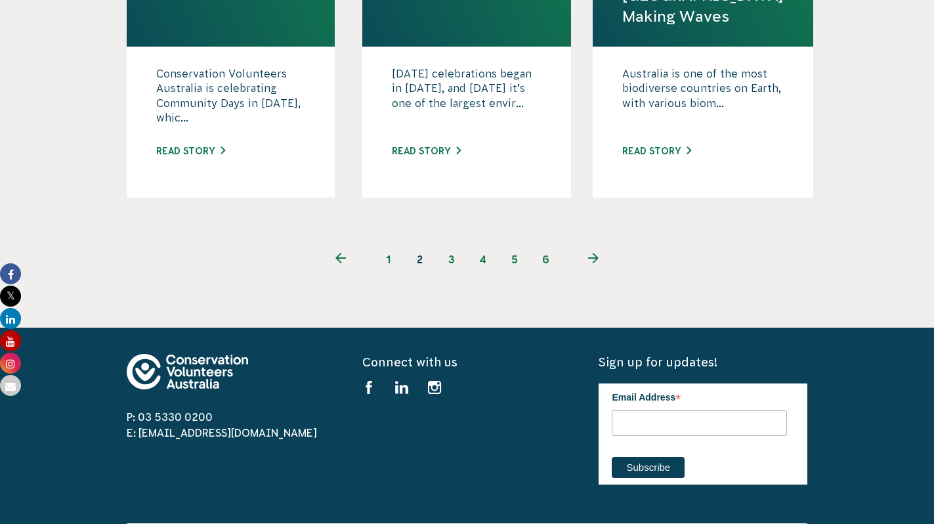
click at [443, 261] on link "3" at bounding box center [452, 259] width 32 height 32
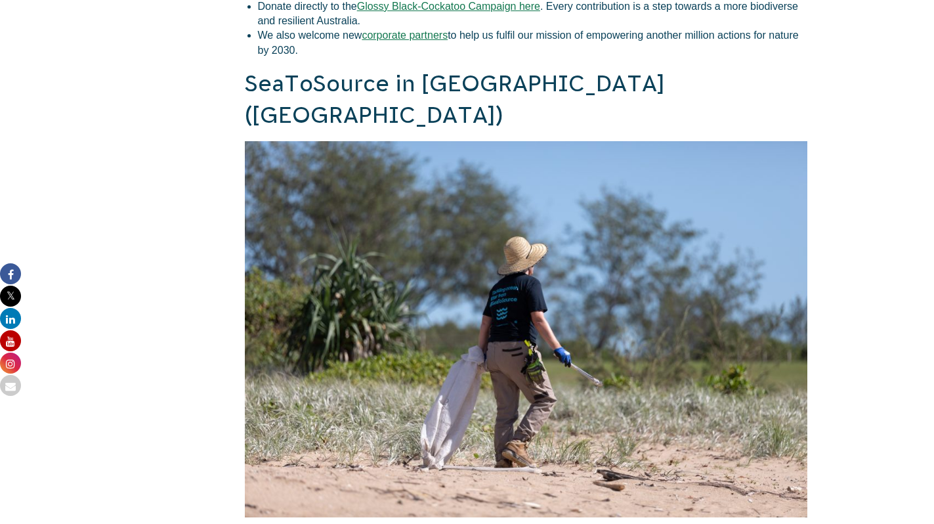
scroll to position [2000, 0]
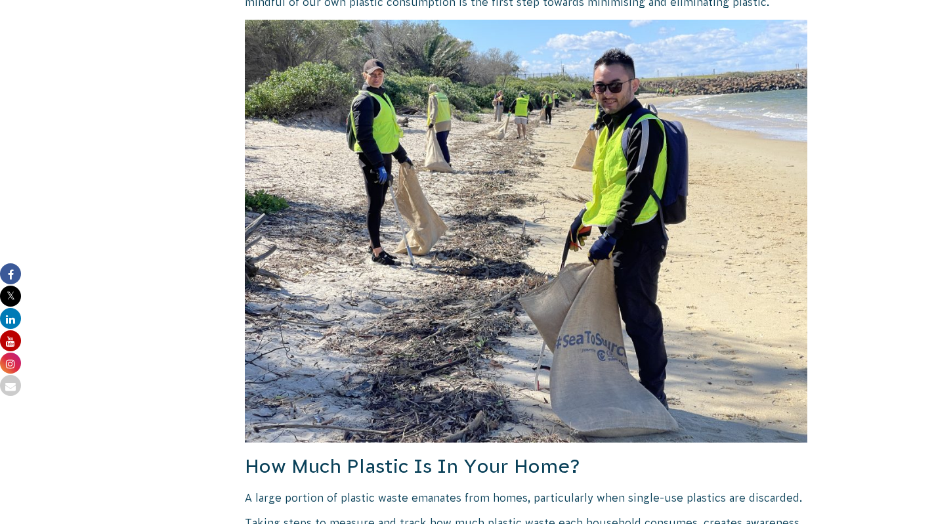
scroll to position [714, 0]
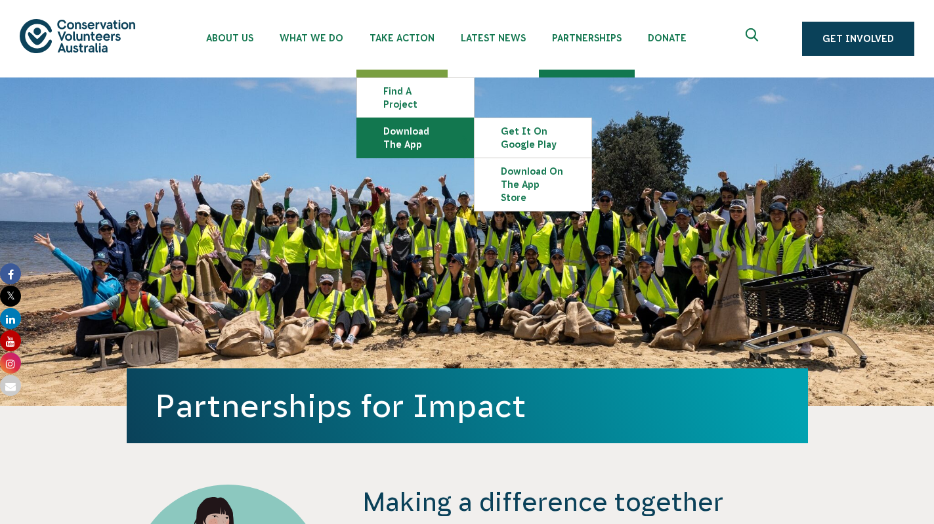
click at [425, 124] on link "Download the app" at bounding box center [415, 137] width 117 height 39
click at [400, 125] on link "Download the app" at bounding box center [415, 137] width 117 height 39
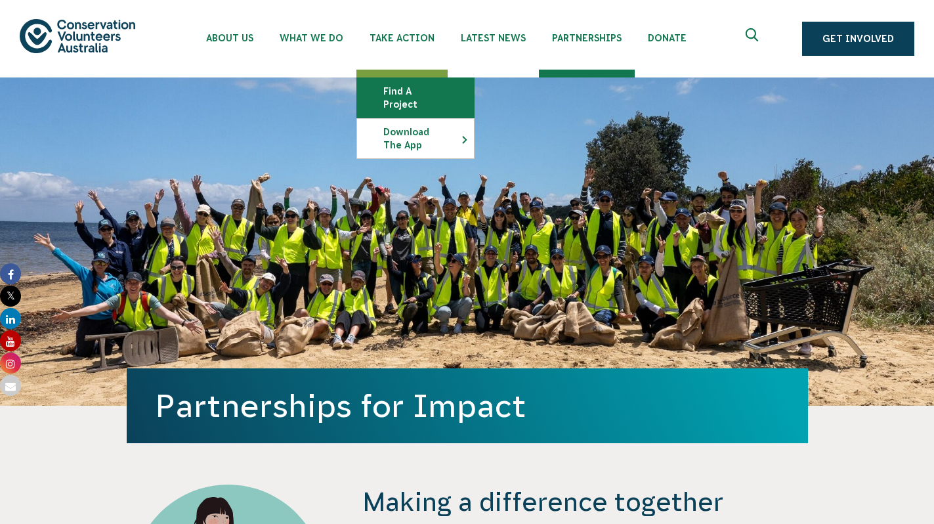
click at [416, 91] on link "Find a project" at bounding box center [415, 97] width 117 height 39
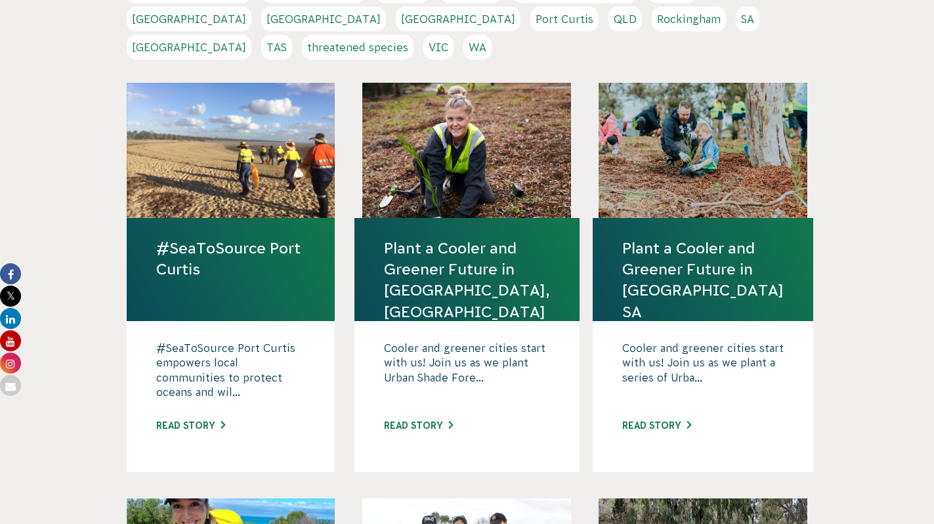
scroll to position [443, 0]
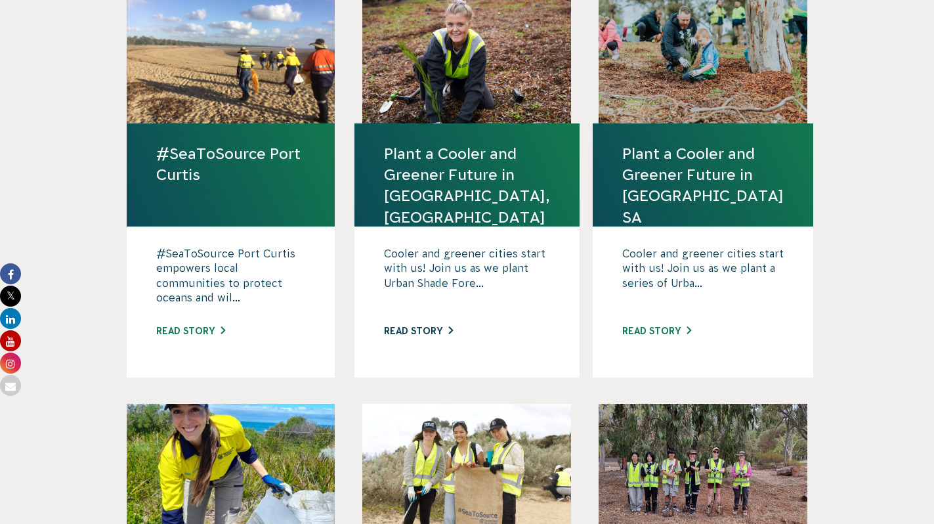
click at [440, 326] on link "Read story" at bounding box center [418, 331] width 69 height 11
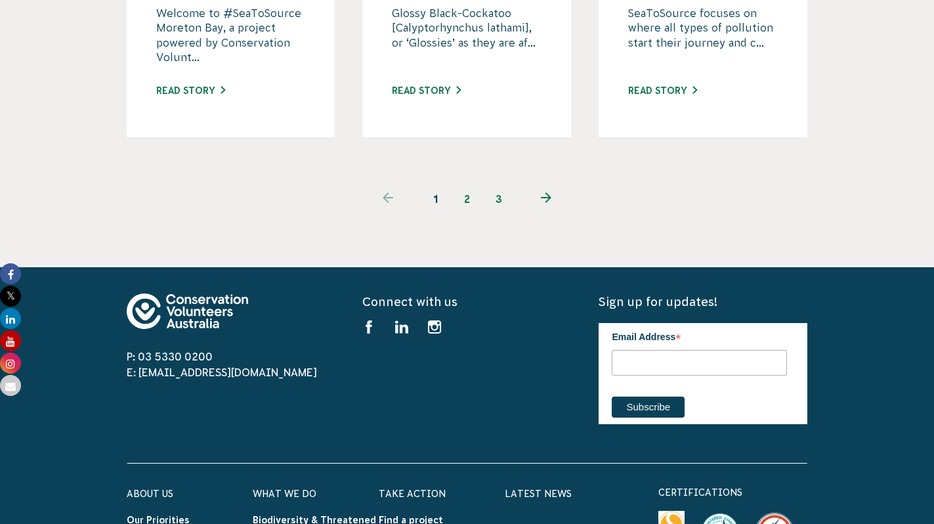
scroll to position [1386, 0]
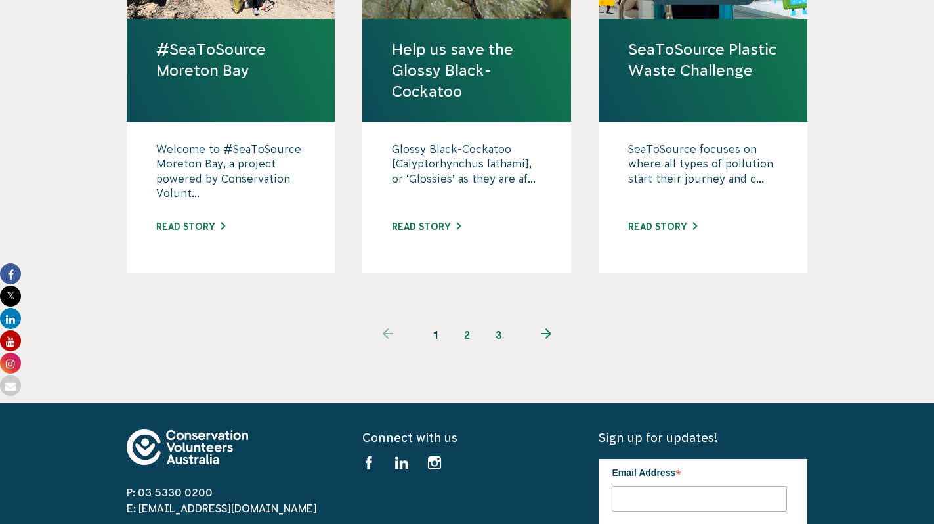
click at [469, 319] on link "2" at bounding box center [468, 335] width 32 height 32
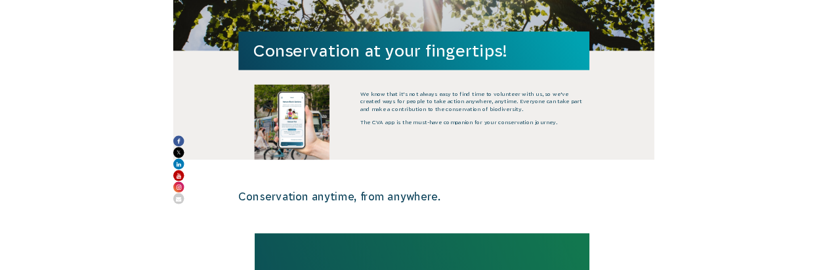
scroll to position [299, 0]
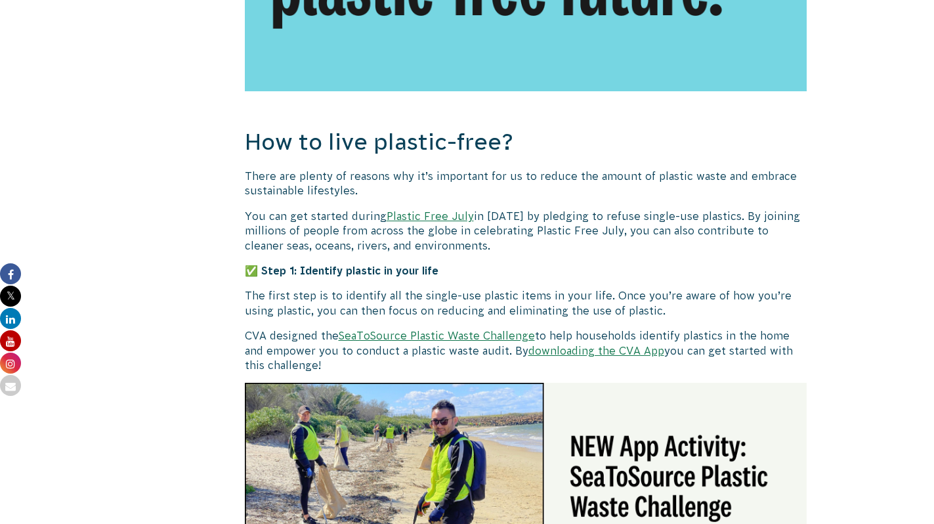
scroll to position [893, 0]
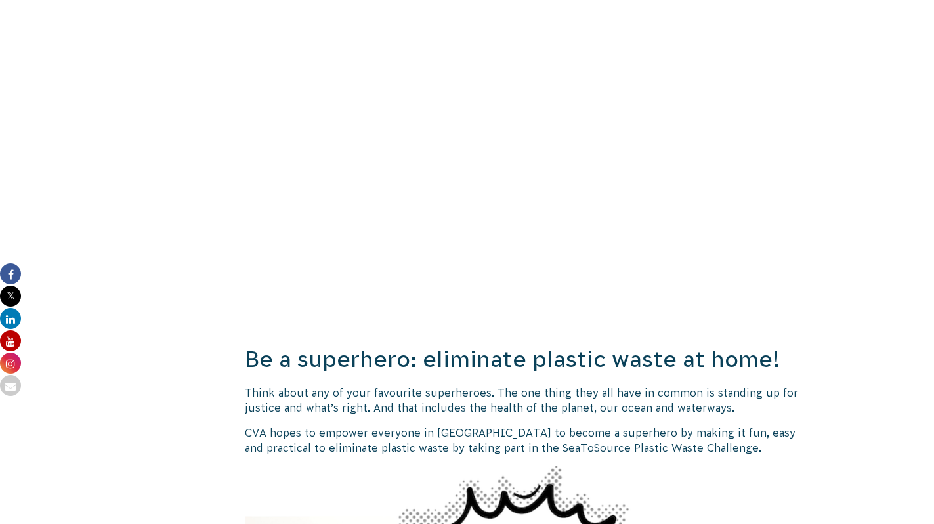
scroll to position [630, 0]
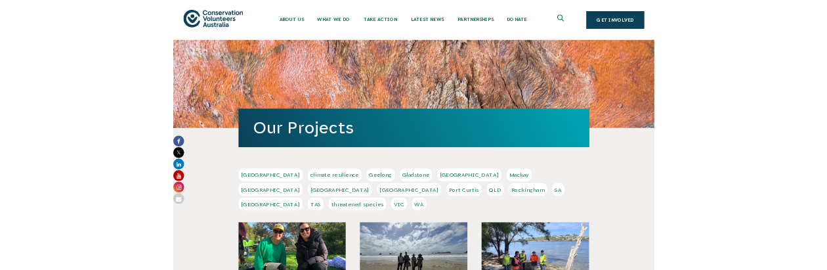
scroll to position [777, 0]
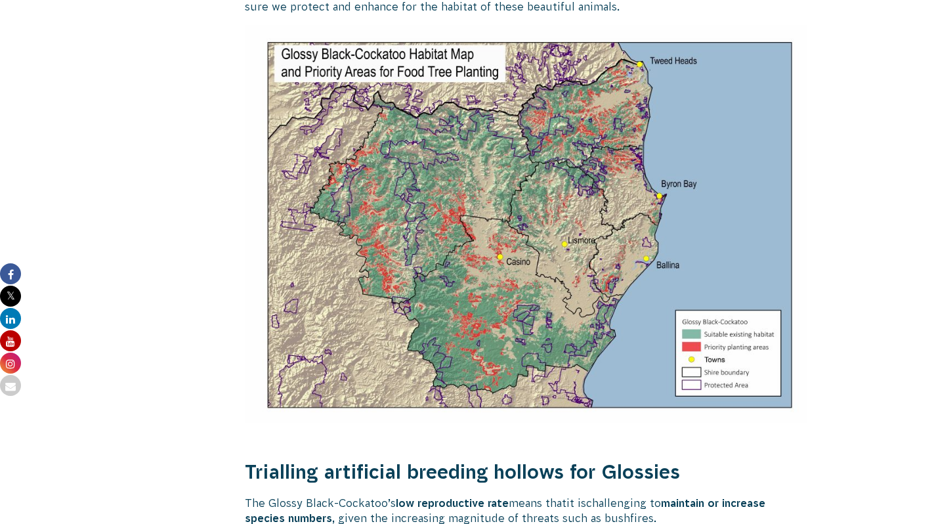
scroll to position [1857, 0]
